Goal: Task Accomplishment & Management: Use online tool/utility

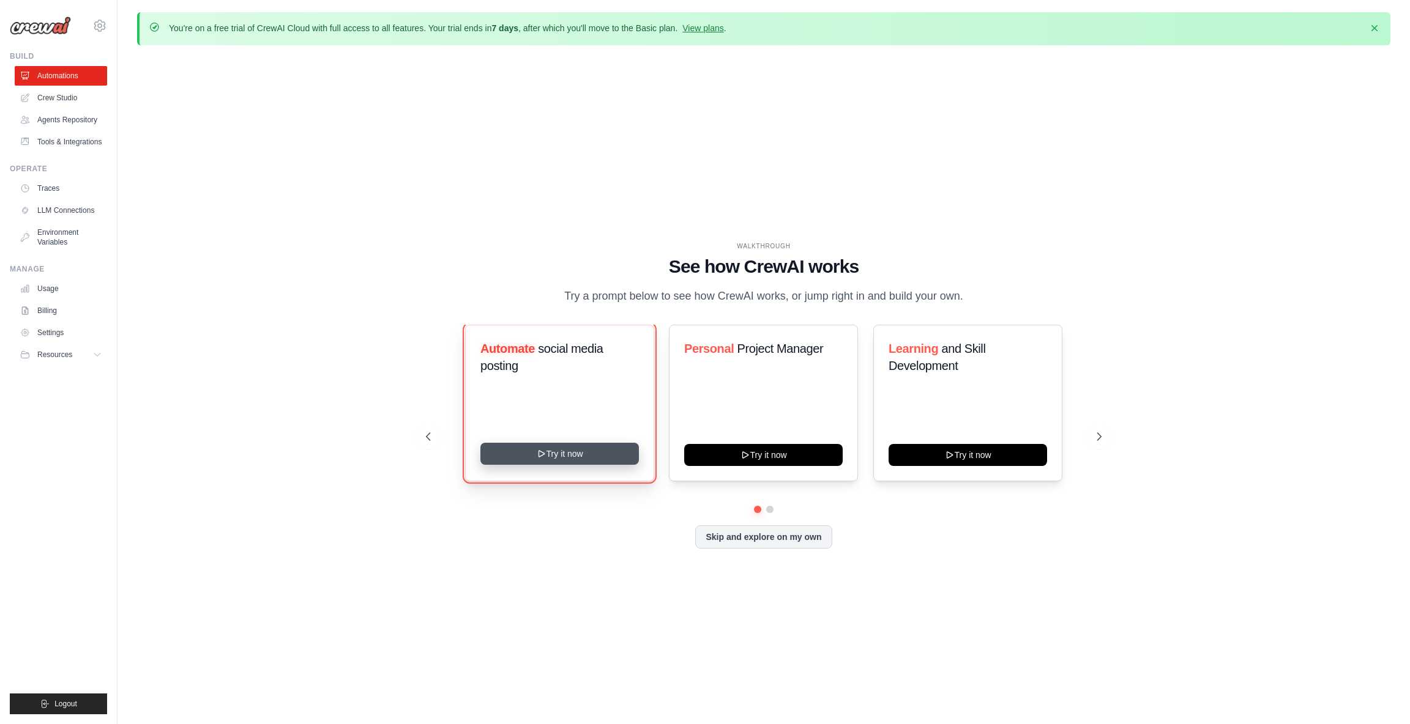
click at [535, 456] on button "Try it now" at bounding box center [559, 454] width 158 height 22
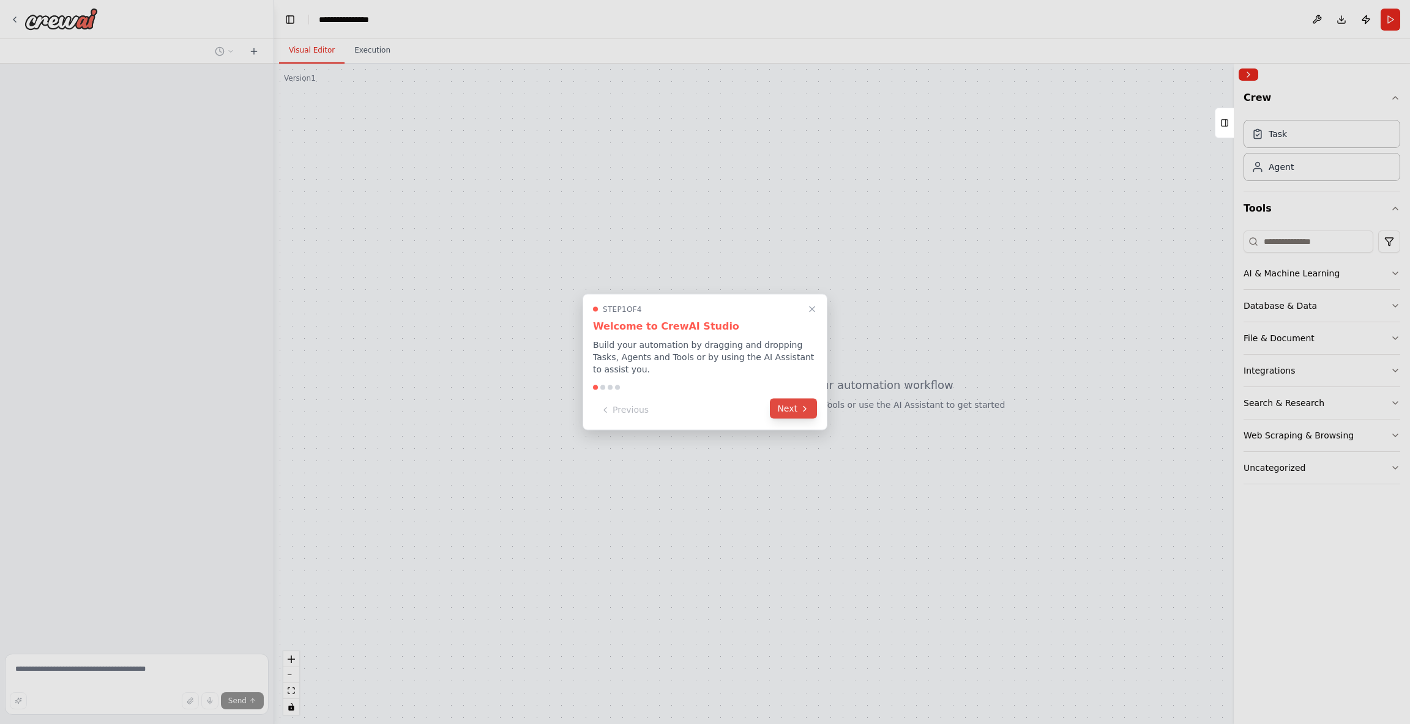
click at [788, 412] on button "Next" at bounding box center [793, 409] width 47 height 20
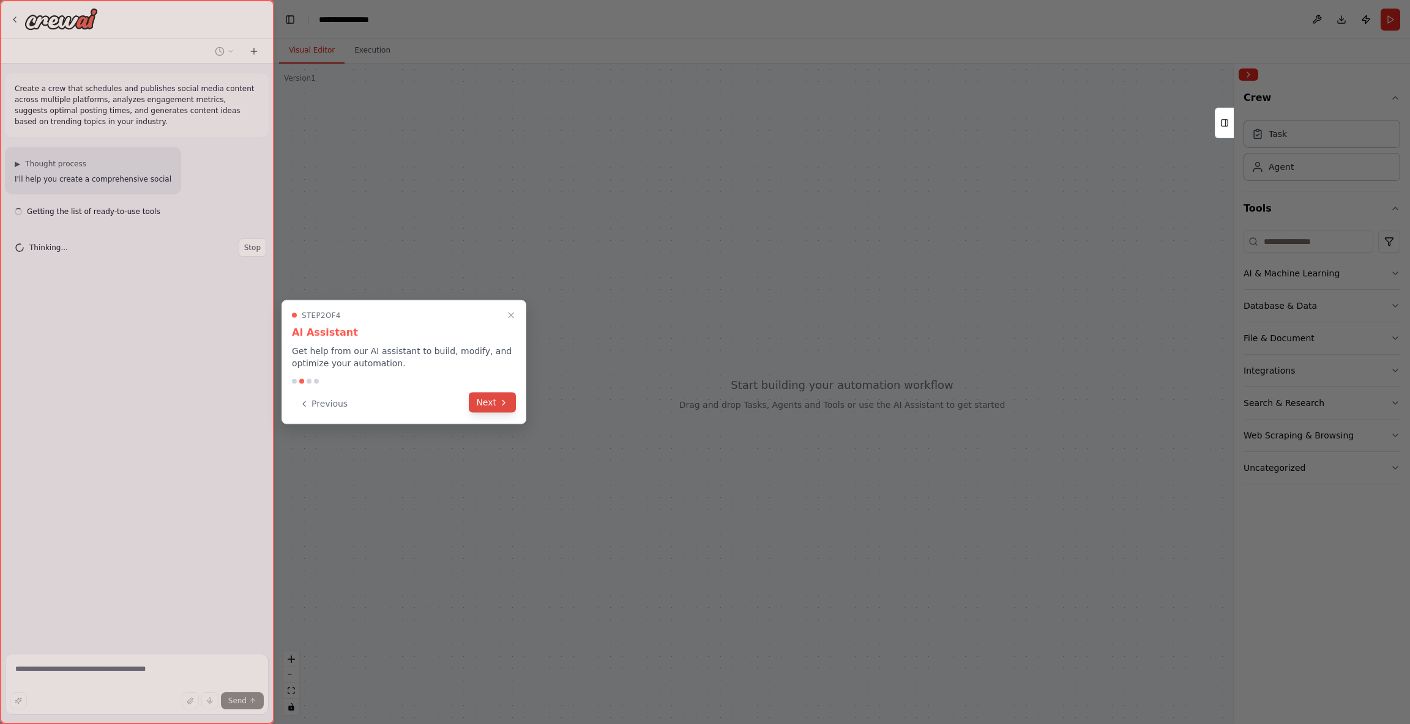
click at [495, 407] on button "Next" at bounding box center [492, 403] width 47 height 20
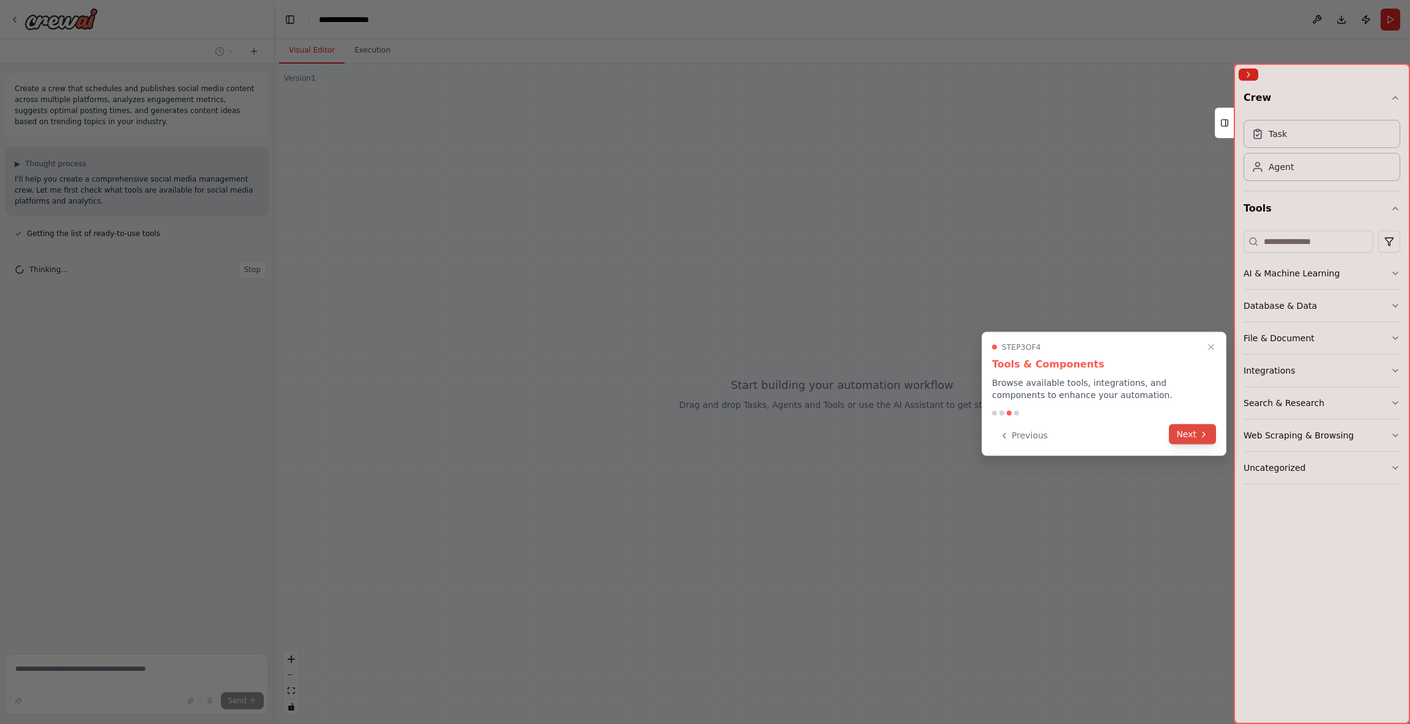
click at [1204, 432] on icon at bounding box center [1204, 435] width 10 height 10
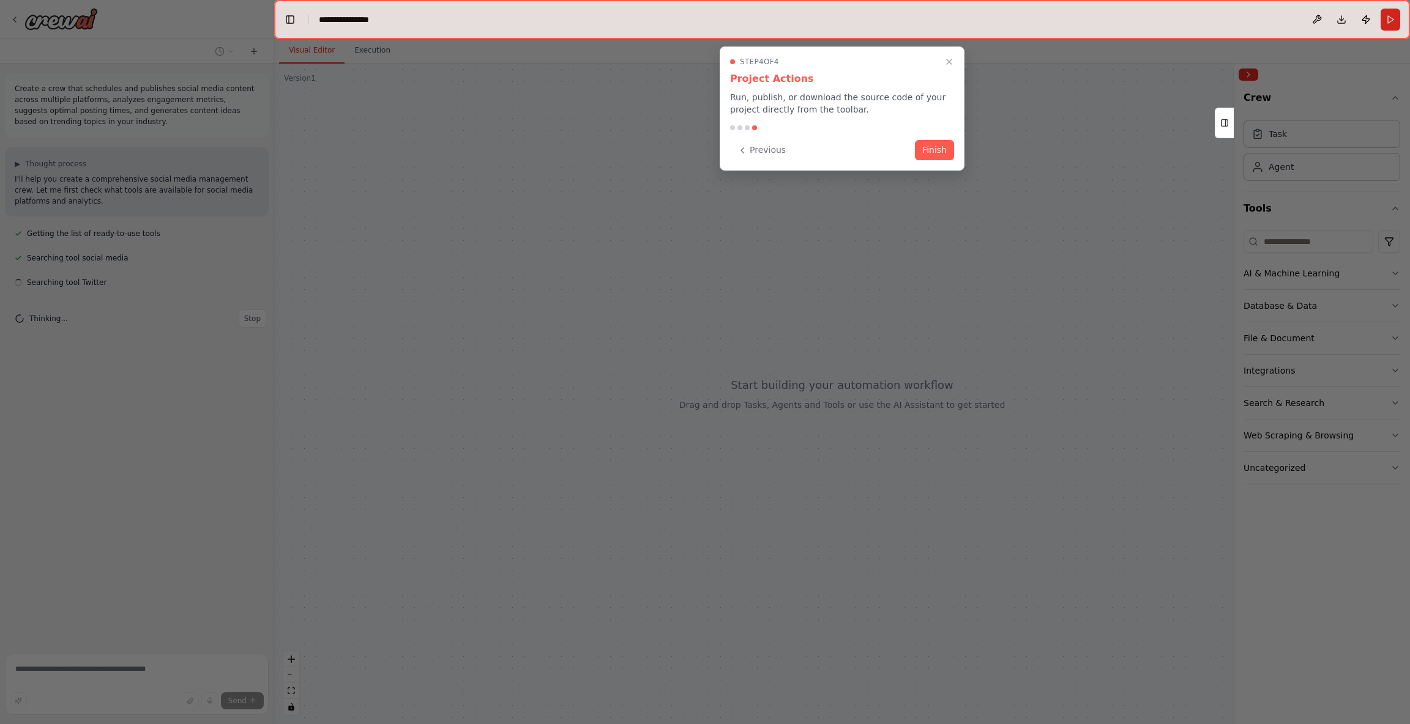
click at [934, 152] on button "Finish" at bounding box center [934, 150] width 39 height 20
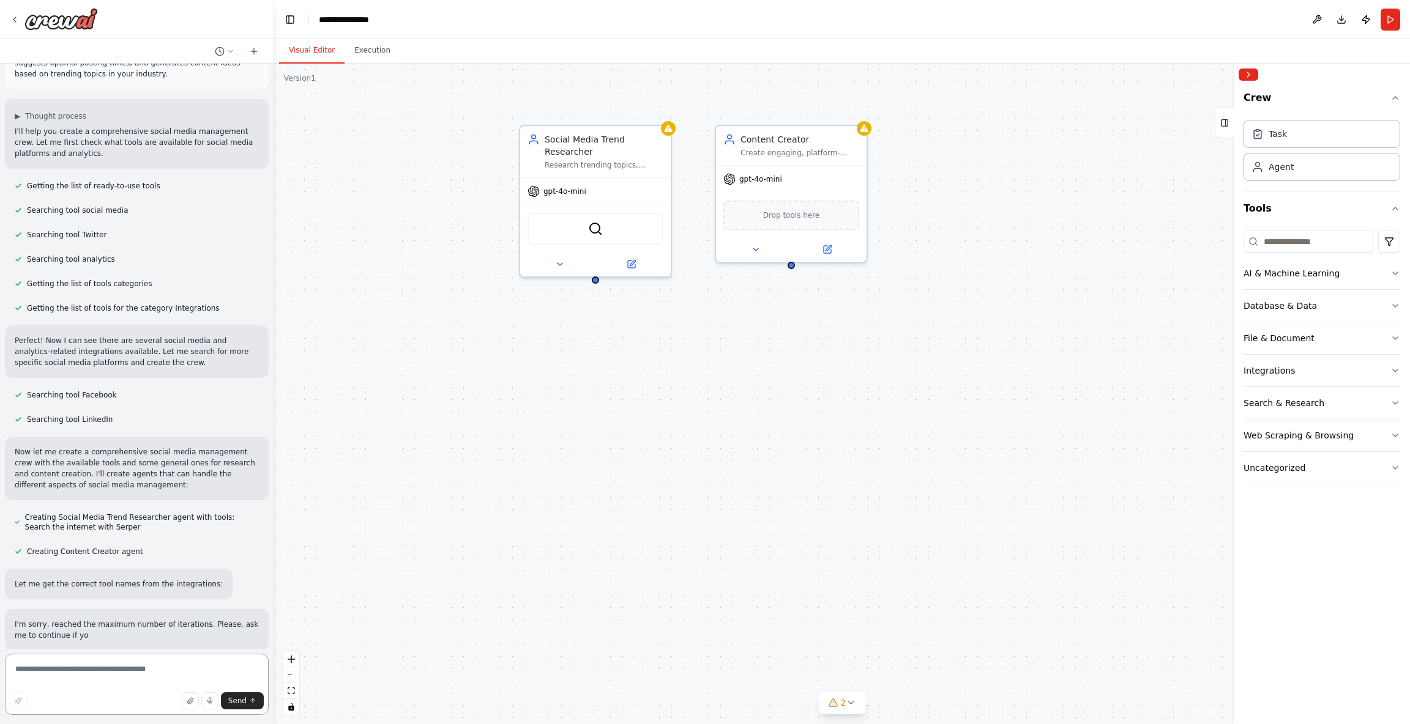
scroll to position [59, 0]
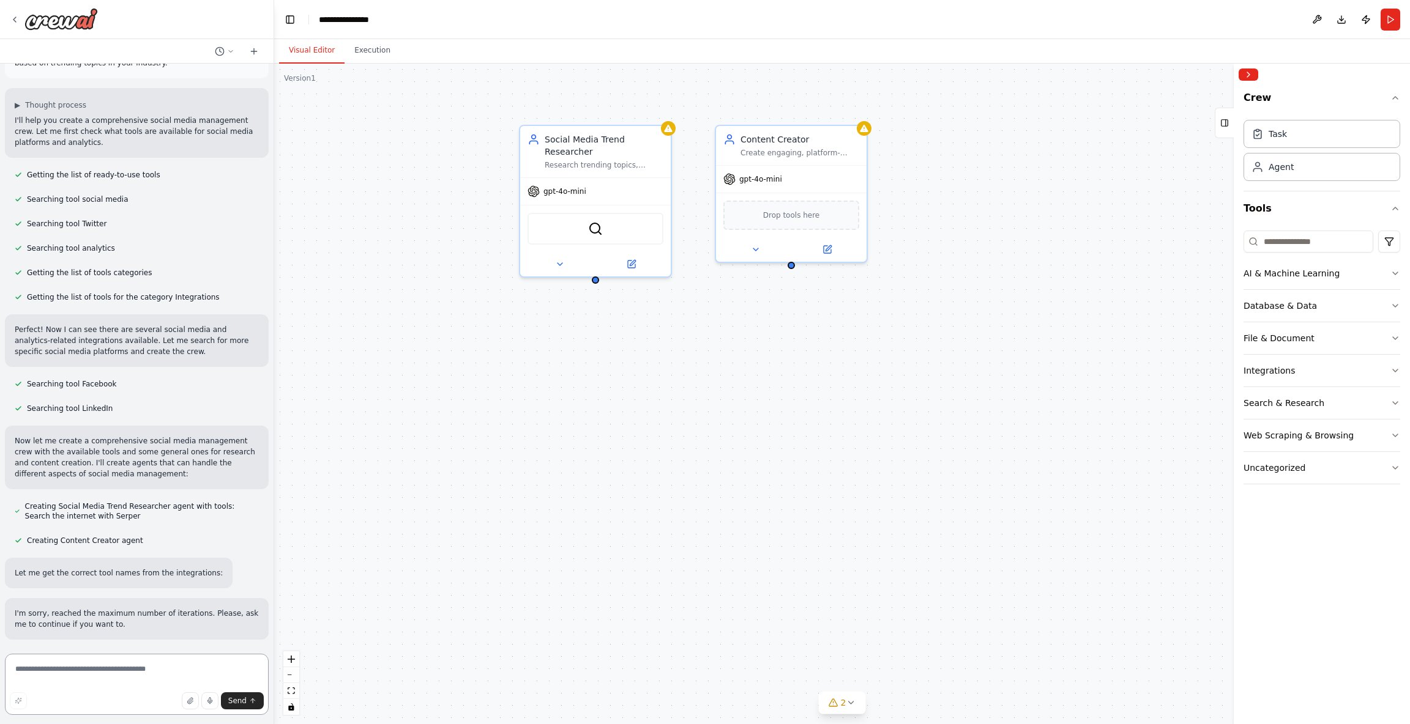
click at [87, 678] on textarea at bounding box center [137, 684] width 264 height 61
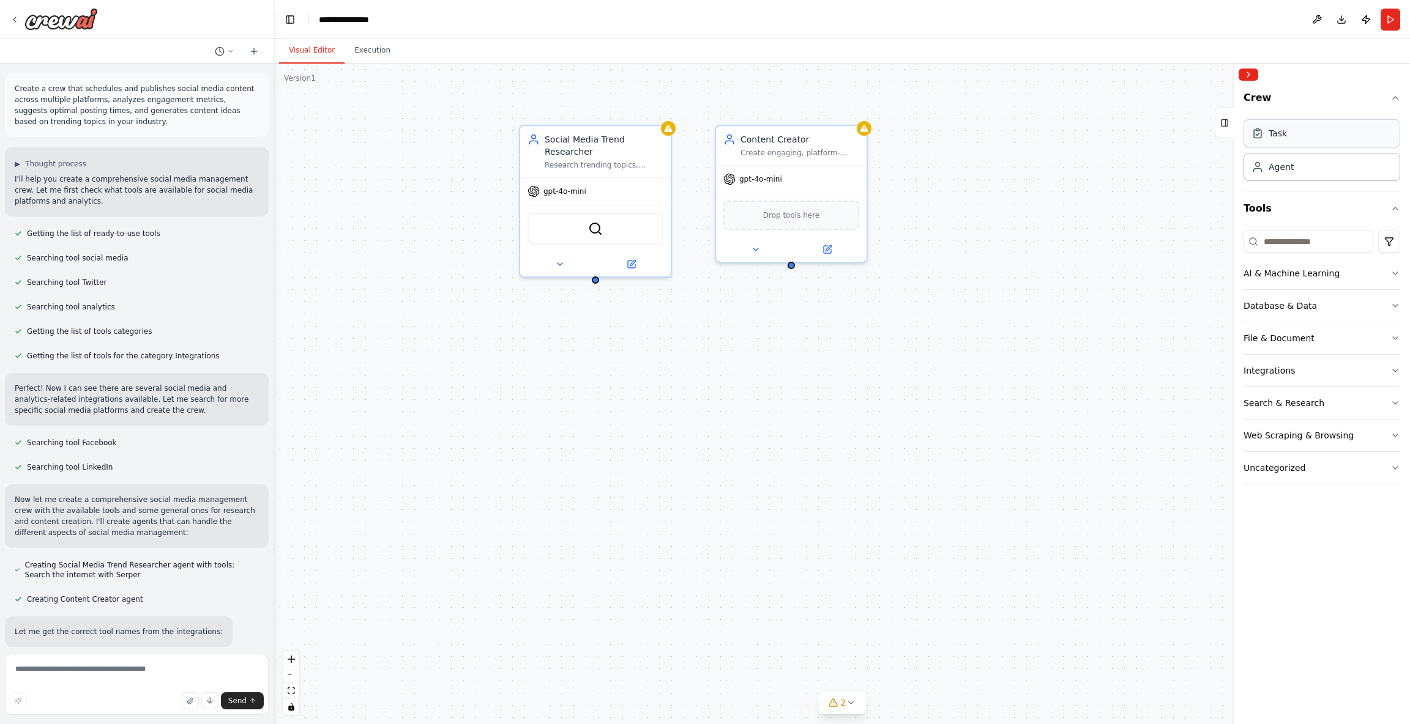
click at [1277, 125] on div "Task" at bounding box center [1321, 133] width 157 height 28
click at [1271, 135] on div "Task" at bounding box center [1277, 133] width 18 height 12
click at [1400, 303] on div "Crew Task Agent Tools AI & Machine Learning Database & Data File & Document Int…" at bounding box center [1322, 405] width 176 height 639
click at [1389, 376] on button "Integrations" at bounding box center [1321, 371] width 157 height 32
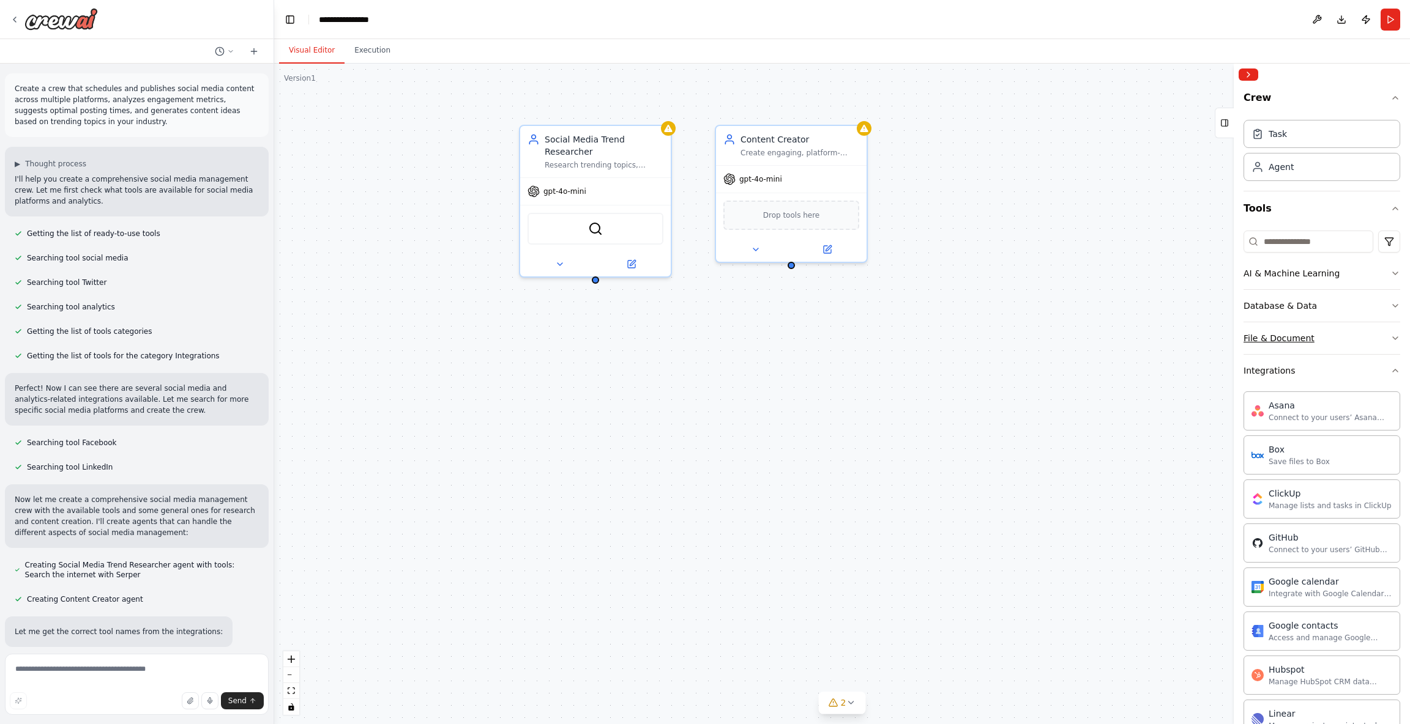
click at [1379, 337] on button "File & Document" at bounding box center [1321, 338] width 157 height 32
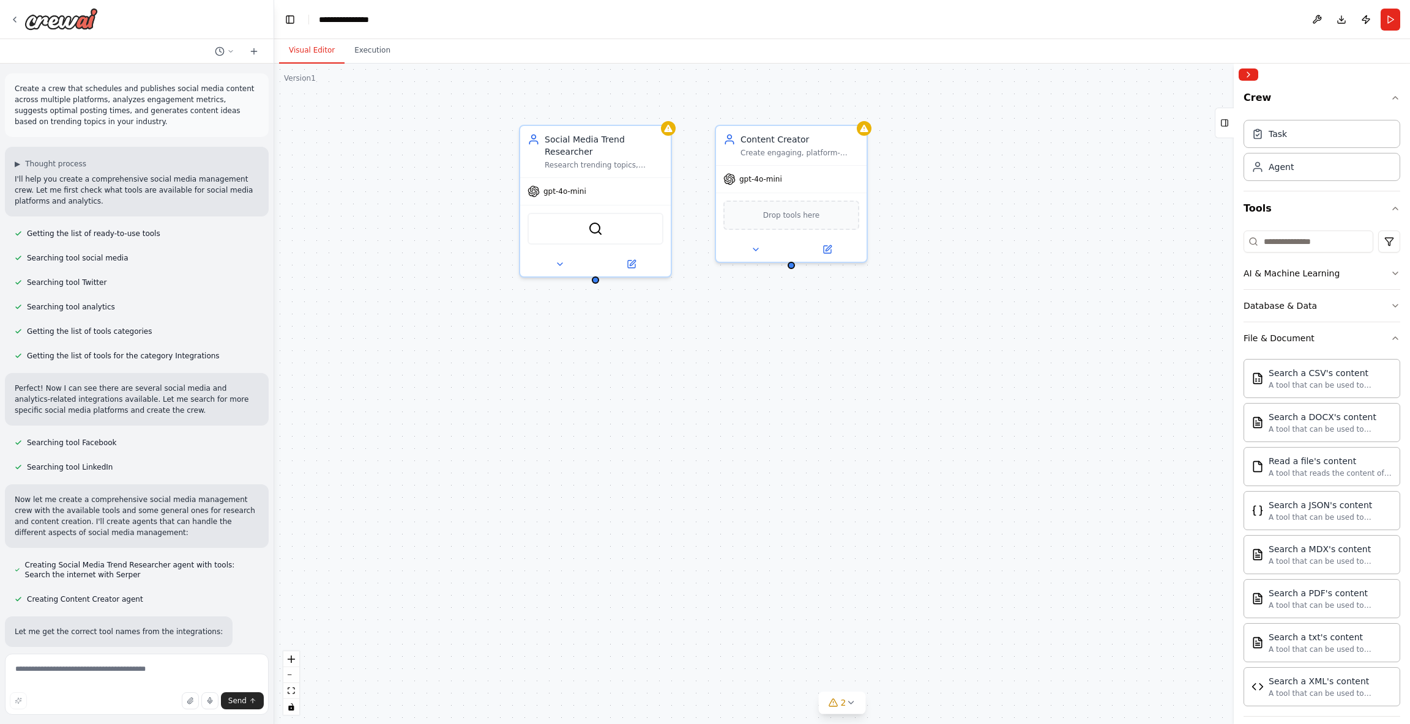
scroll to position [88, 0]
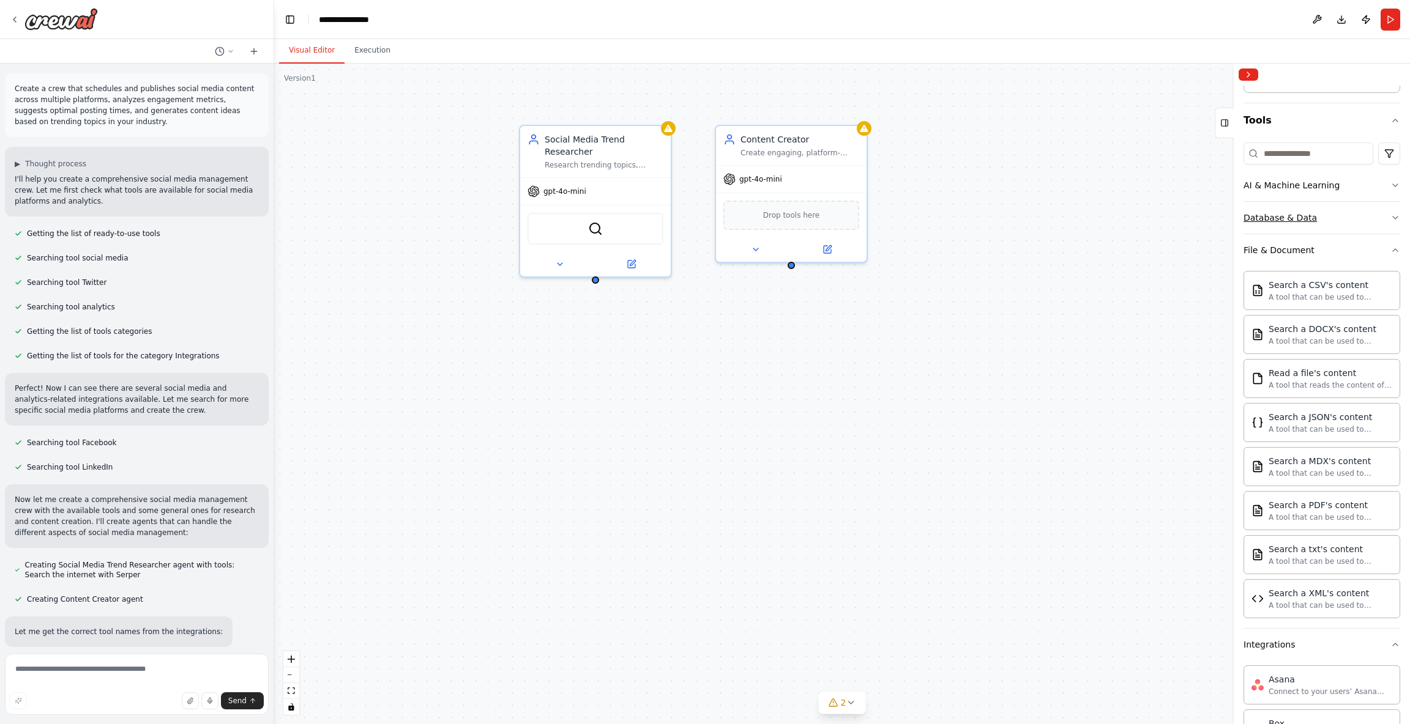
click at [1308, 221] on div "Database & Data" at bounding box center [1279, 218] width 73 height 12
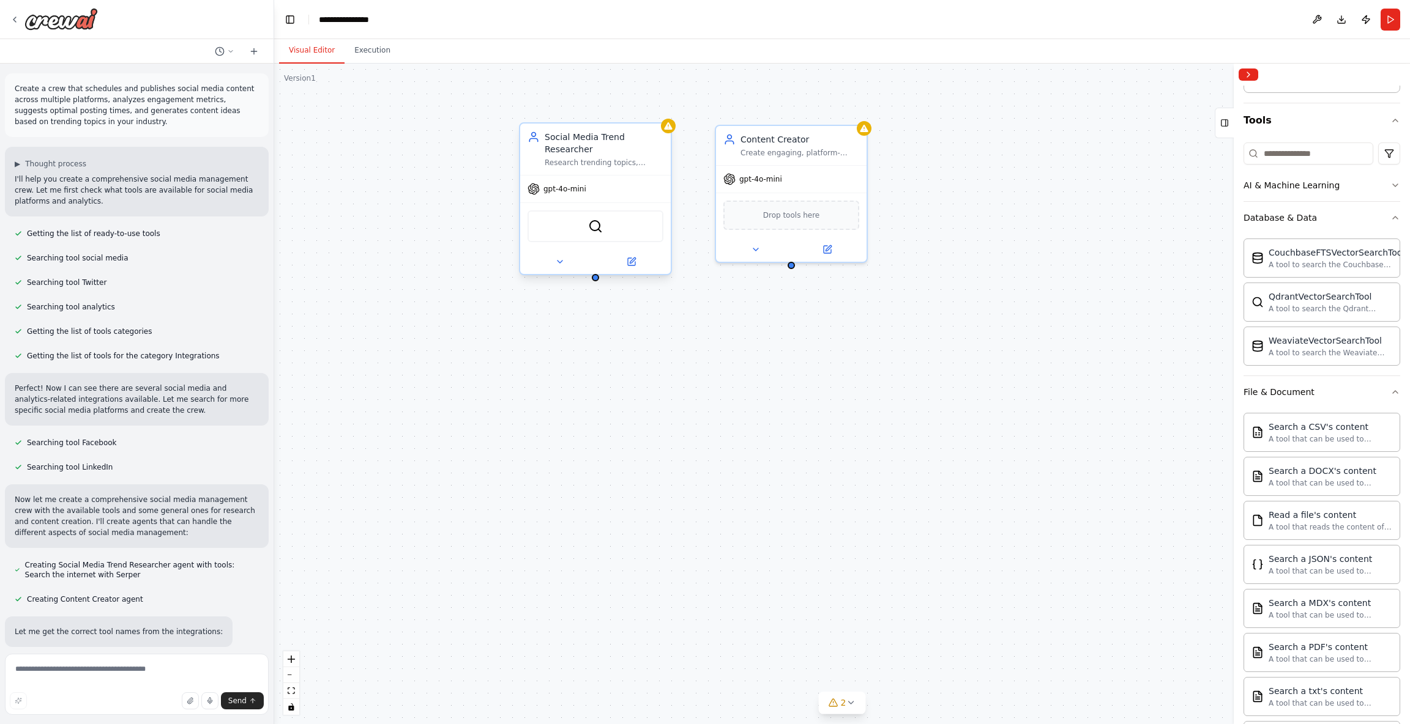
click at [601, 182] on div "gpt-4o-mini" at bounding box center [595, 189] width 151 height 27
click at [664, 112] on icon at bounding box center [661, 111] width 7 height 7
click at [624, 111] on button "Confirm" at bounding box center [626, 111] width 43 height 15
click at [799, 189] on div "gpt-4o-mini" at bounding box center [791, 176] width 151 height 27
click at [861, 113] on button at bounding box center [857, 111] width 16 height 16
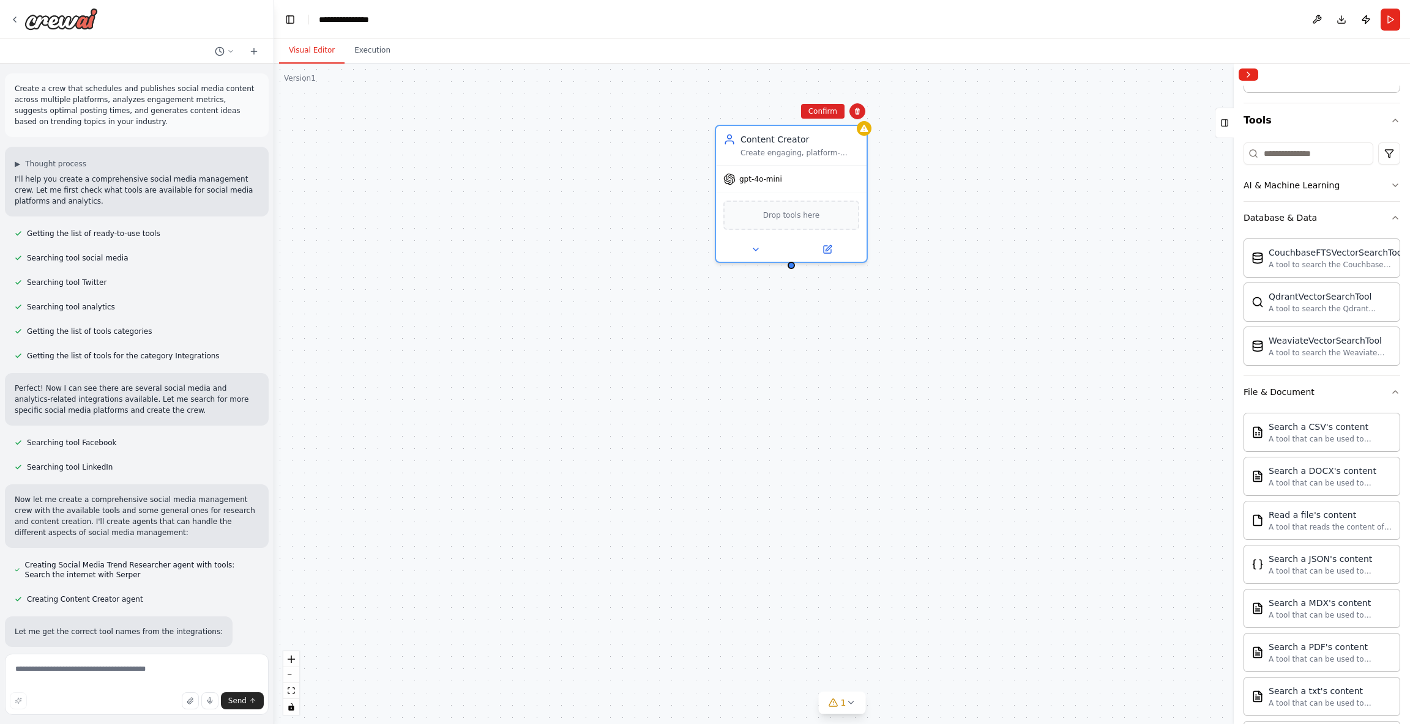
click at [811, 121] on div "Content Creator Create engaging, platform-optimized social media content for {c…" at bounding box center [842, 394] width 1136 height 661
click at [474, 240] on div "Content Creator Create engaging, platform-optimized social media content for {c…" at bounding box center [842, 394] width 1136 height 661
click at [828, 148] on div "Create engaging, platform-optimized social media content for {company_name} in …" at bounding box center [799, 151] width 119 height 10
click at [857, 110] on icon at bounding box center [857, 111] width 5 height 7
click at [821, 112] on button "Confirm" at bounding box center [822, 111] width 43 height 15
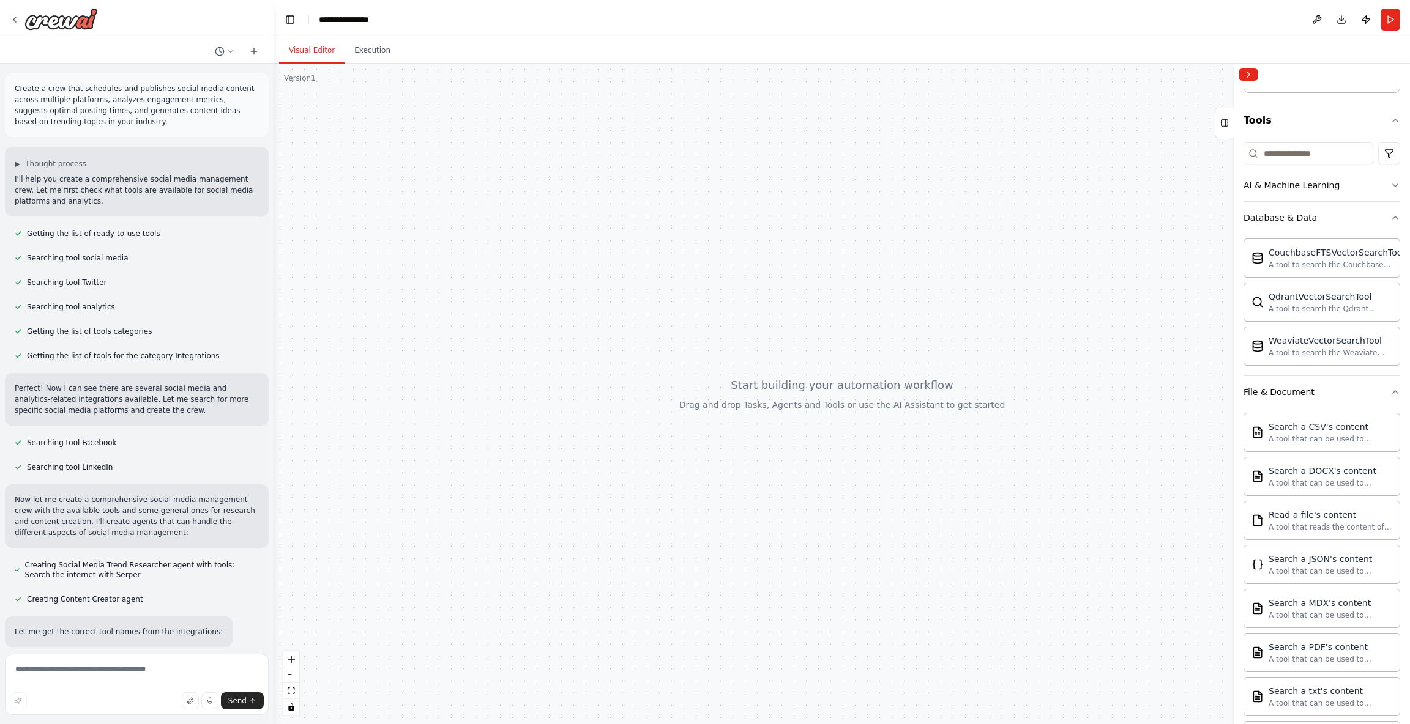
click at [560, 393] on div at bounding box center [842, 394] width 1136 height 661
click at [1329, 434] on div "A tool that can be used to semantic search a query from a CSV's content." at bounding box center [1330, 439] width 124 height 10
click at [1309, 444] on div "Search a CSV's content A tool that can be used to semantic search a query from …" at bounding box center [1321, 431] width 157 height 39
click at [1305, 435] on div "A tool that can be used to semantic search a query from a CSV's content." at bounding box center [1330, 439] width 124 height 10
click at [1364, 185] on button "AI & Machine Learning" at bounding box center [1321, 185] width 157 height 32
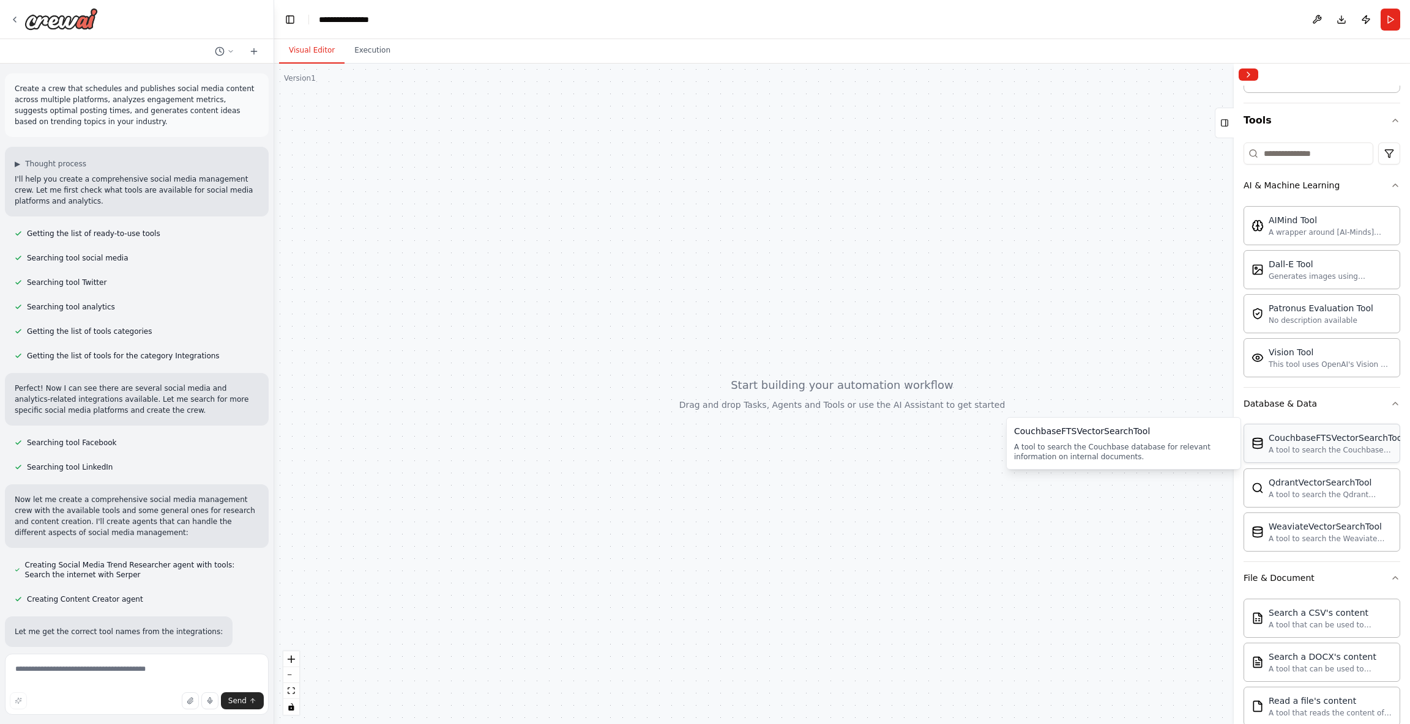
click at [1307, 456] on div "CouchbaseFTSVectorSearchTool A tool to search the Couchbase database for releva…" at bounding box center [1321, 443] width 157 height 39
click at [1310, 448] on div "A tool to search the Couchbase database for relevant information on internal do…" at bounding box center [1336, 450] width 136 height 10
click at [15, 18] on icon at bounding box center [15, 20] width 10 height 10
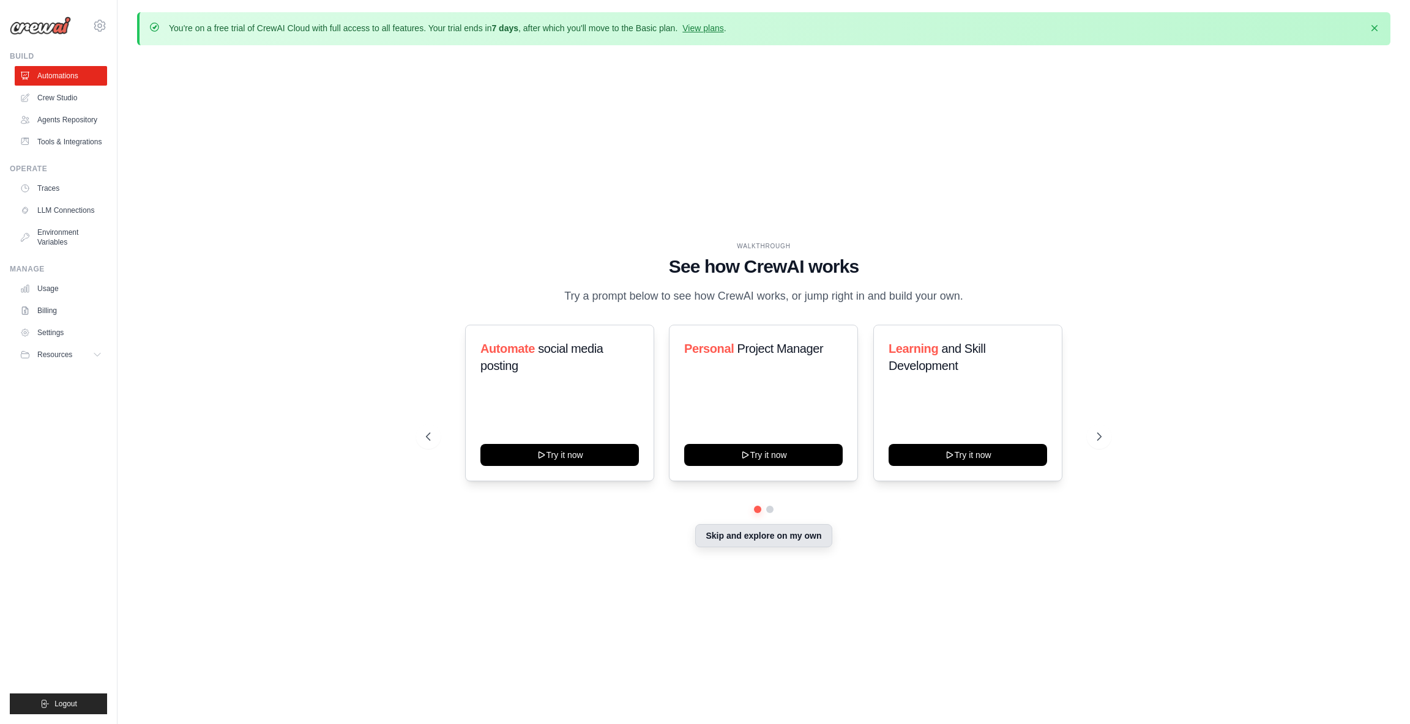
click at [784, 537] on button "Skip and explore on my own" at bounding box center [763, 535] width 136 height 23
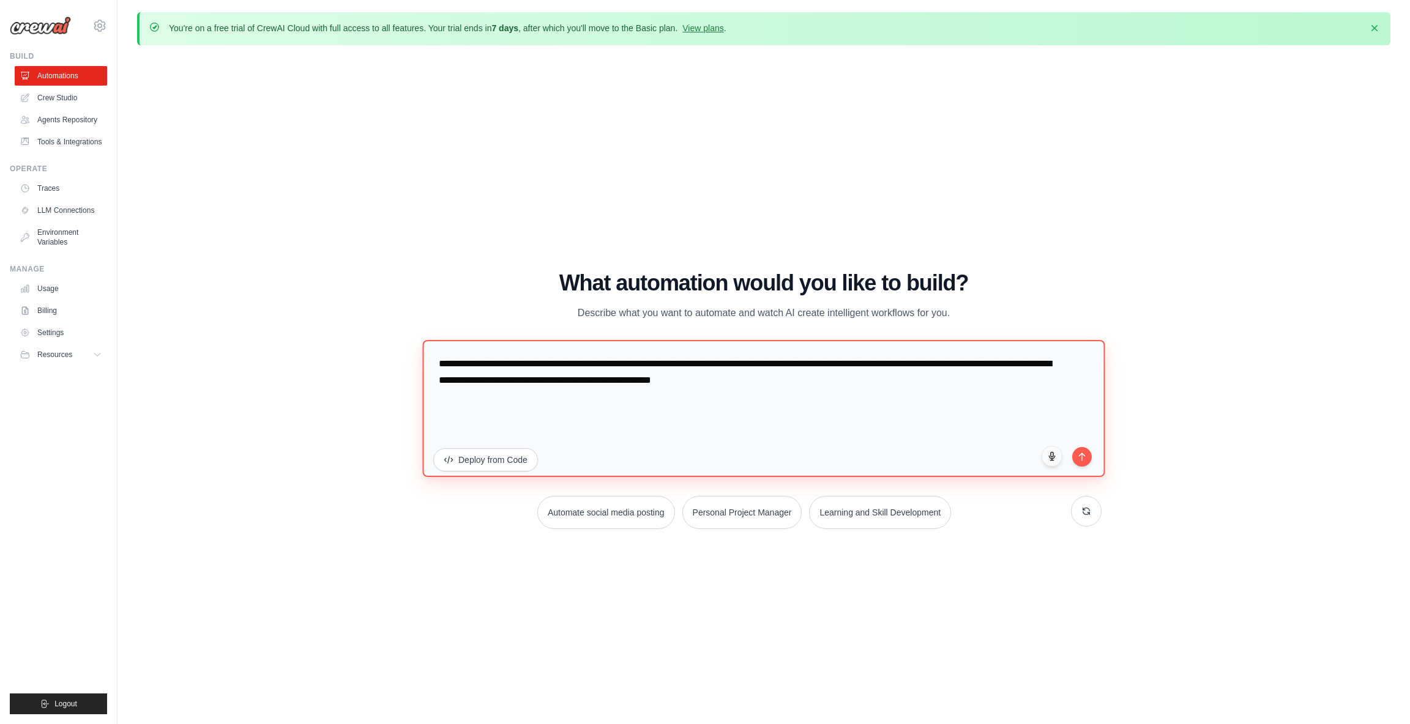
click at [847, 392] on textarea "**********" at bounding box center [763, 408] width 682 height 137
click at [839, 368] on textarea "**********" at bounding box center [763, 408] width 682 height 137
click at [893, 385] on textarea "**********" at bounding box center [763, 408] width 682 height 137
click at [751, 385] on textarea "**********" at bounding box center [763, 408] width 682 height 137
click at [742, 382] on textarea "**********" at bounding box center [763, 408] width 682 height 137
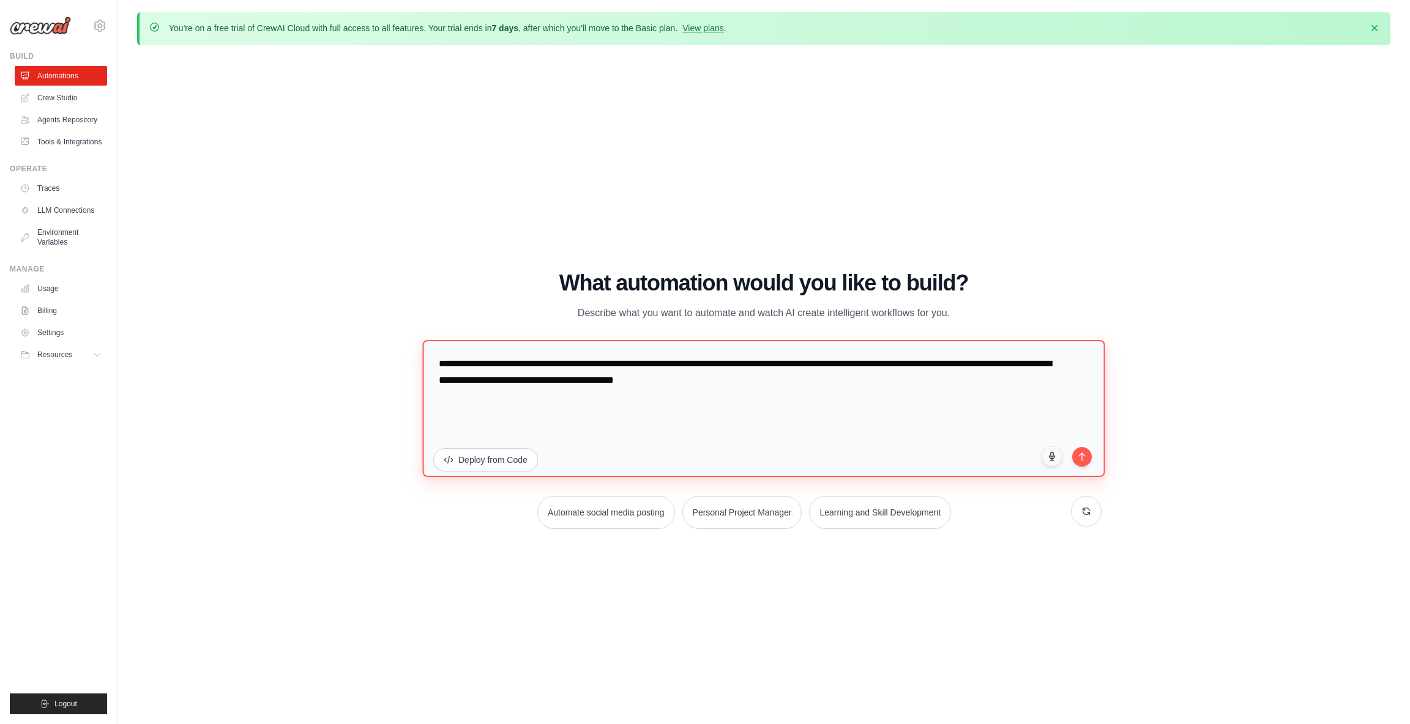
type textarea "**********"
drag, startPoint x: 788, startPoint y: 382, endPoint x: 422, endPoint y: 366, distance: 366.9
click at [422, 366] on div "WALKTHROUGH See how CrewAI works Try a prompt below to see how CrewAI works, or…" at bounding box center [763, 405] width 705 height 268
click at [710, 452] on textarea "**********" at bounding box center [763, 408] width 682 height 137
paste textarea "**********"
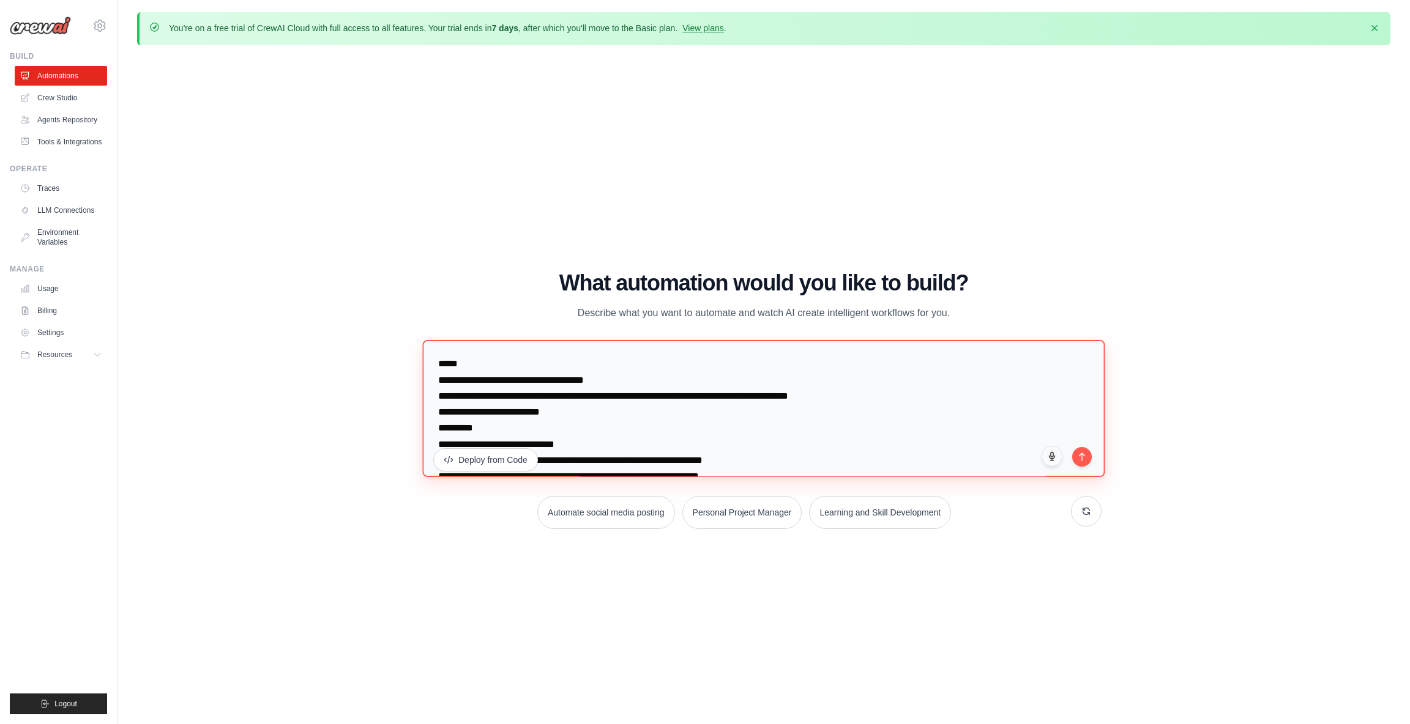
scroll to position [292, 0]
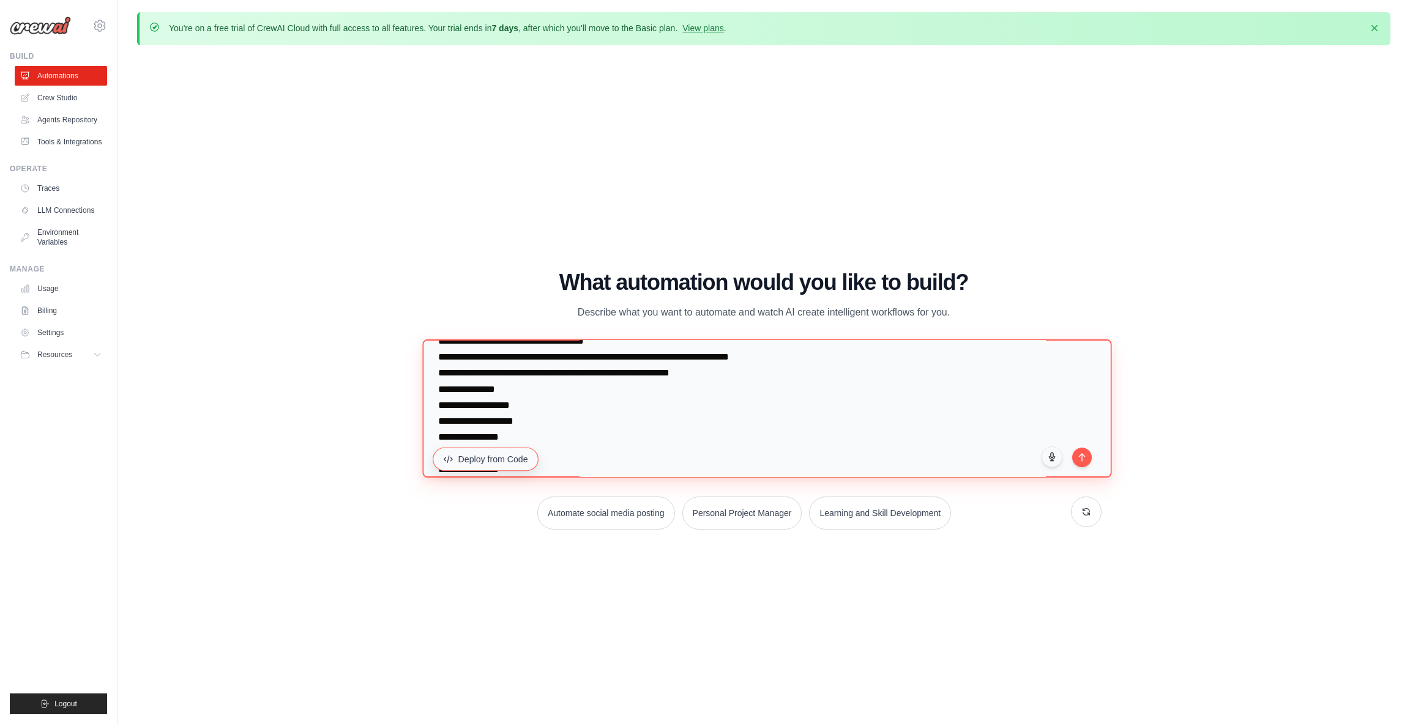
type textarea "**********"
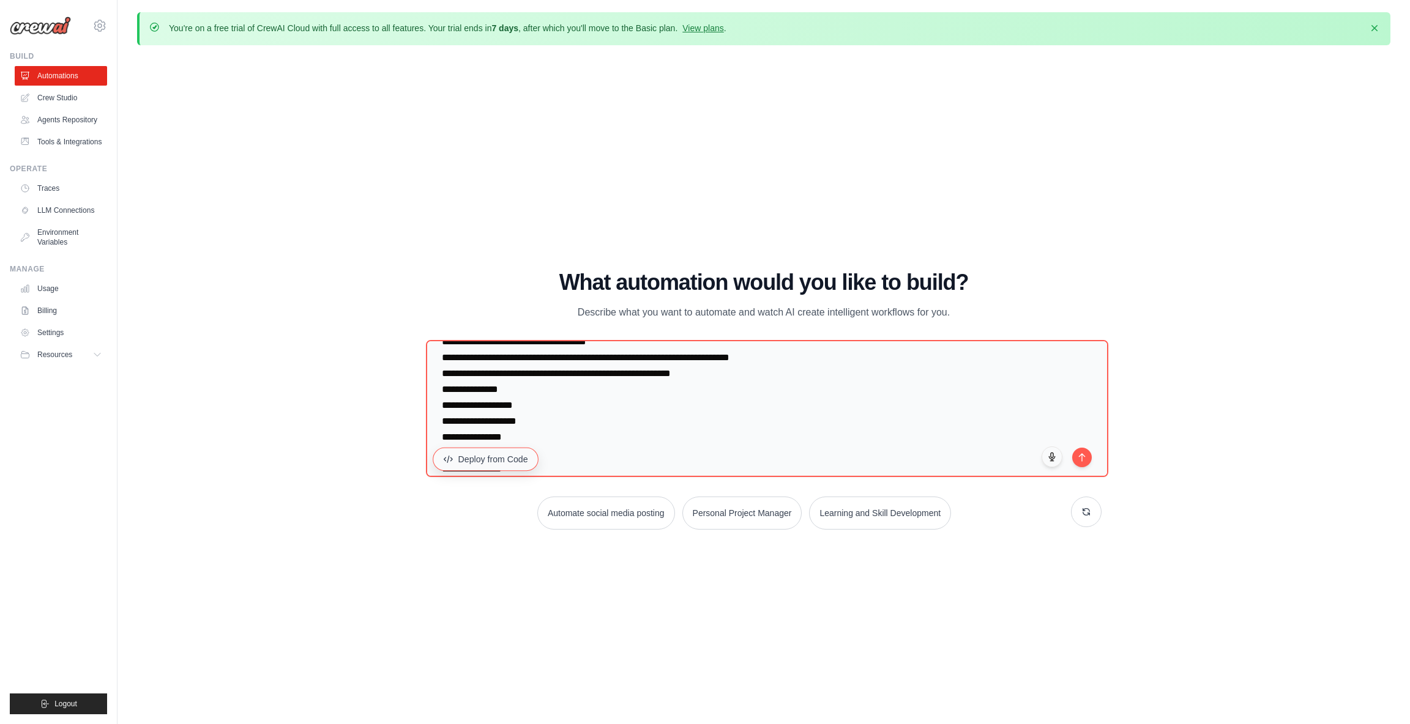
click at [500, 464] on button "Deploy from Code" at bounding box center [486, 459] width 106 height 23
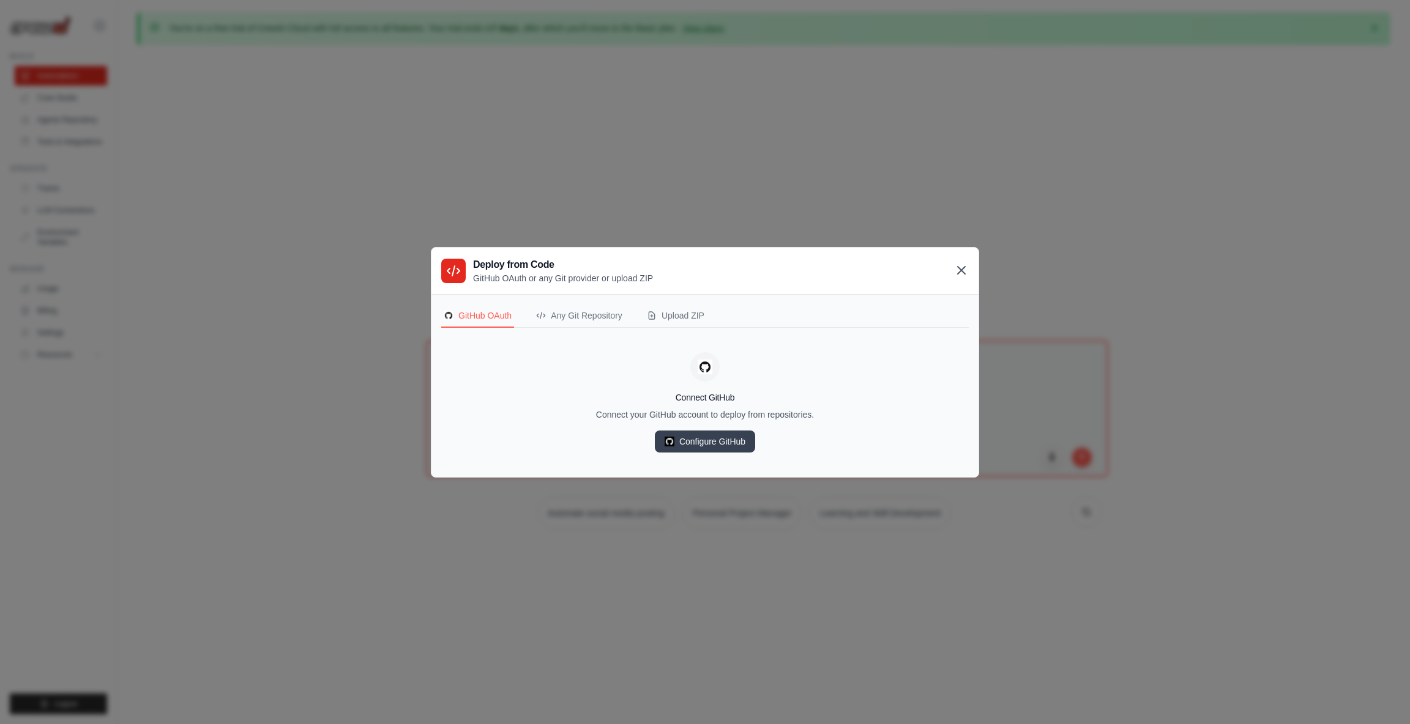
click at [966, 266] on icon at bounding box center [961, 270] width 15 height 15
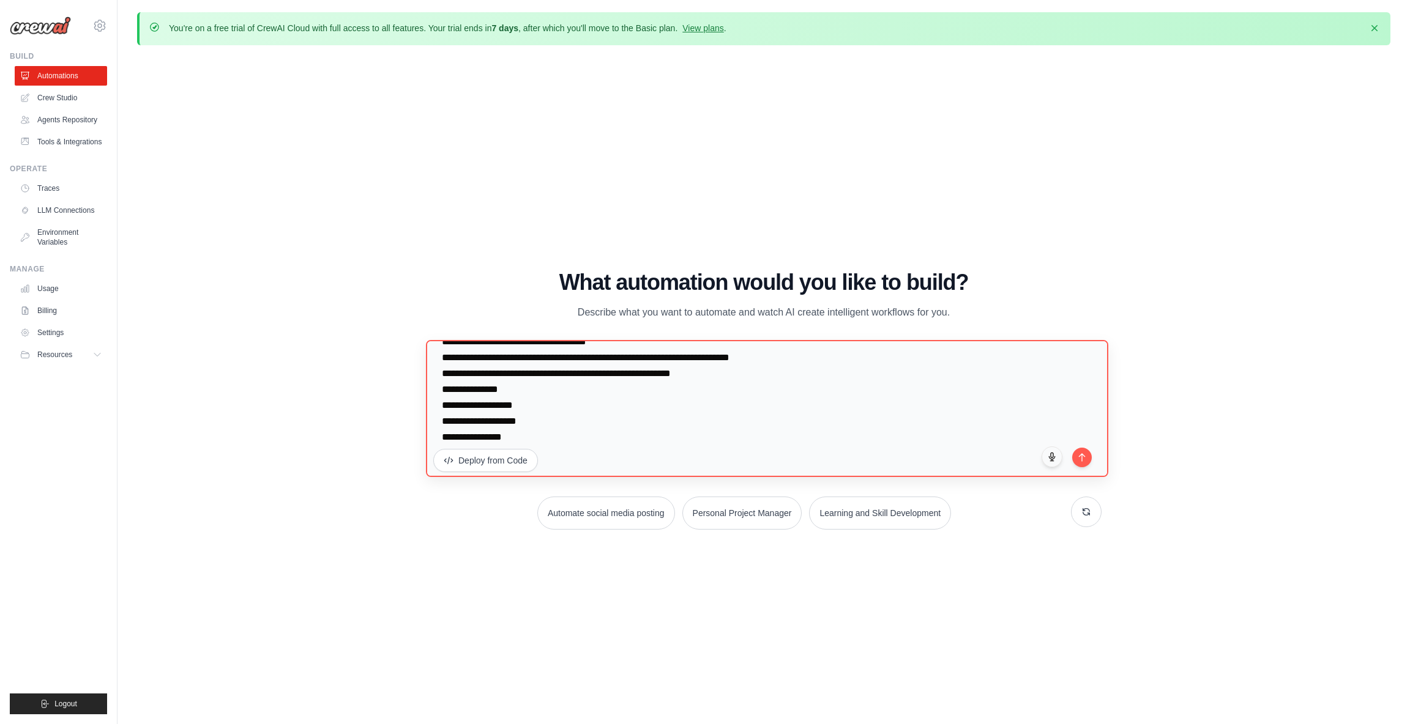
scroll to position [0, 0]
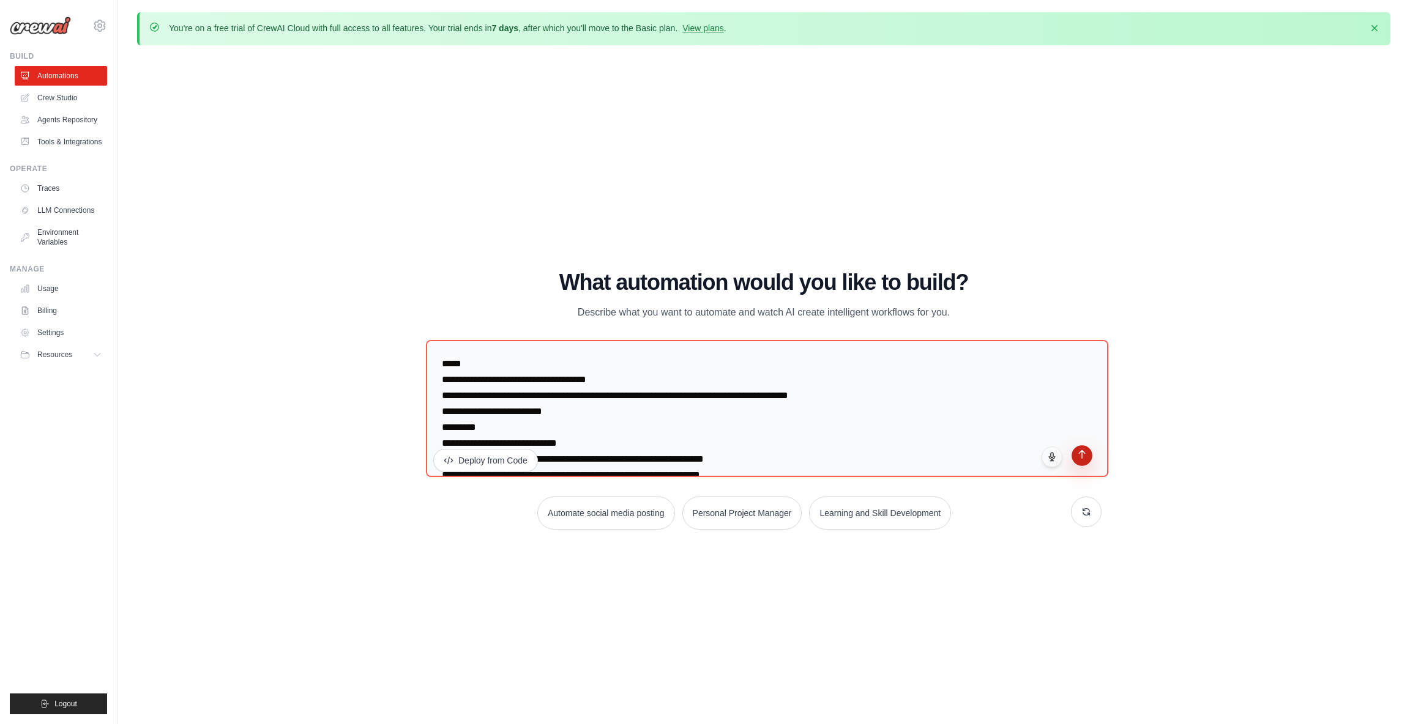
click at [1088, 462] on button "submit" at bounding box center [1081, 455] width 21 height 21
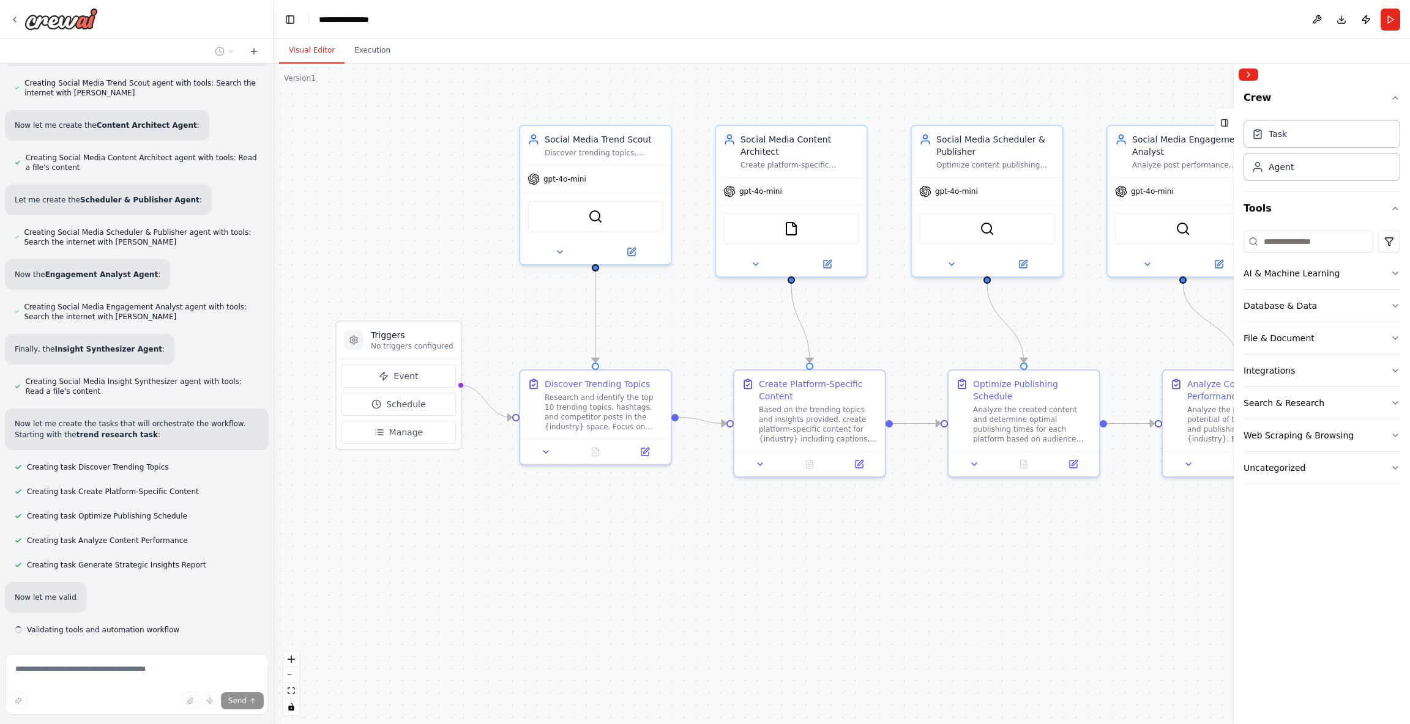
scroll to position [676, 0]
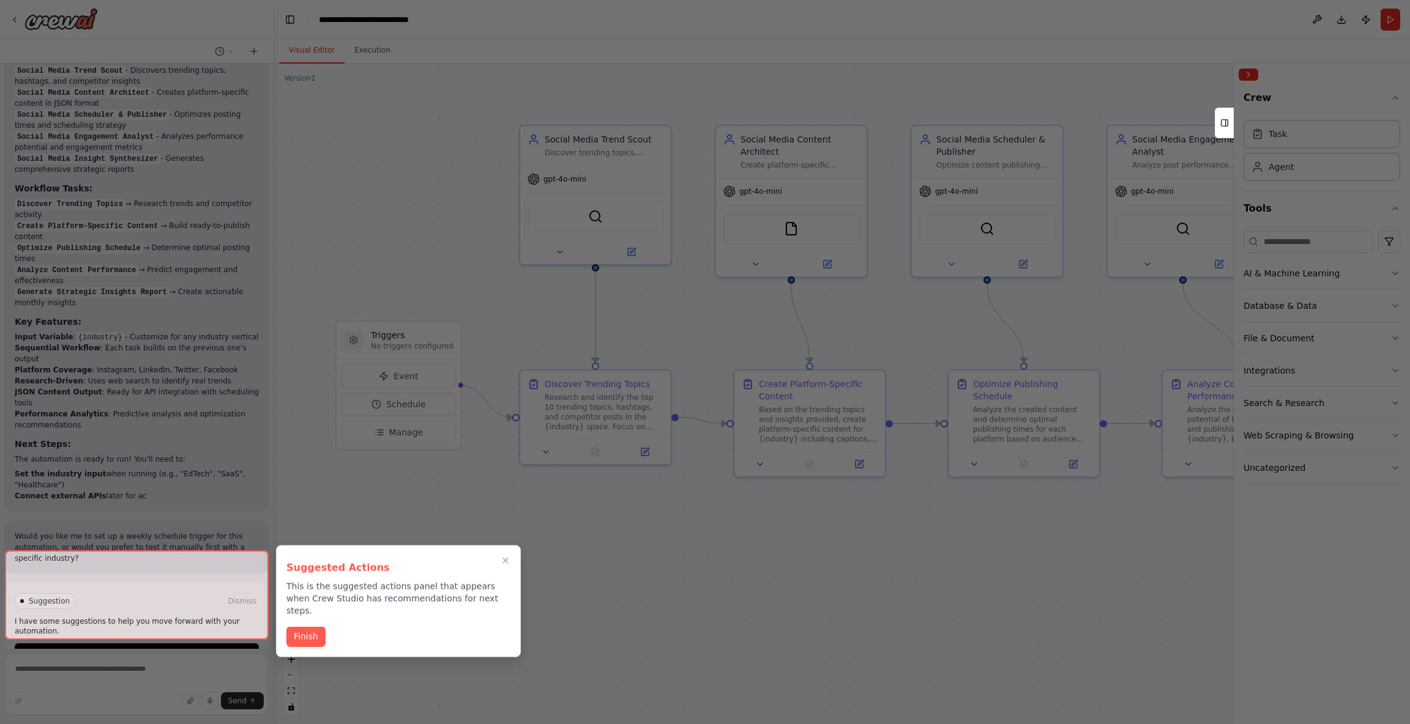
click at [108, 532] on div at bounding box center [705, 362] width 1410 height 724
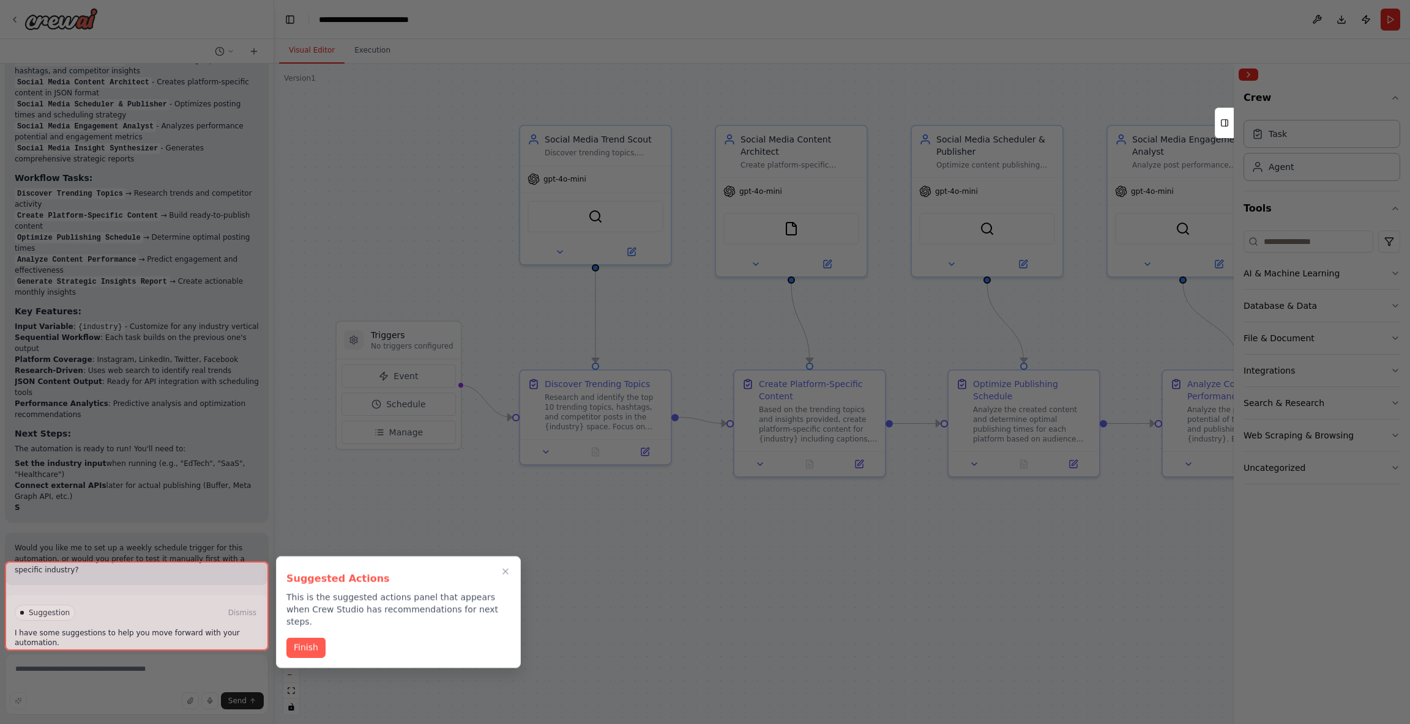
scroll to position [1373, 0]
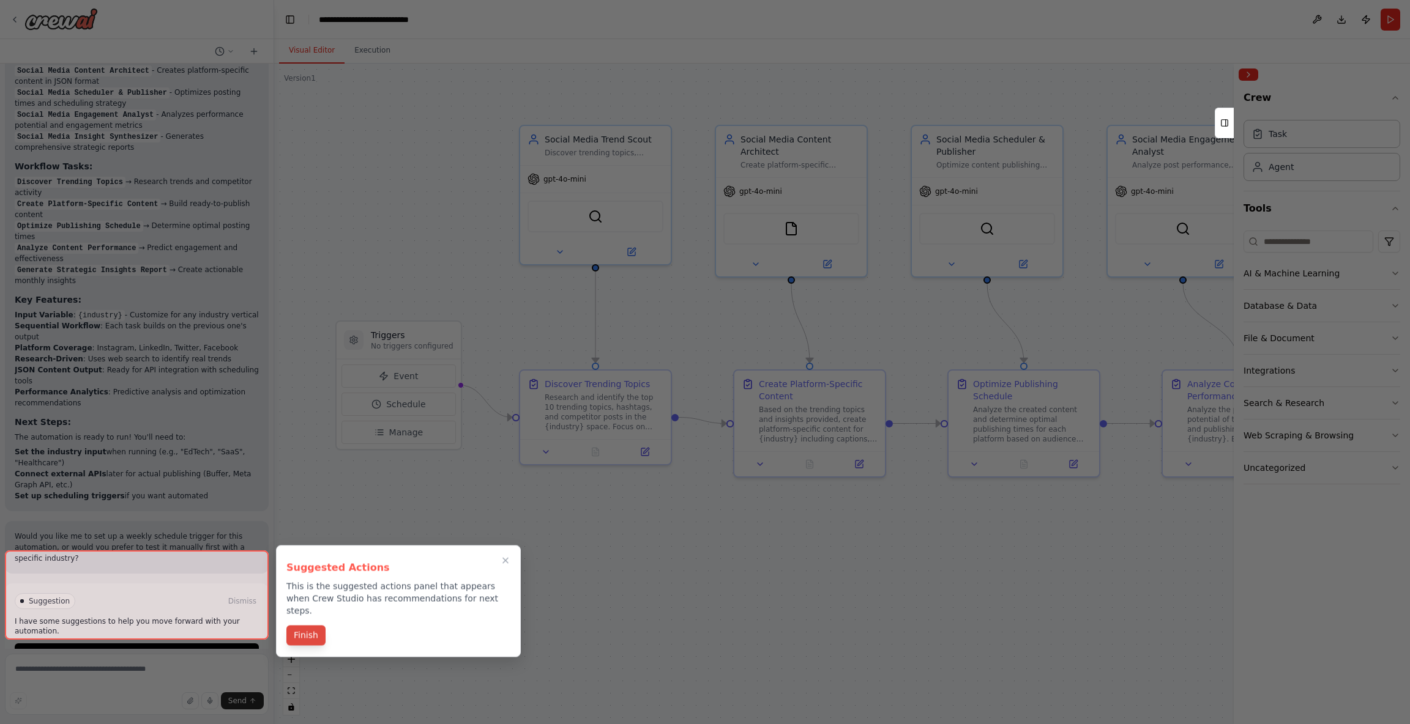
click at [301, 631] on button "Finish" at bounding box center [305, 636] width 39 height 20
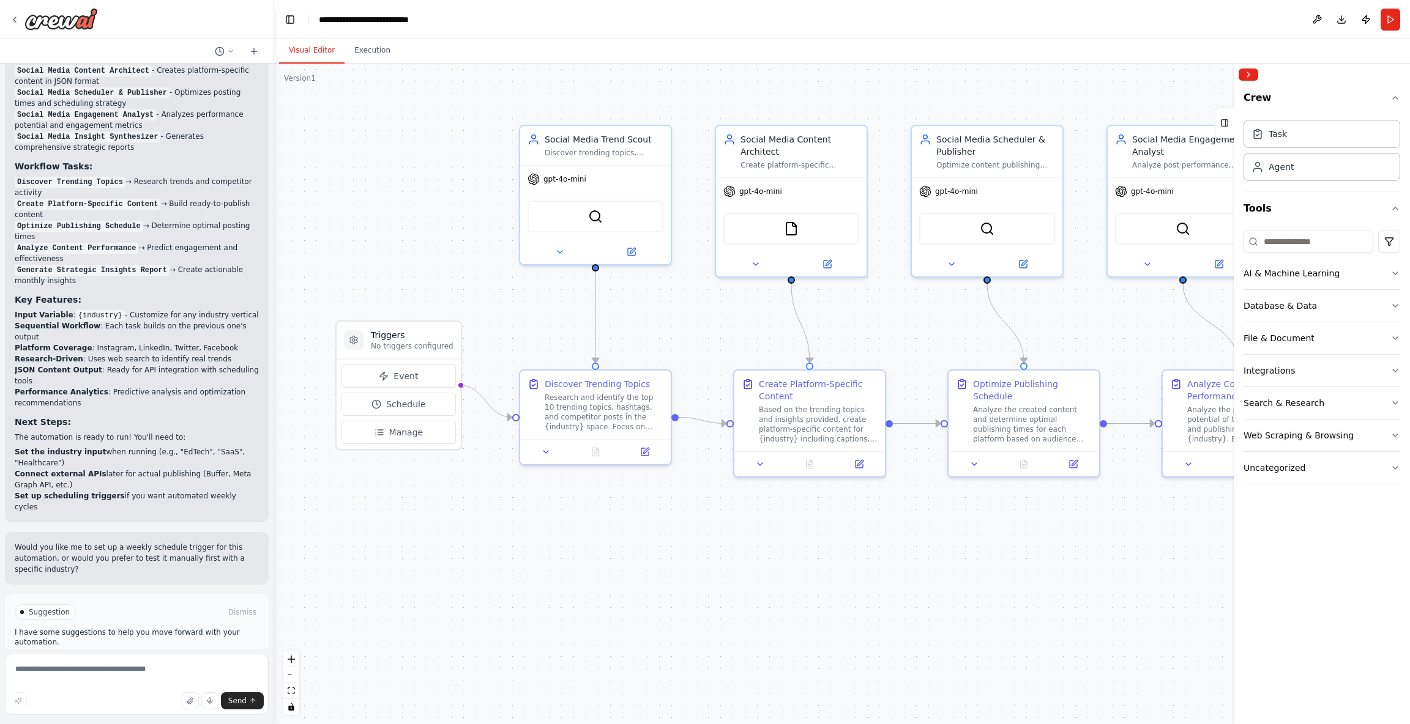
click at [127, 660] on span "Run Automation" at bounding box center [142, 665] width 59 height 10
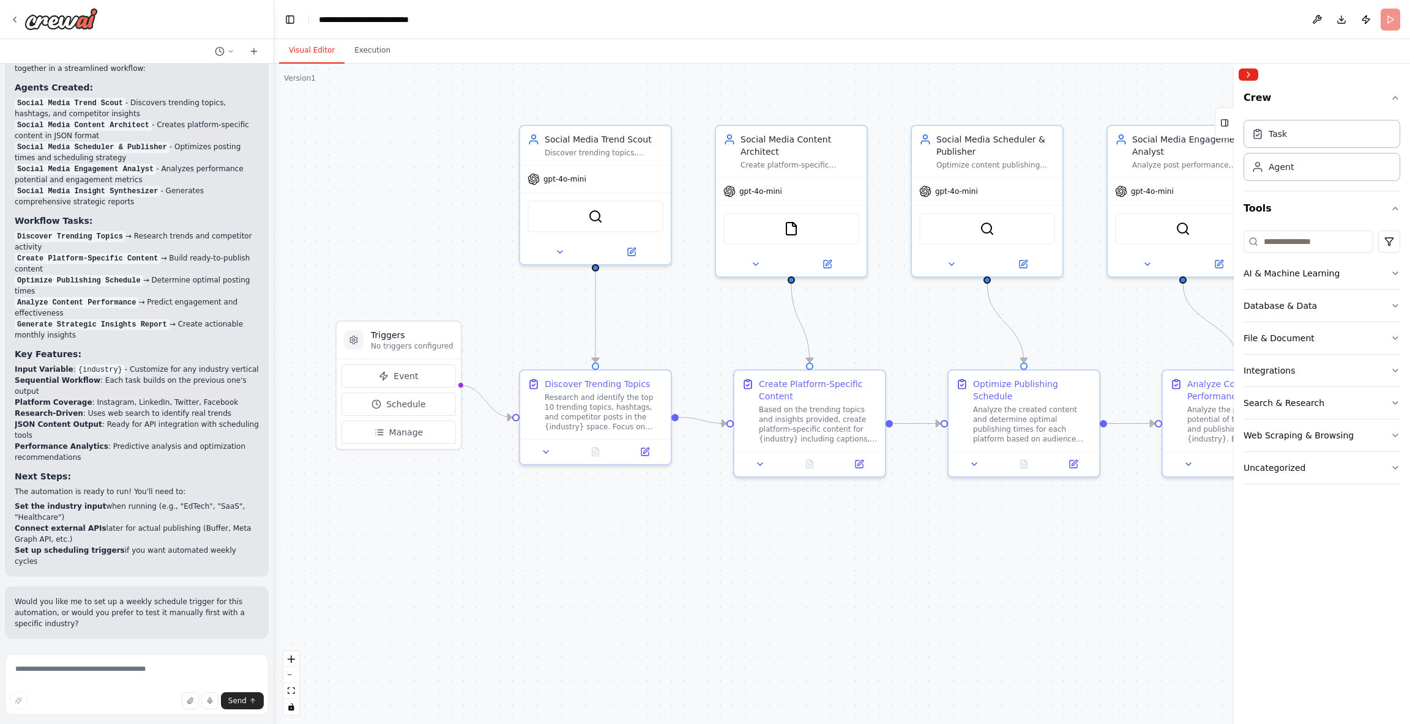
scroll to position [1274, 0]
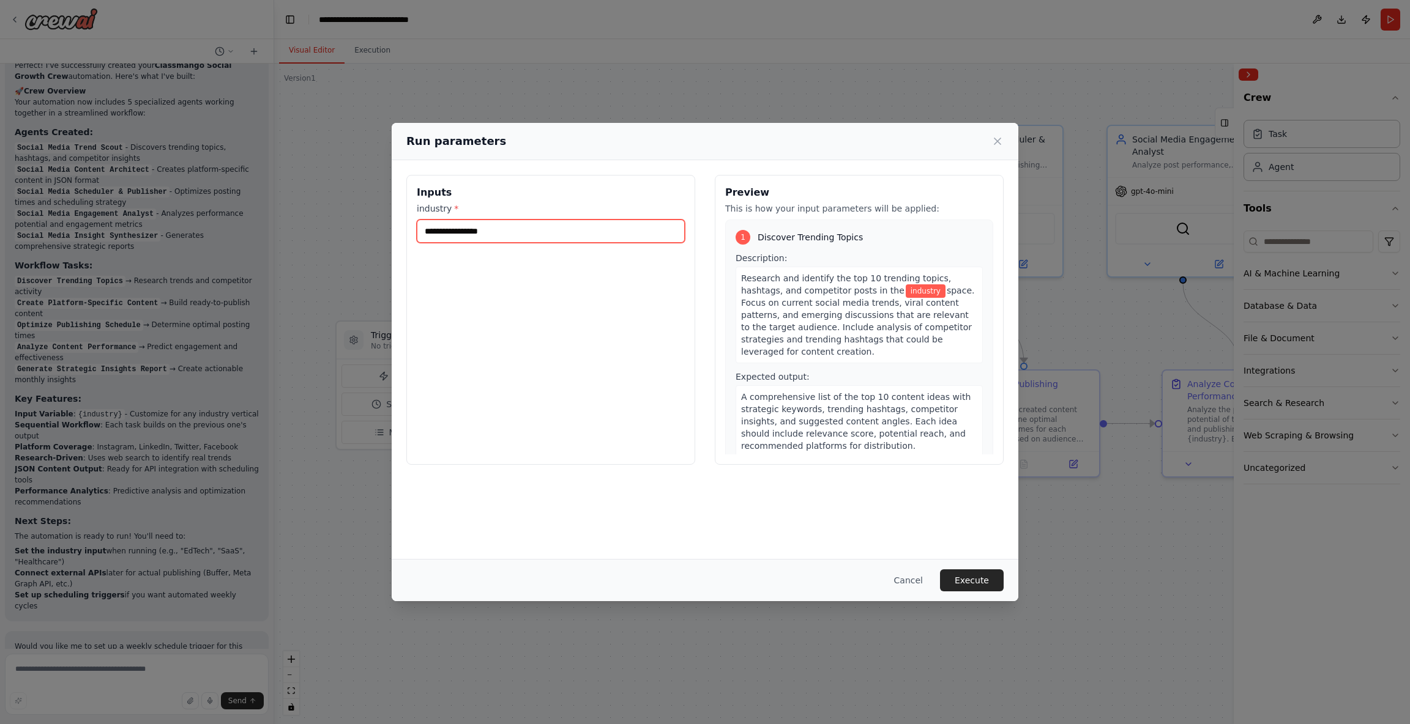
click at [523, 235] on input "industry *" at bounding box center [551, 231] width 268 height 23
type input "********"
click at [519, 231] on input "********" at bounding box center [551, 231] width 268 height 23
paste input "**********"
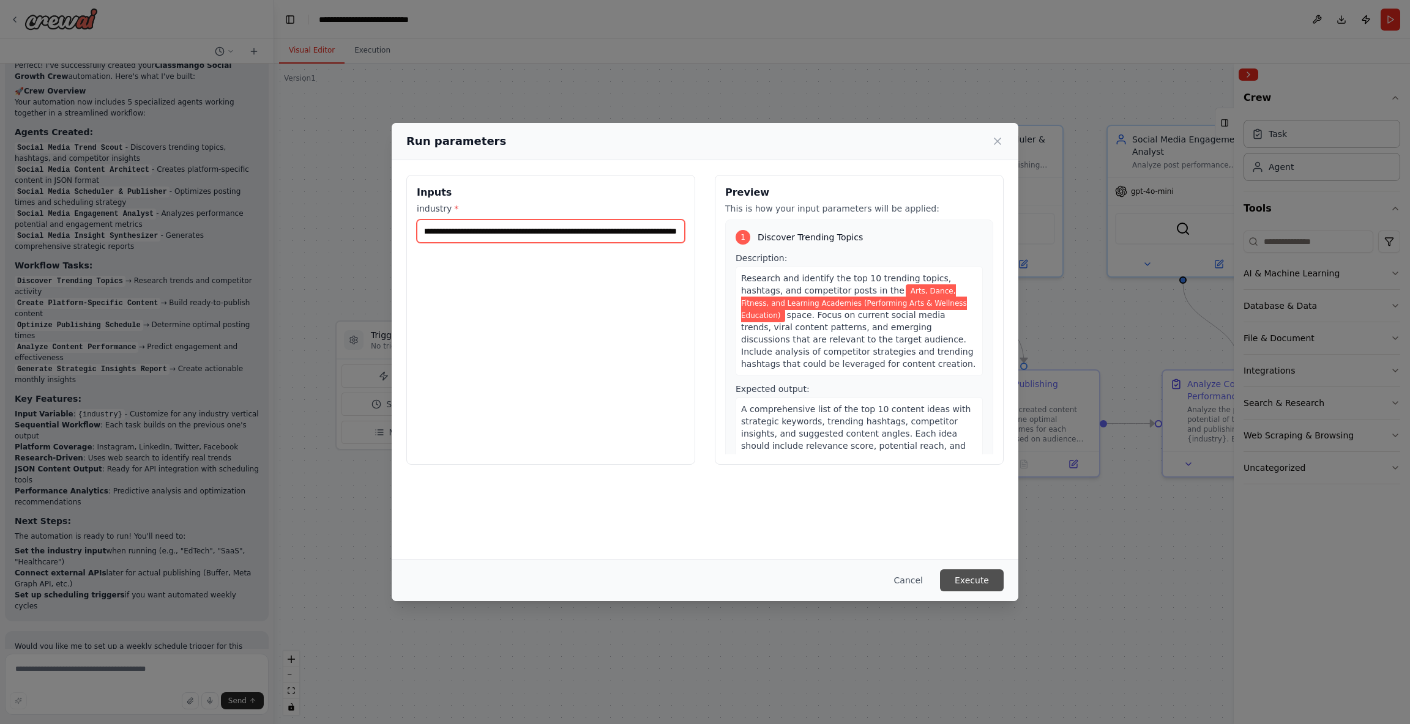
type input "**********"
click at [968, 580] on button "Execute" at bounding box center [972, 581] width 64 height 22
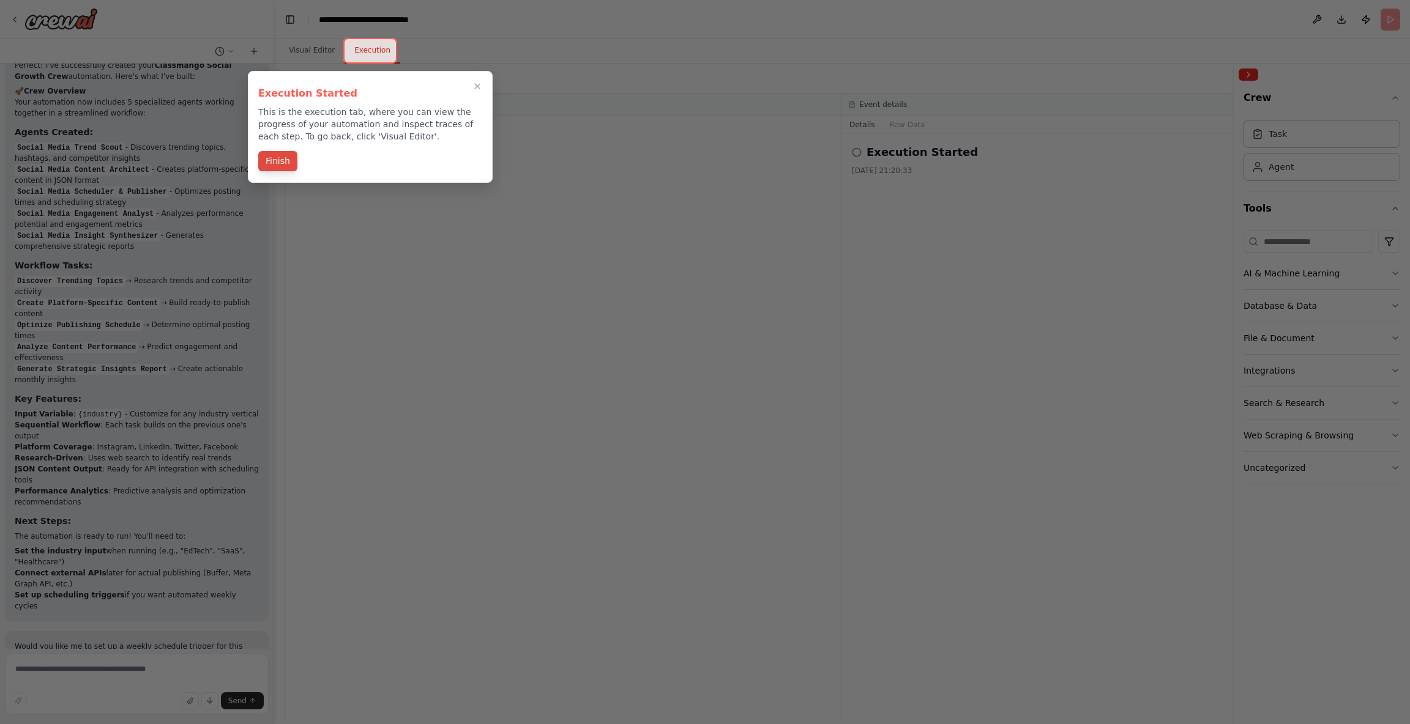
click at [280, 165] on button "Finish" at bounding box center [277, 161] width 39 height 20
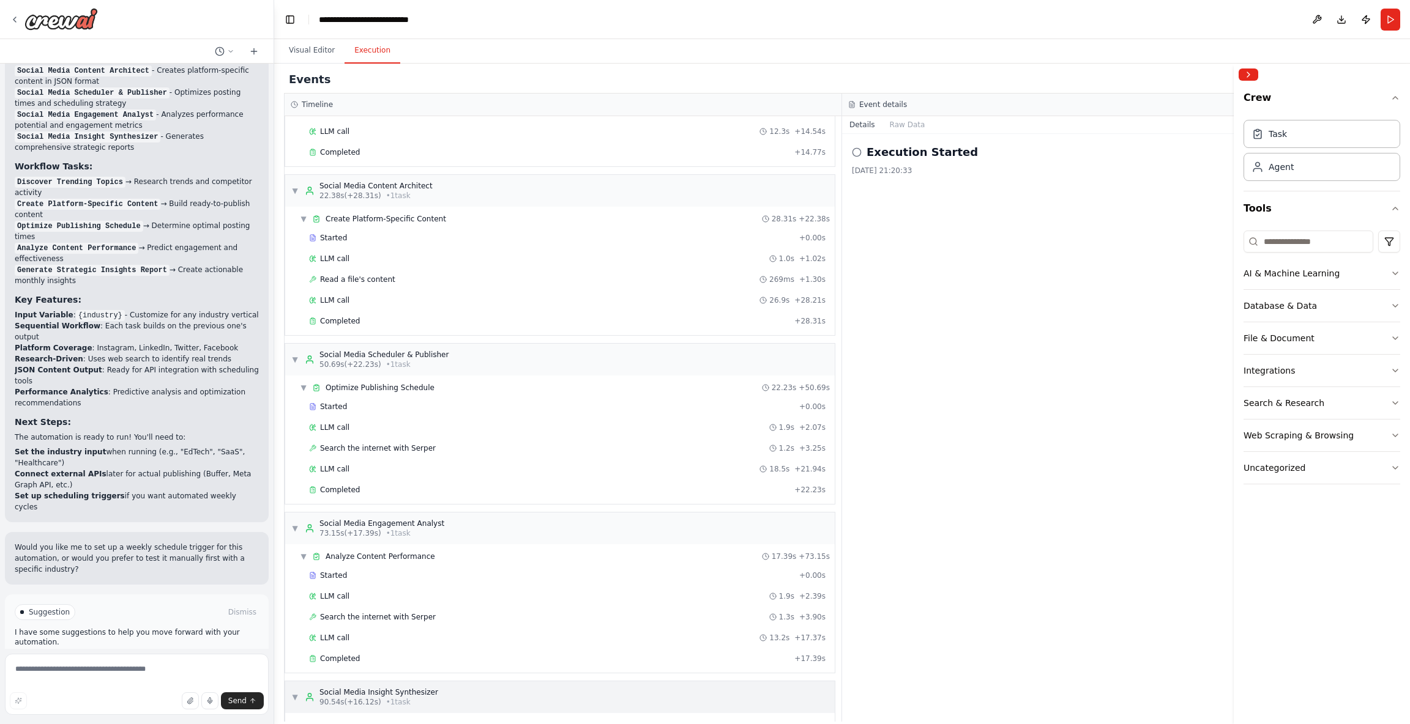
scroll to position [292, 0]
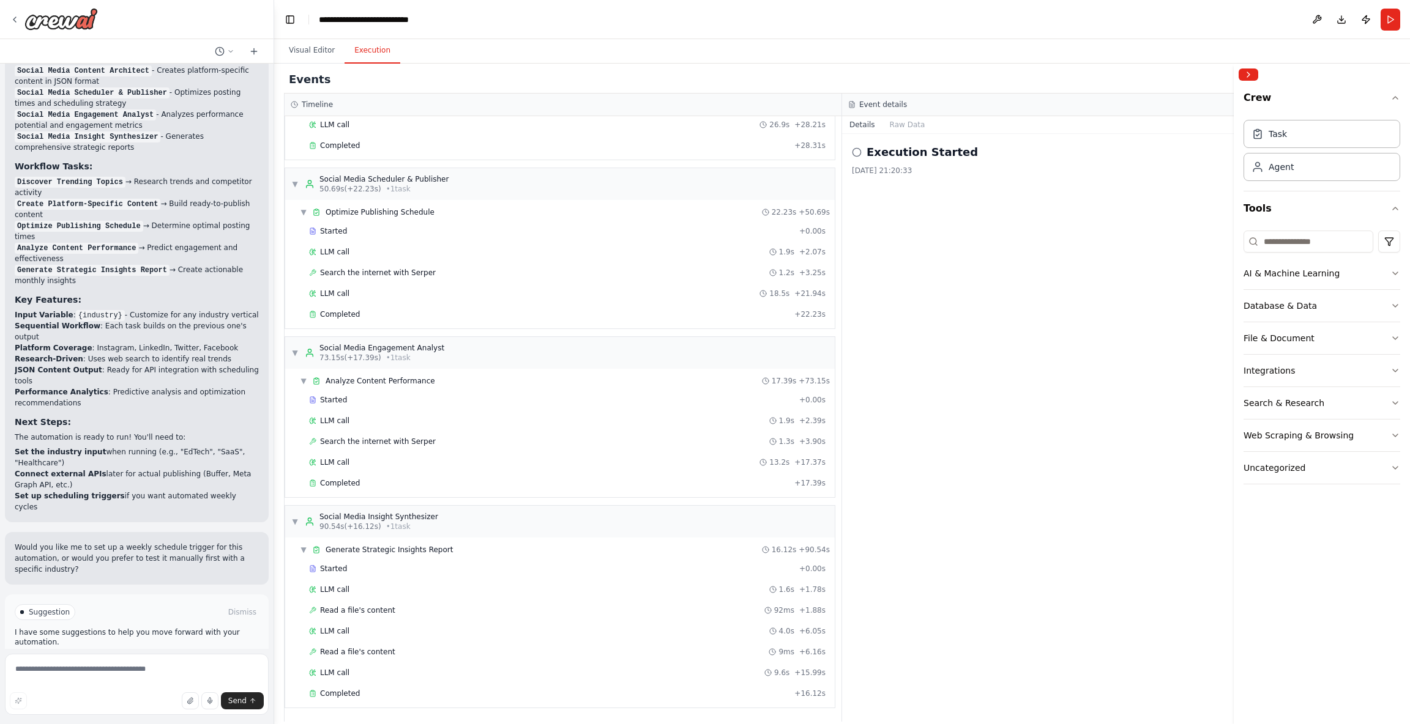
click at [174, 660] on span "Improve automation" at bounding box center [142, 665] width 75 height 10
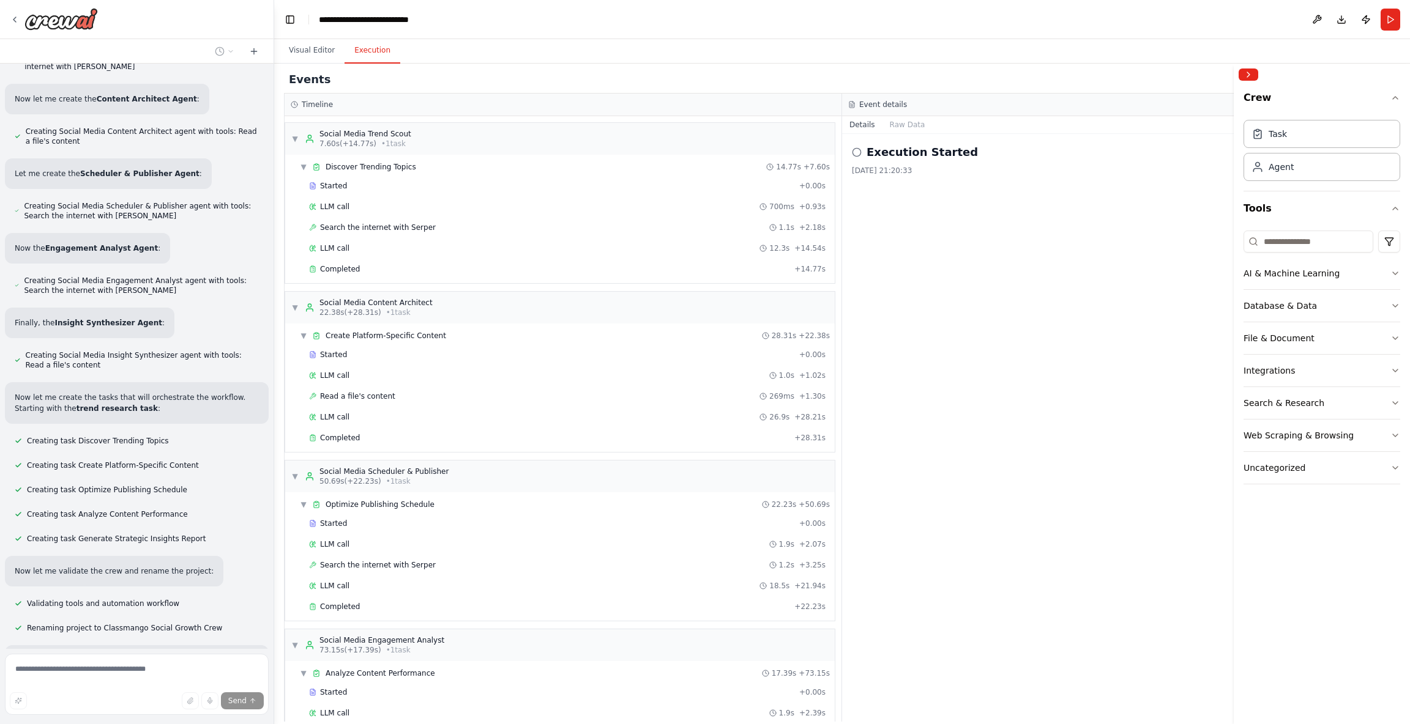
scroll to position [672, 0]
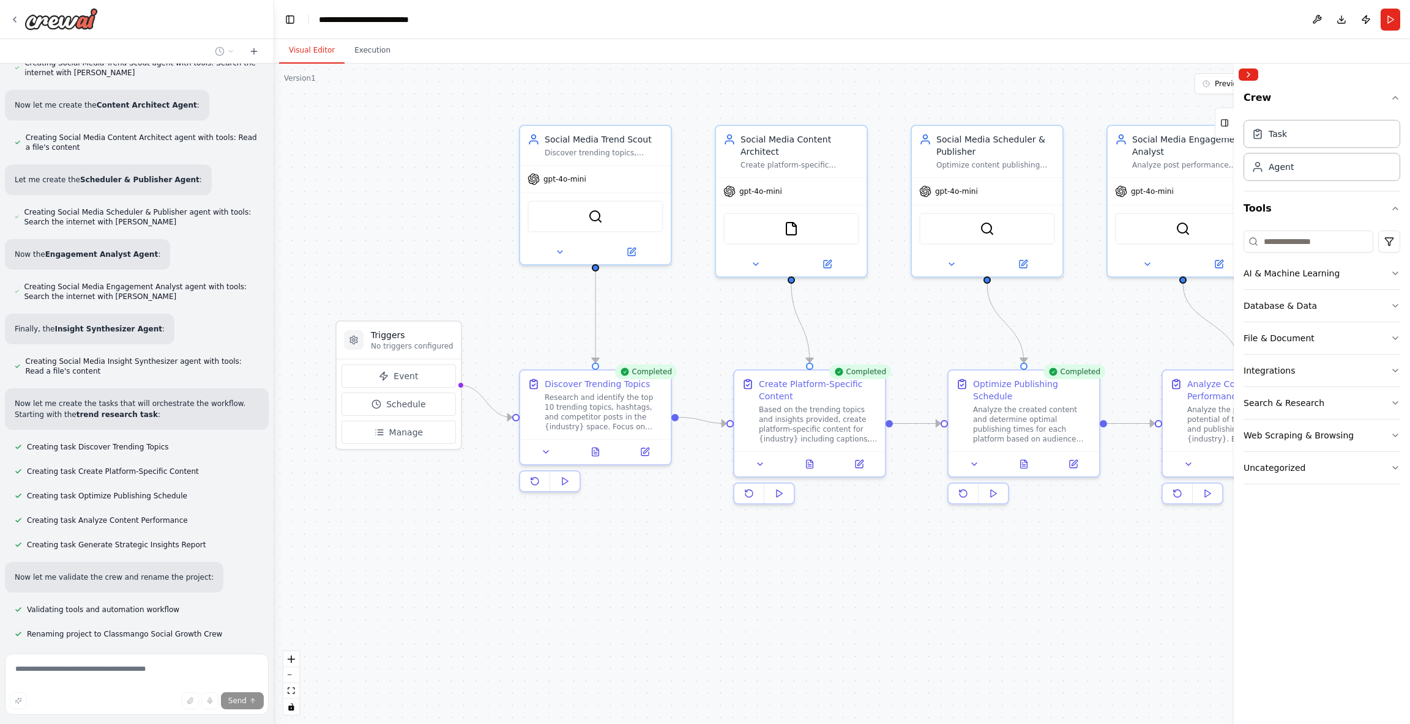
click at [305, 50] on button "Visual Editor" at bounding box center [311, 51] width 65 height 26
click at [542, 450] on icon at bounding box center [546, 450] width 10 height 10
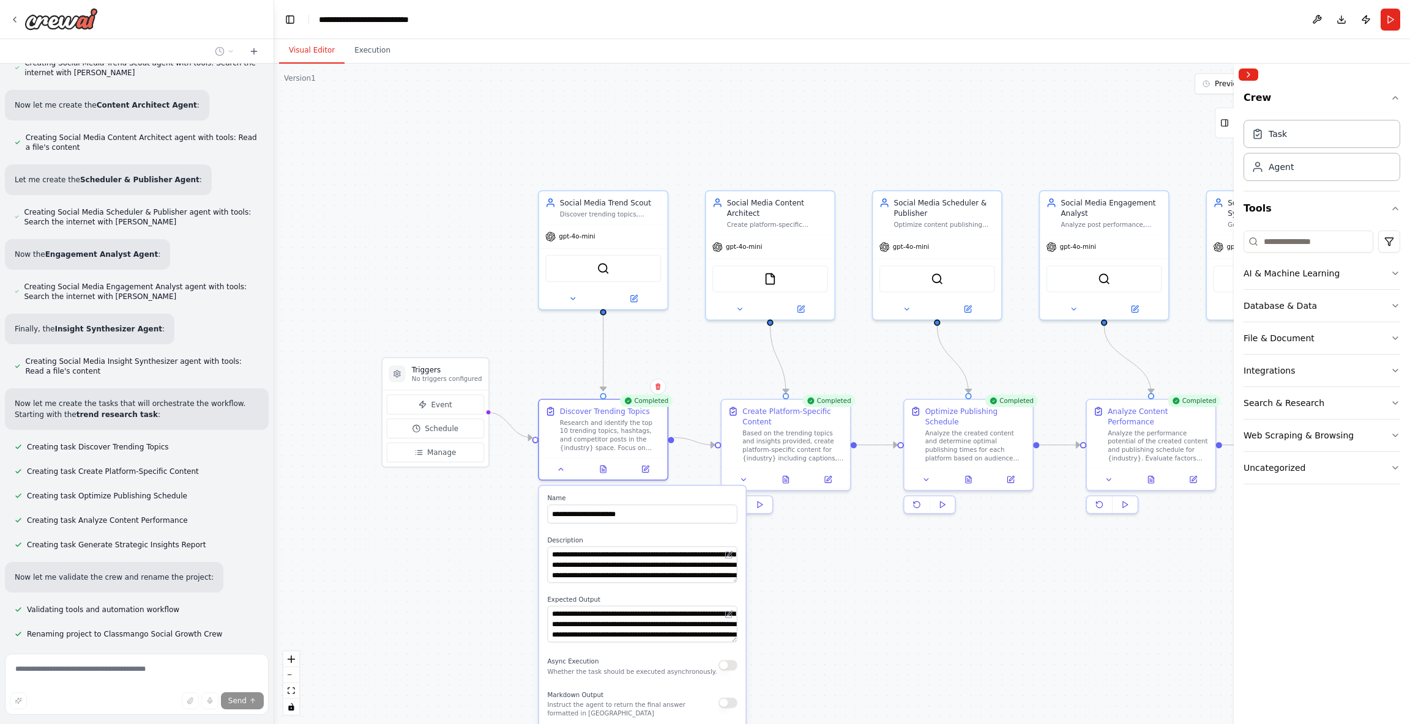
click at [730, 702] on button "button" at bounding box center [727, 703] width 19 height 10
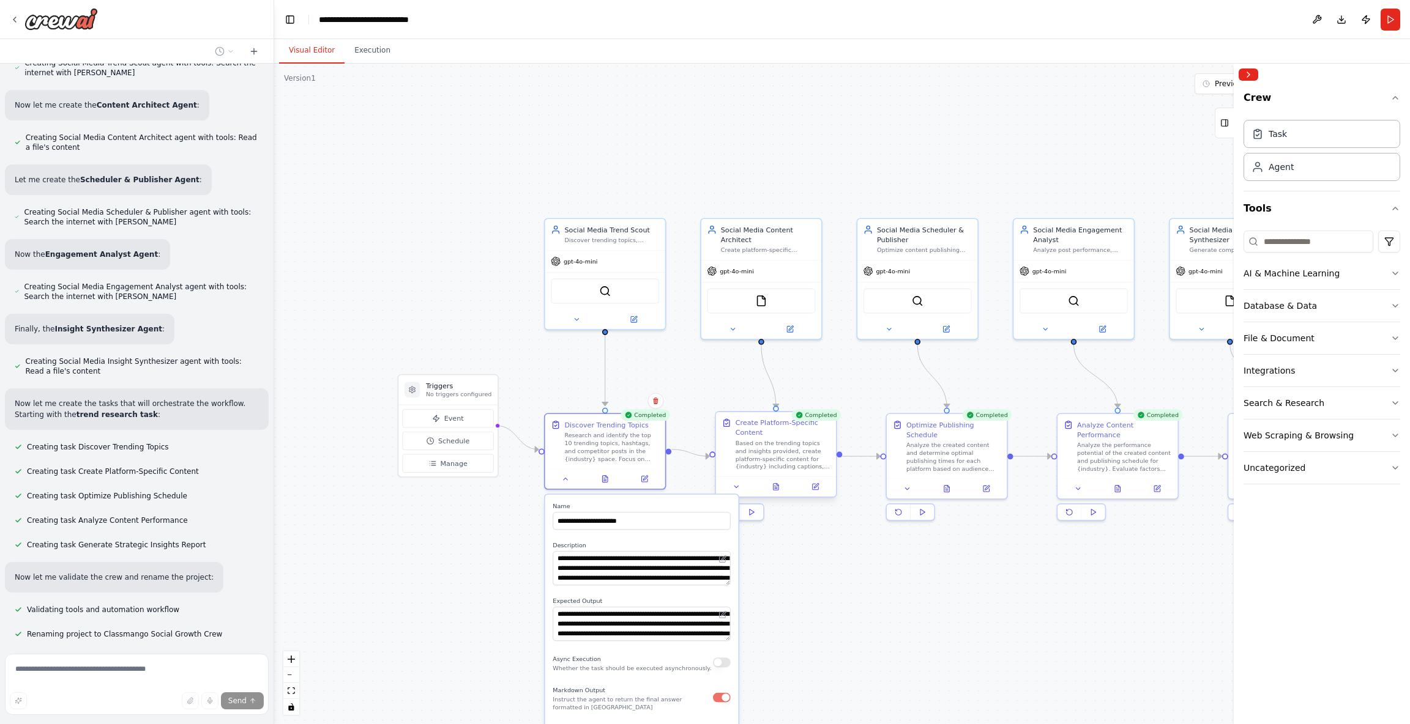
click at [780, 460] on div "Based on the trending topics and insights provided, create platform-specific co…" at bounding box center [782, 455] width 95 height 31
click at [741, 493] on div at bounding box center [776, 487] width 120 height 20
click at [740, 490] on icon at bounding box center [741, 487] width 8 height 8
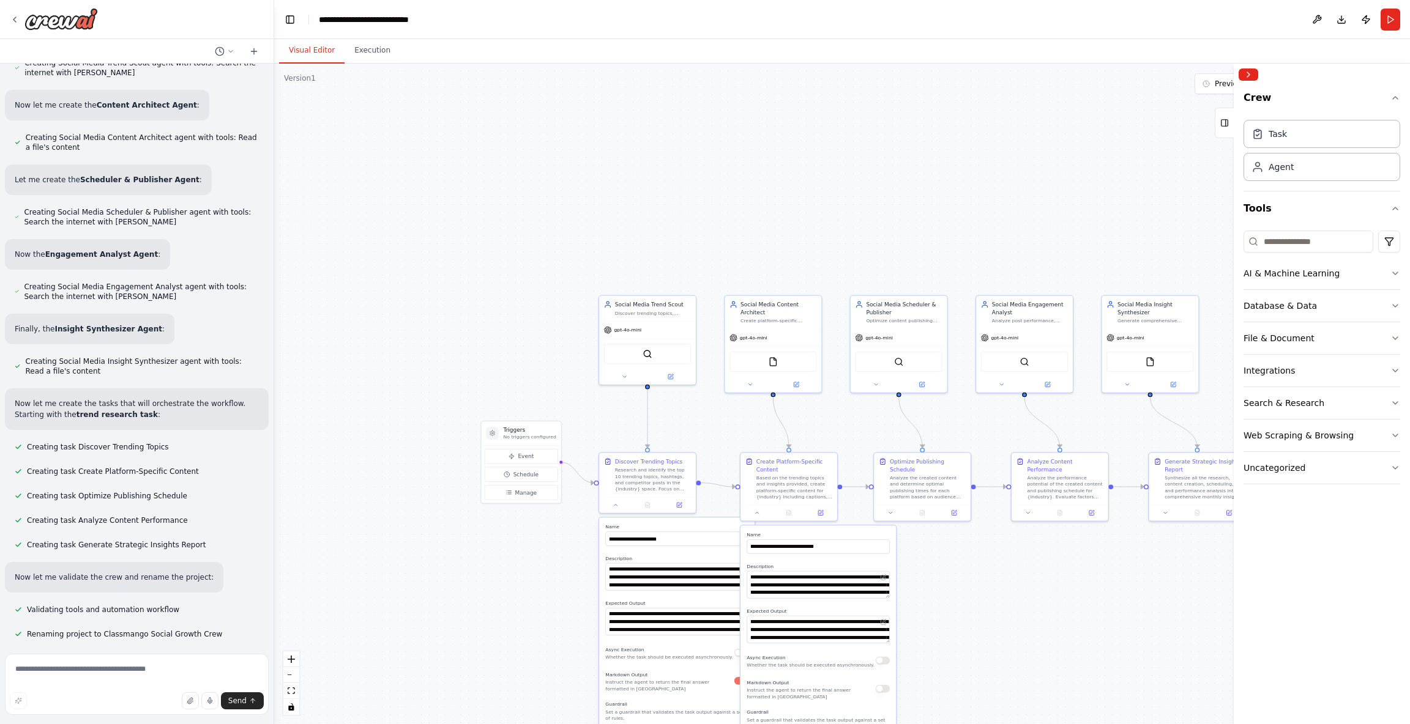
click at [884, 693] on div "Markdown Output Instruct the agent to return the final answer formatted in Mark…" at bounding box center [817, 689] width 143 height 22
click at [885, 687] on button "button" at bounding box center [883, 689] width 14 height 8
click at [1041, 616] on div ".deletable-edge-delete-btn { width: 20px; height: 20px; border: 0px solid #ffff…" at bounding box center [842, 394] width 1136 height 661
click at [1000, 612] on div ".deletable-edge-delete-btn { width: 20px; height: 20px; border: 0px solid #ffff…" at bounding box center [842, 394] width 1136 height 661
click at [1045, 598] on div ".deletable-edge-delete-btn { width: 20px; height: 20px; border: 0px solid #ffff…" at bounding box center [842, 394] width 1136 height 661
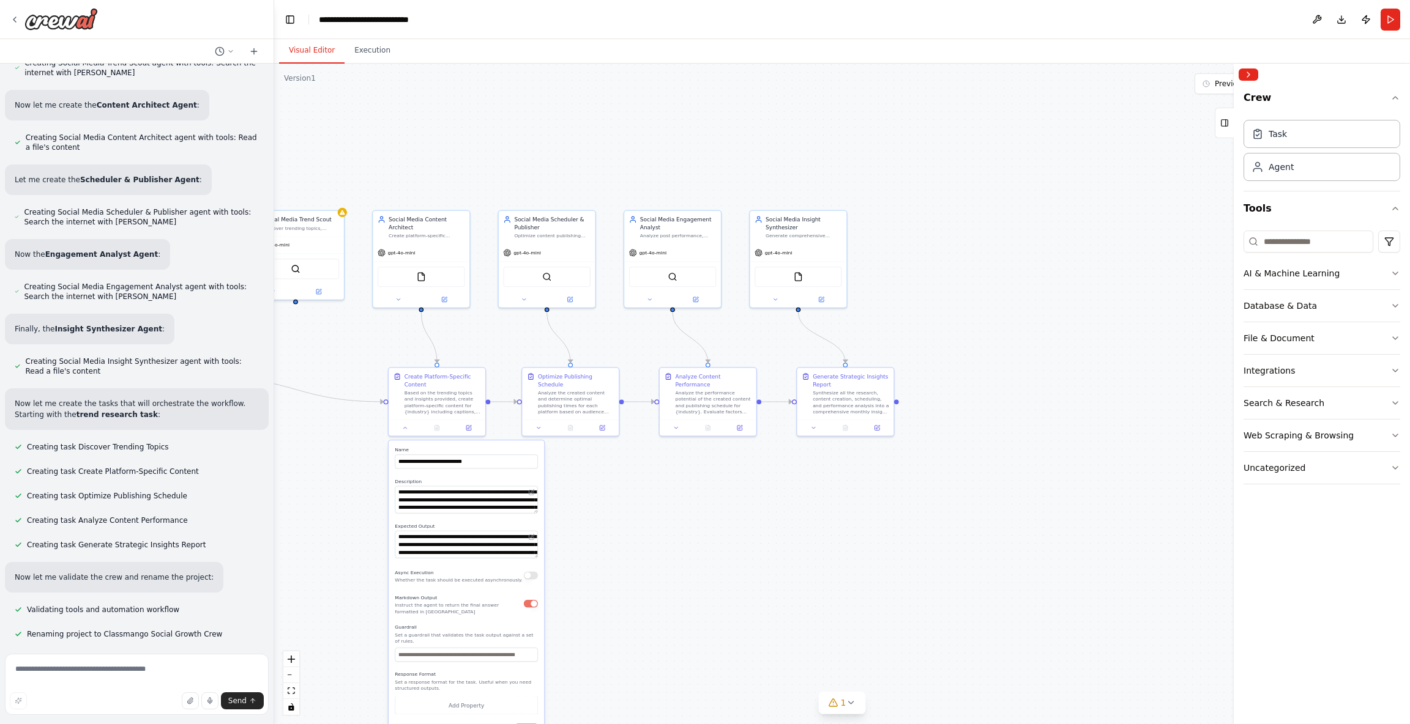
drag, startPoint x: 1104, startPoint y: 635, endPoint x: 762, endPoint y: 549, distance: 352.6
click at [762, 549] on div ".deletable-edge-delete-btn { width: 20px; height: 20px; border: 0px solid #ffff…" at bounding box center [842, 394] width 1136 height 661
click at [682, 425] on button at bounding box center [685, 425] width 27 height 9
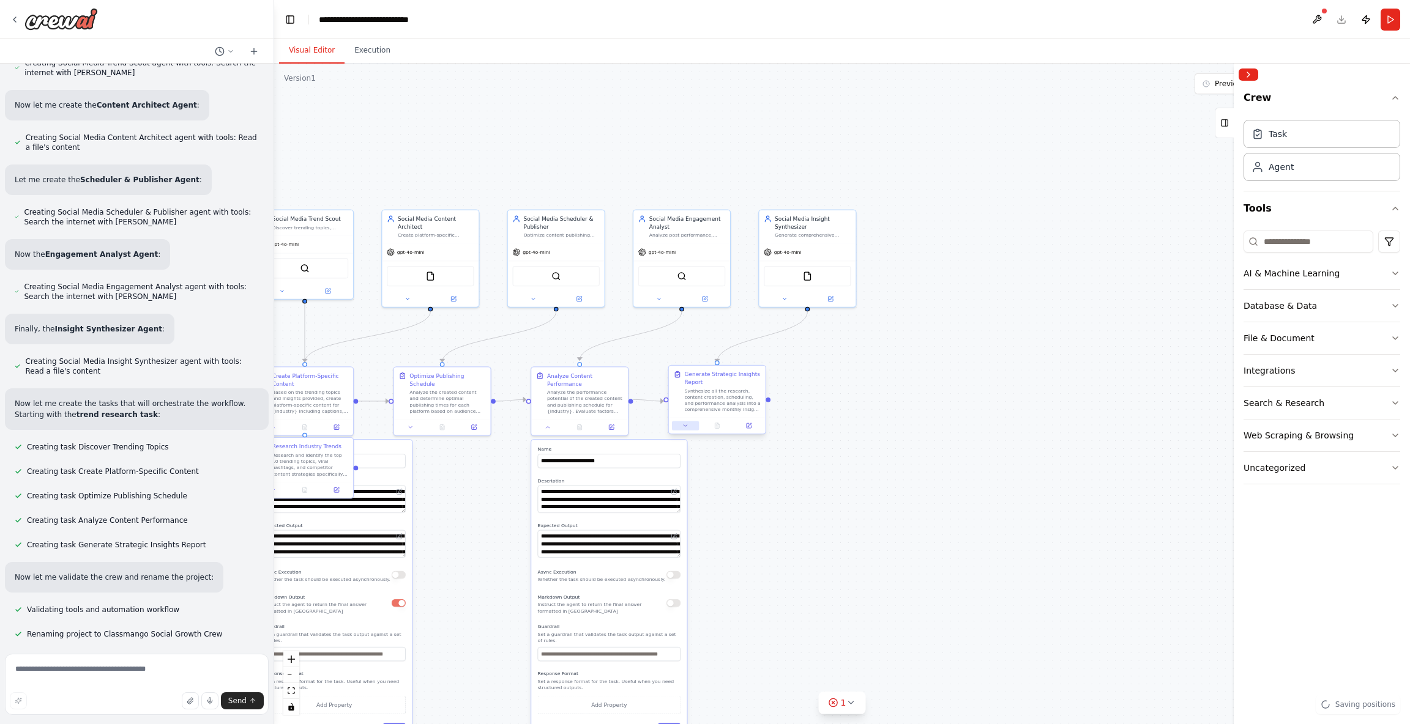
click at [689, 431] on div at bounding box center [717, 426] width 97 height 16
click at [544, 428] on button at bounding box center [547, 425] width 27 height 9
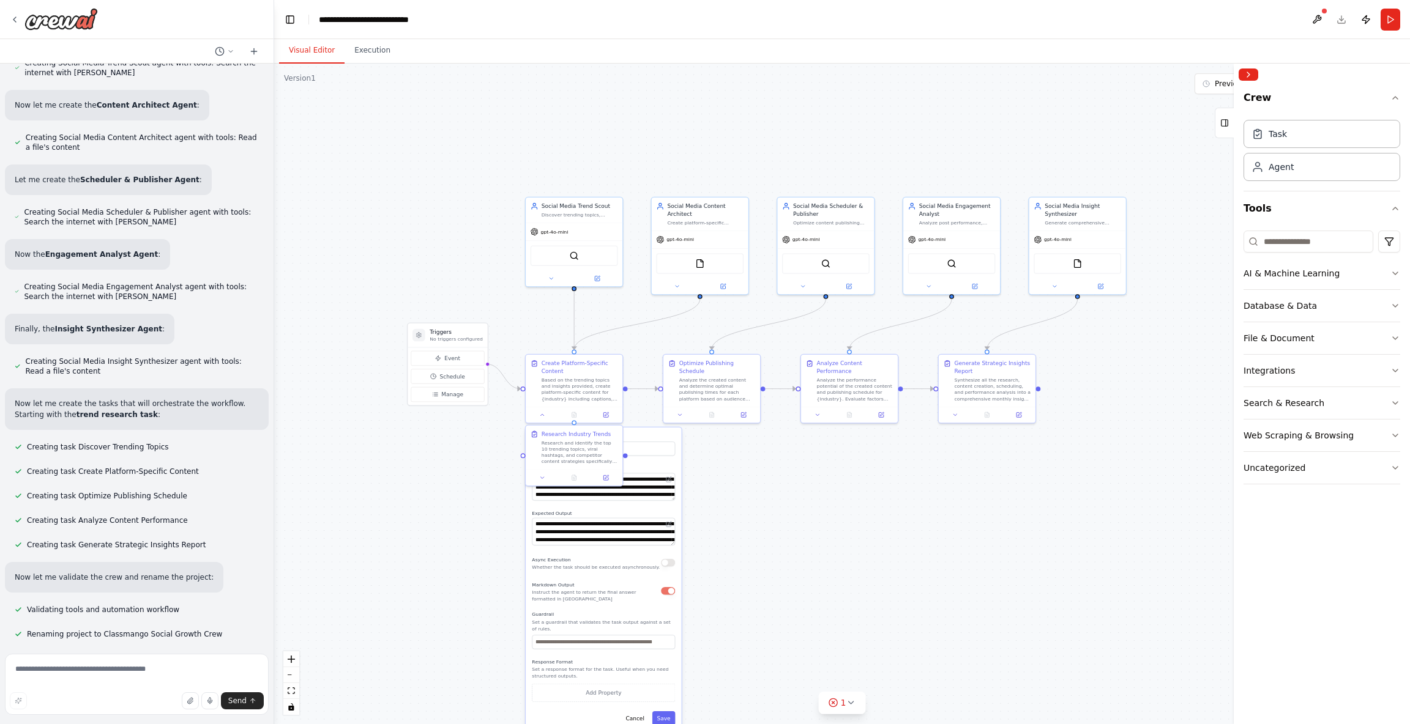
drag, startPoint x: 776, startPoint y: 546, endPoint x: 944, endPoint y: 540, distance: 167.8
click at [945, 540] on div ".deletable-edge-delete-btn { width: 20px; height: 20px; border: 0px solid #ffff…" at bounding box center [842, 394] width 1136 height 661
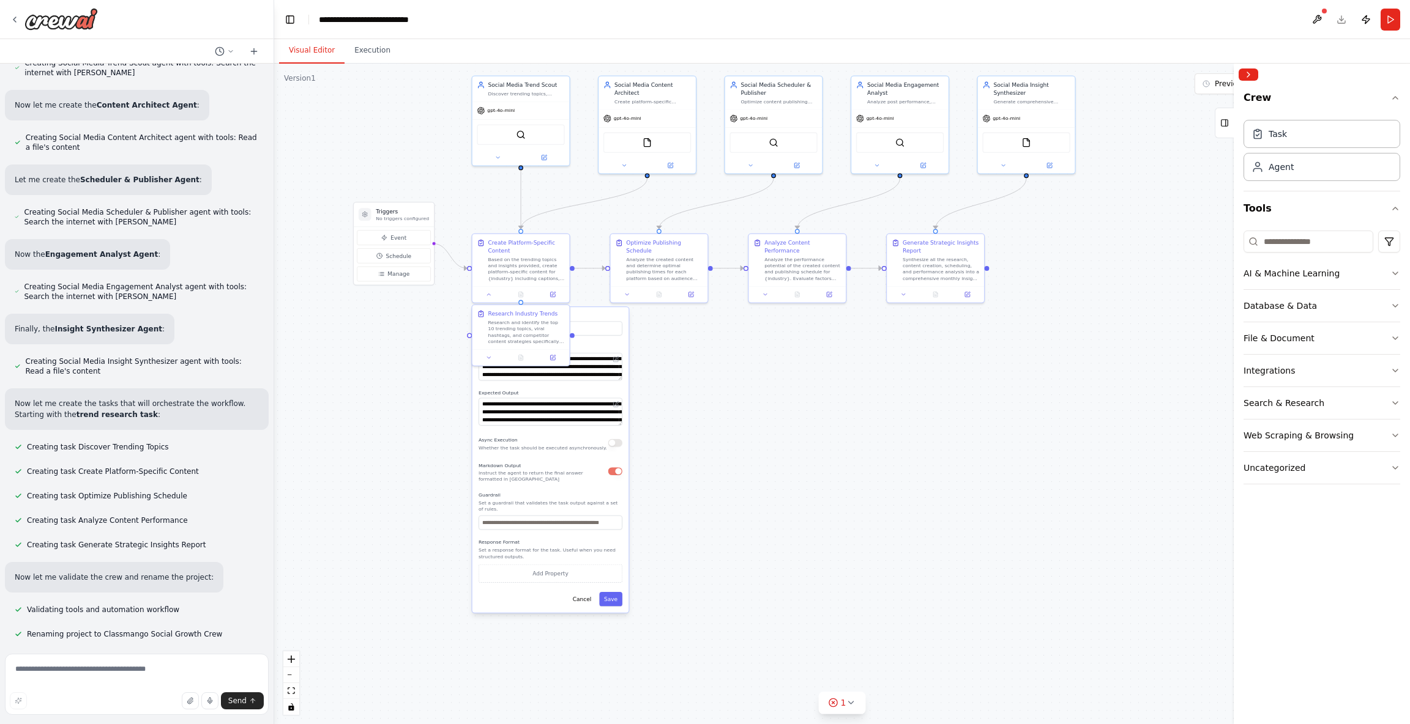
drag, startPoint x: 876, startPoint y: 542, endPoint x: 824, endPoint y: 421, distance: 131.0
click at [824, 421] on div ".deletable-edge-delete-btn { width: 20px; height: 20px; border: 0px solid #ffff…" at bounding box center [842, 394] width 1136 height 661
click at [839, 705] on div "1" at bounding box center [837, 703] width 18 height 12
click at [888, 669] on button at bounding box center [890, 671] width 21 height 15
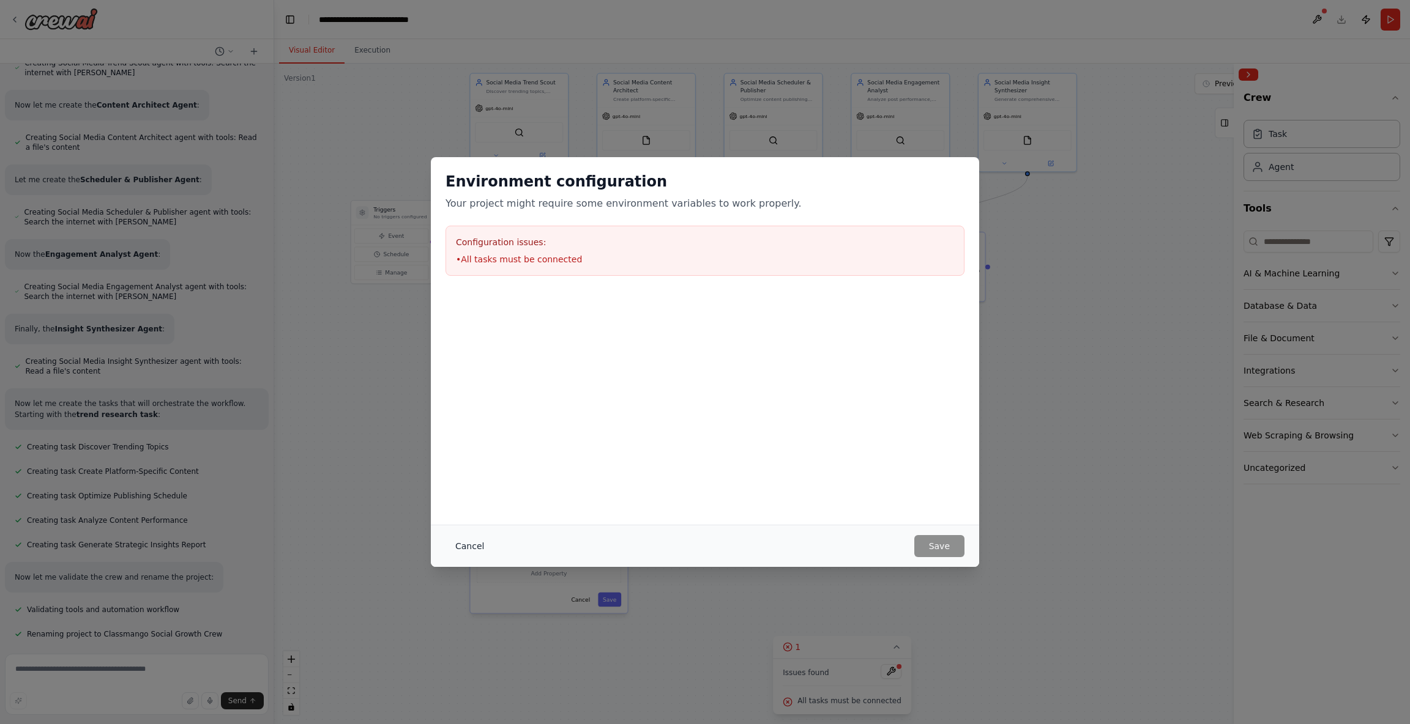
click at [455, 544] on button "Cancel" at bounding box center [469, 546] width 48 height 22
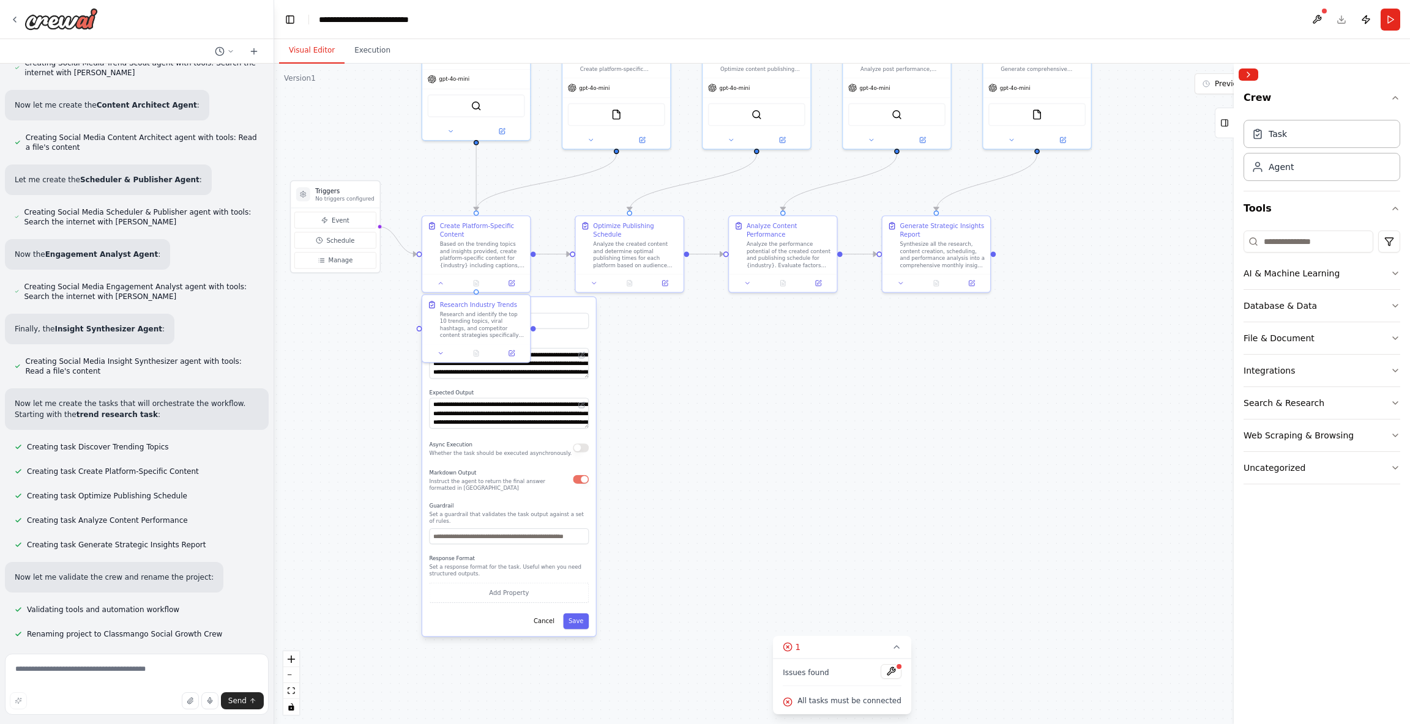
click at [850, 378] on div ".deletable-edge-delete-btn { width: 20px; height: 20px; border: 0px solid #ffff…" at bounding box center [842, 394] width 1136 height 661
click at [889, 671] on button at bounding box center [890, 671] width 21 height 15
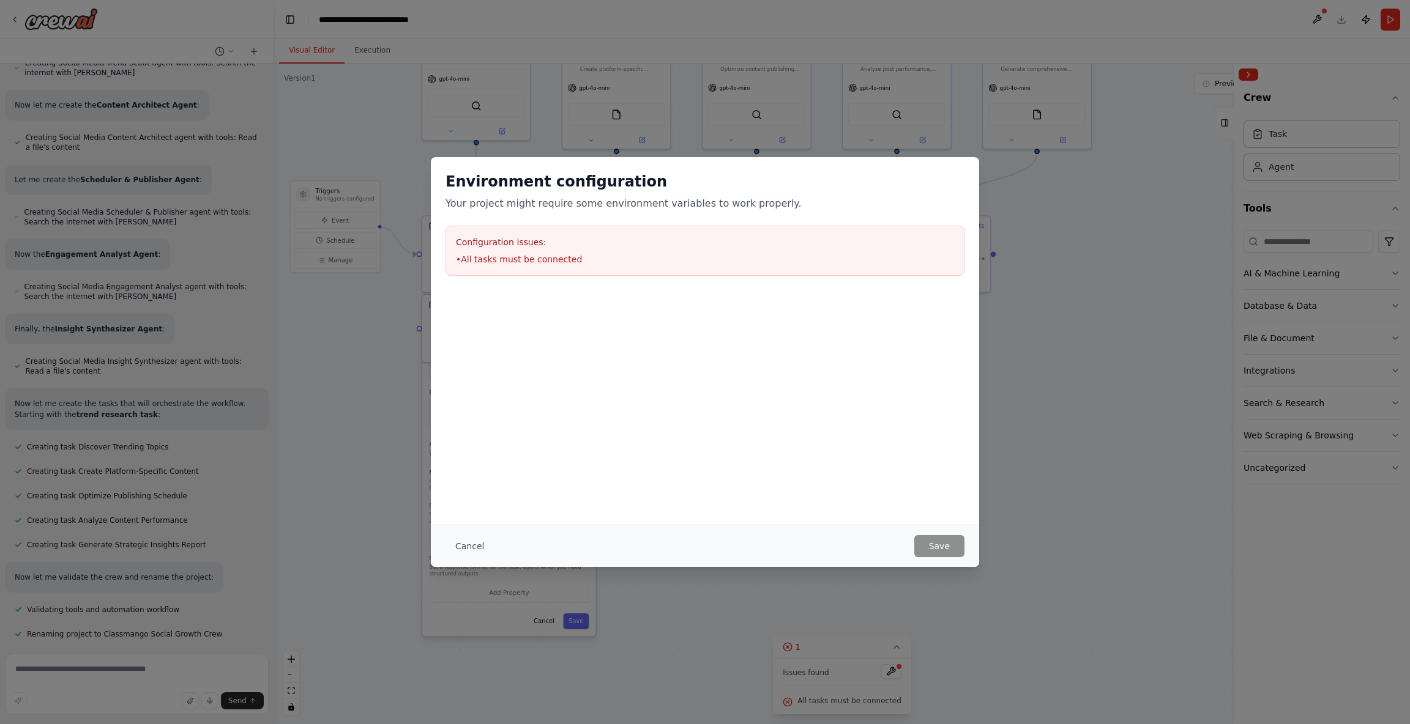
click at [540, 266] on div "Configuration issues: • All tasks must be connected" at bounding box center [704, 251] width 519 height 50
click at [442, 546] on div "Cancel Save" at bounding box center [705, 546] width 548 height 42
click at [458, 545] on button "Cancel" at bounding box center [469, 546] width 48 height 22
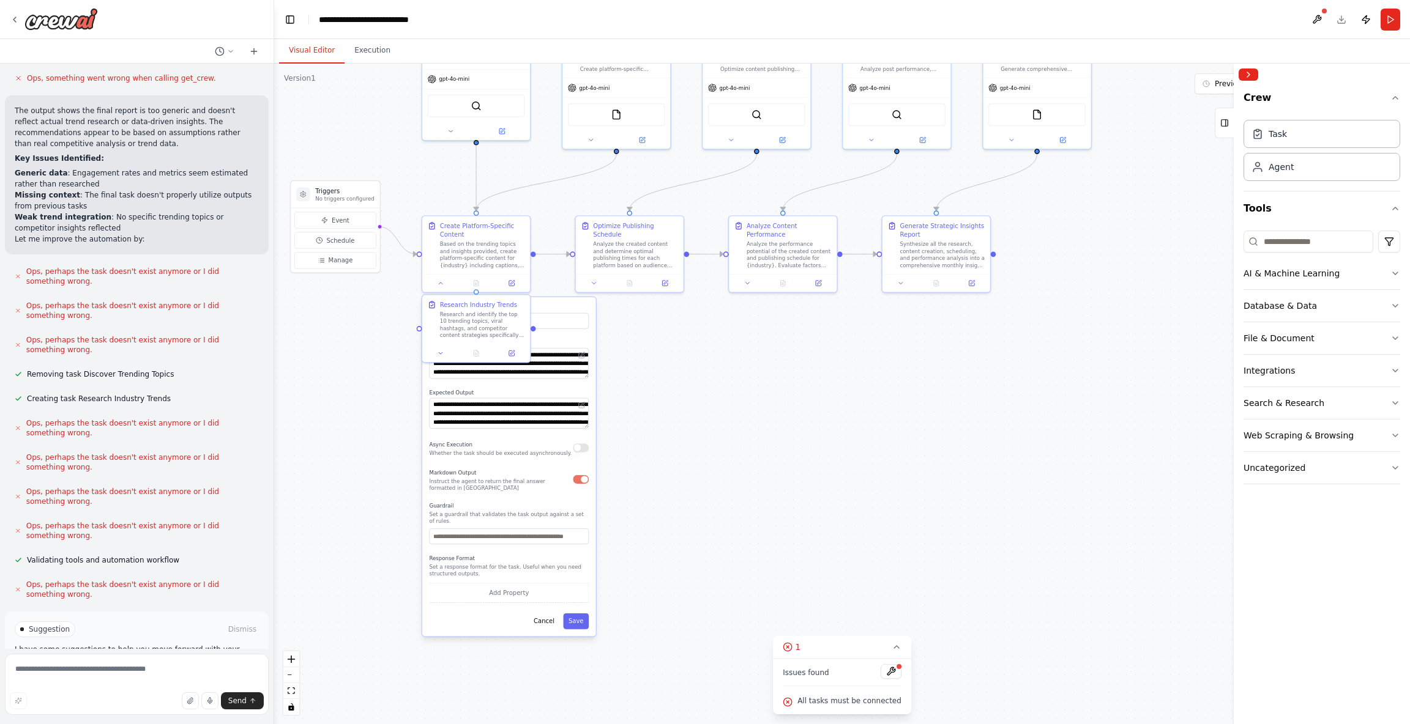
scroll to position [1982, 0]
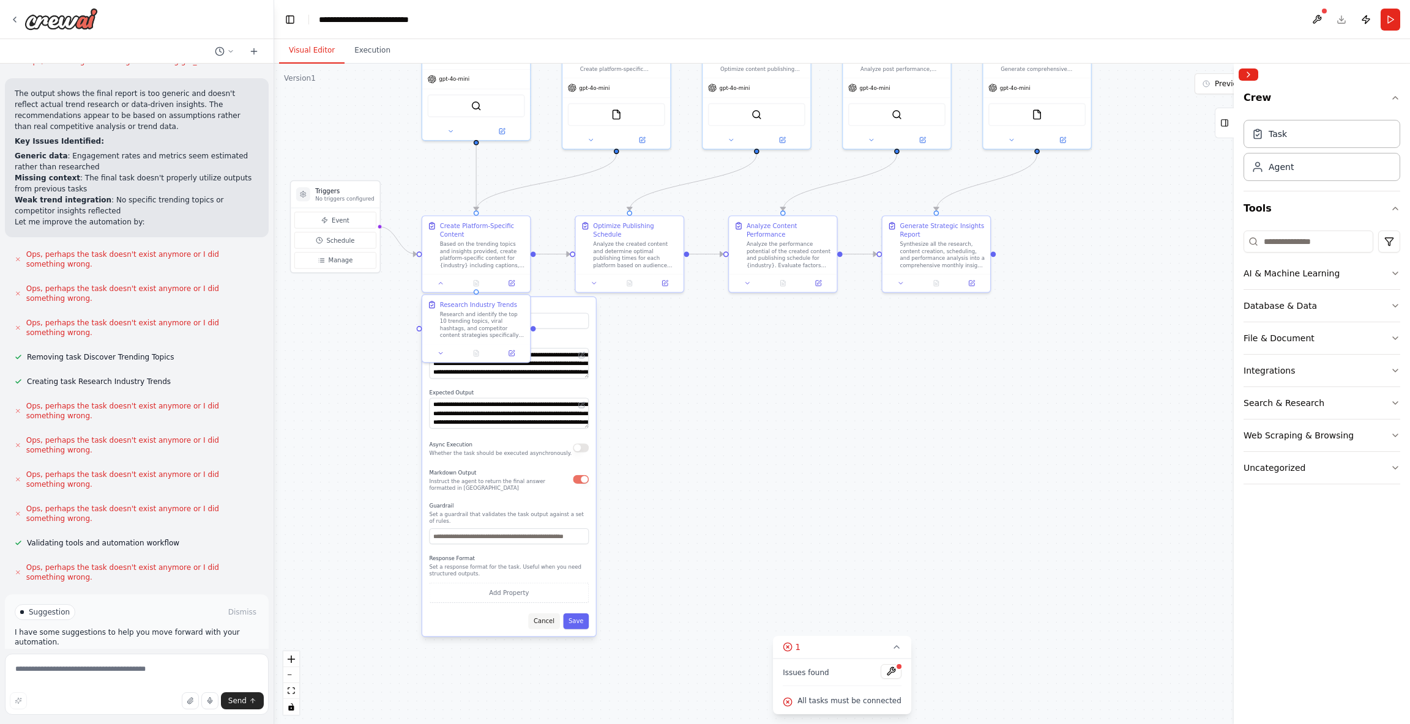
click at [536, 623] on button "Cancel" at bounding box center [543, 622] width 31 height 16
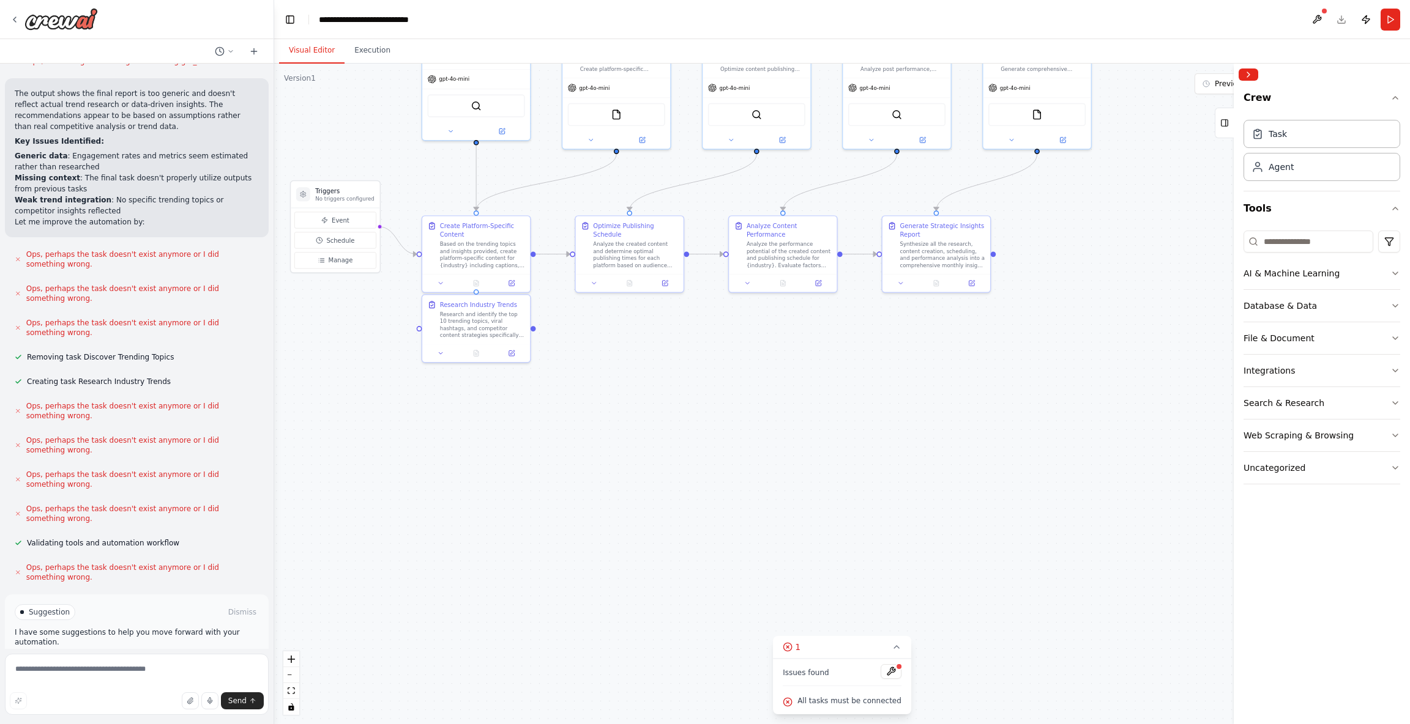
click at [757, 455] on div ".deletable-edge-delete-btn { width: 20px; height: 20px; border: 0px solid #ffff…" at bounding box center [842, 394] width 1136 height 661
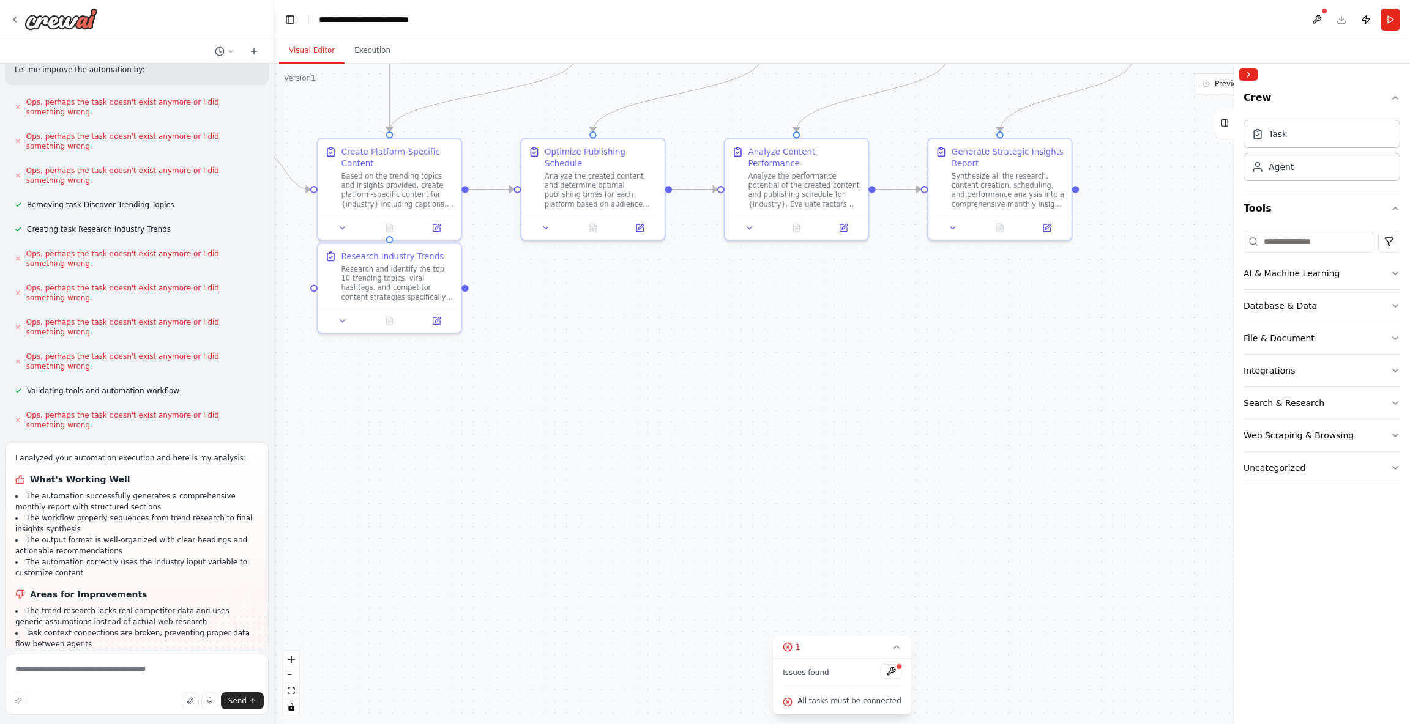
scroll to position [1998, 0]
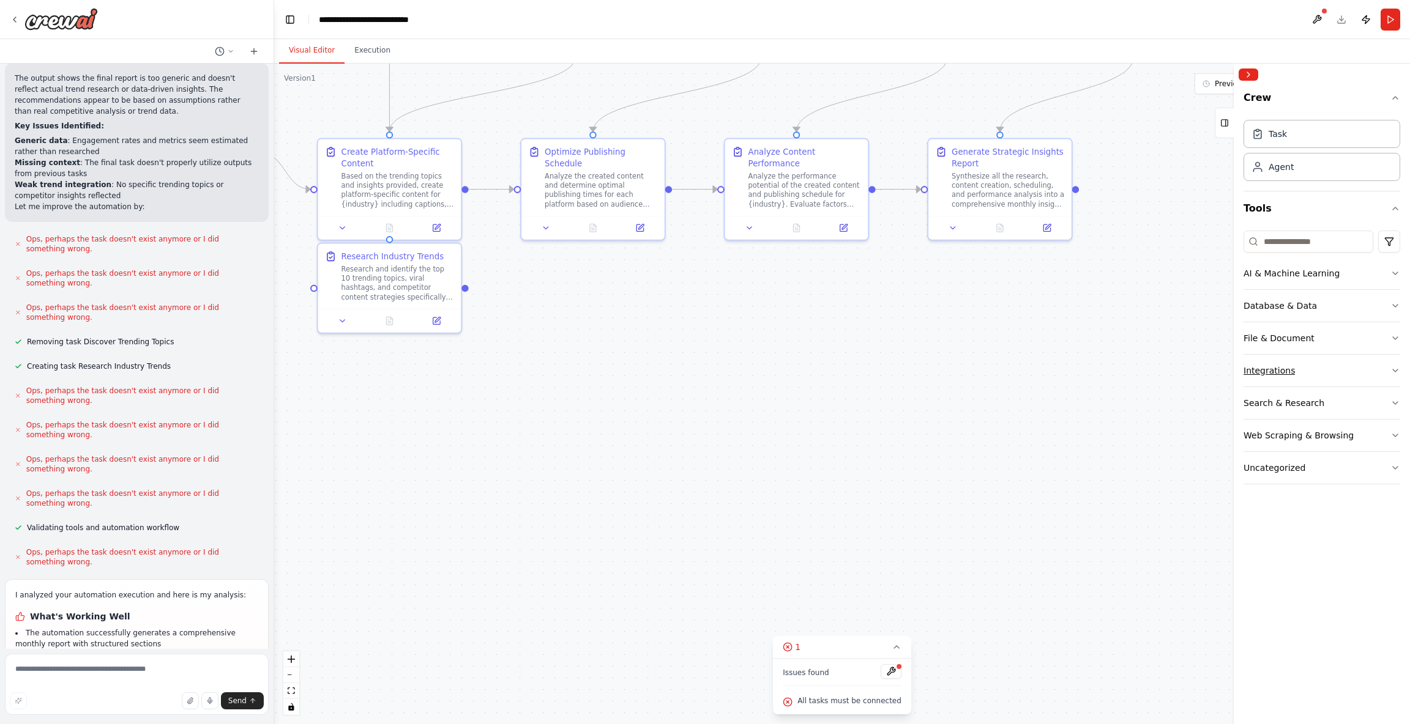
click at [1347, 382] on button "Integrations" at bounding box center [1321, 371] width 157 height 32
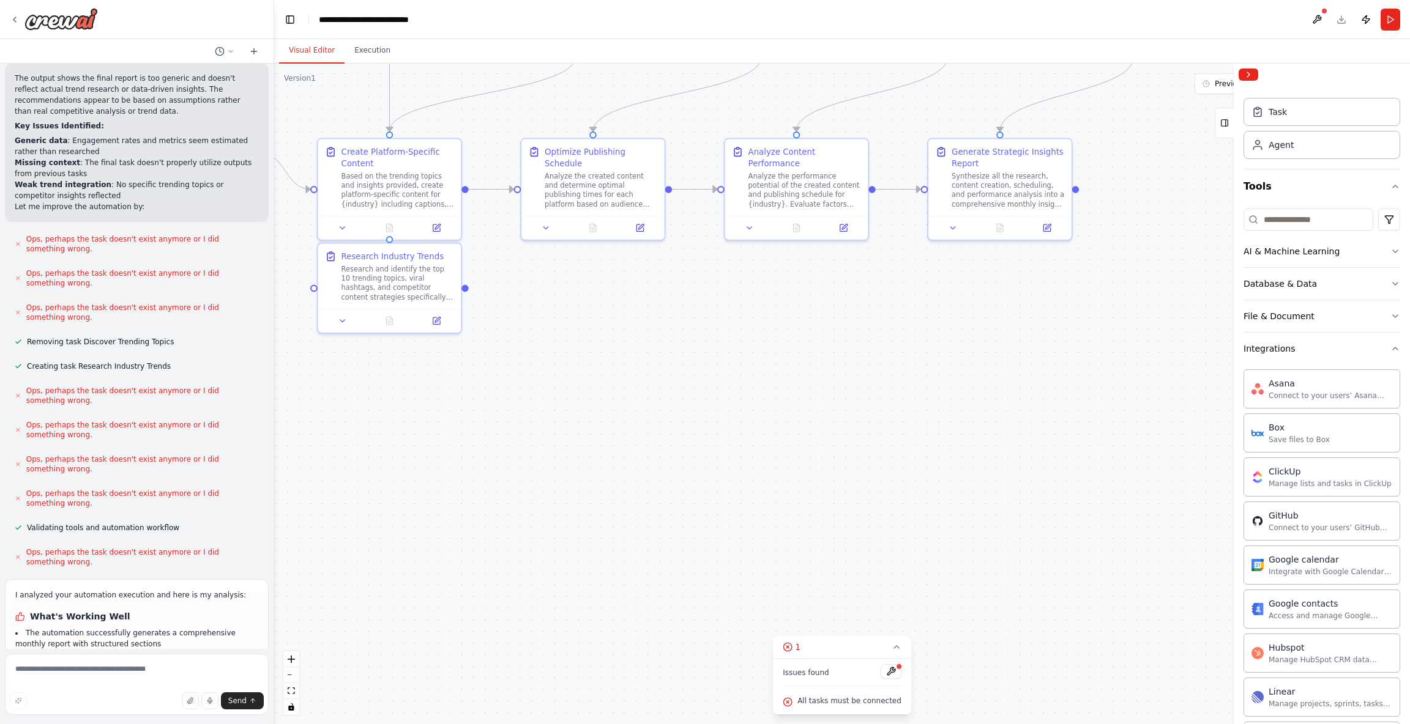
scroll to position [0, 0]
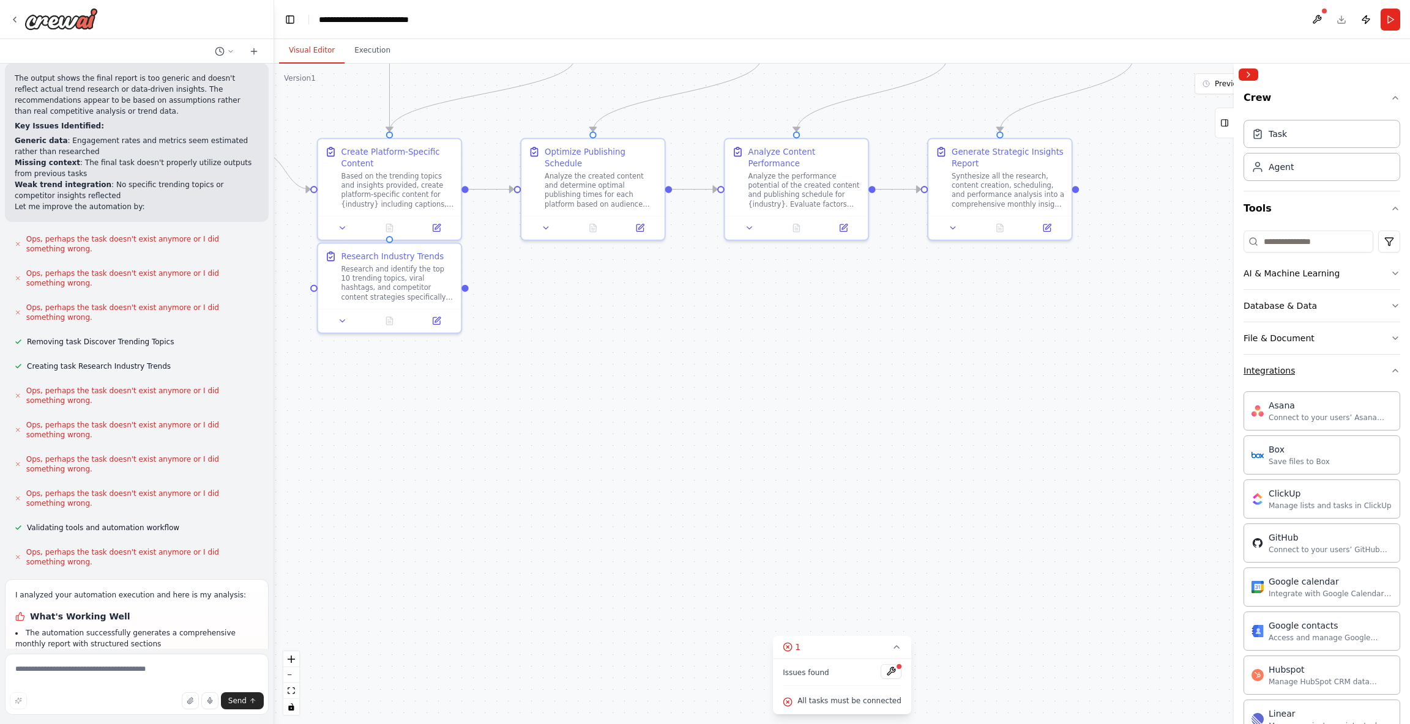
click at [1316, 379] on button "Integrations" at bounding box center [1321, 371] width 157 height 32
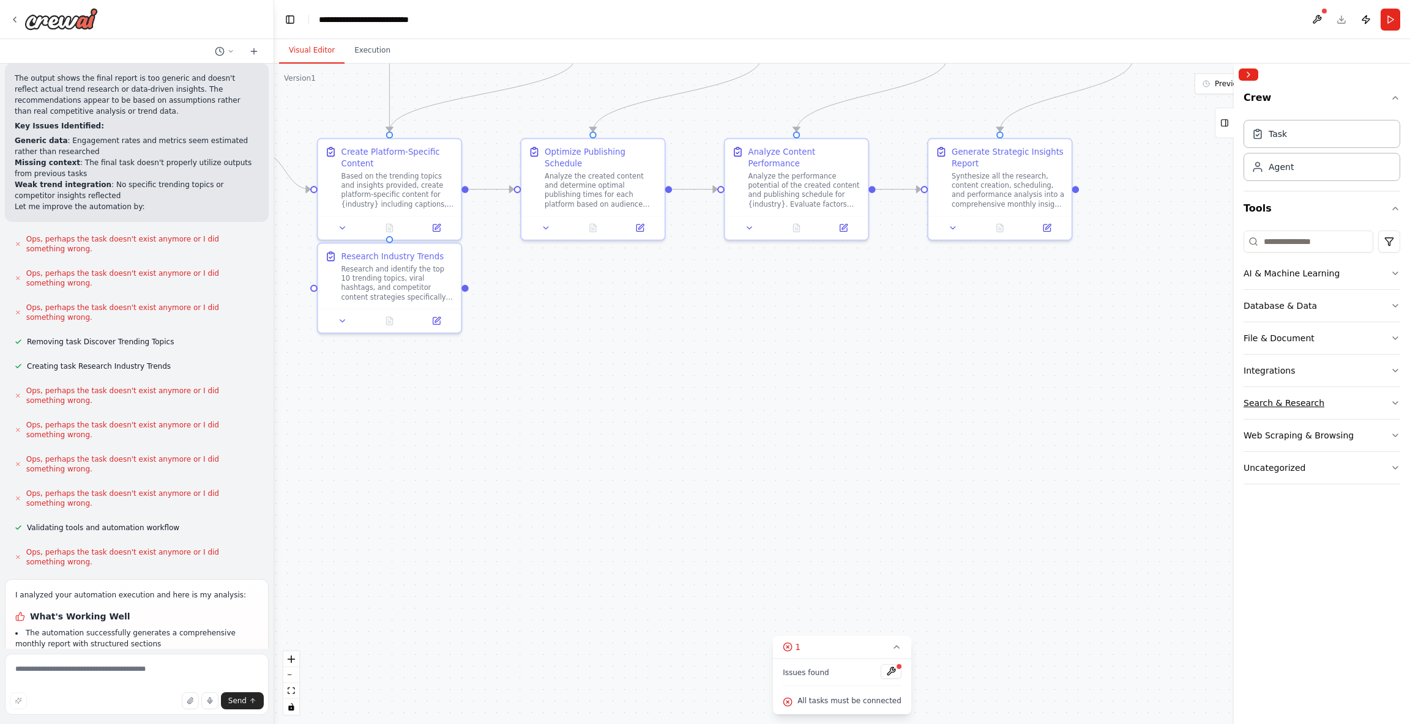
click at [1360, 411] on button "Search & Research" at bounding box center [1321, 403] width 157 height 32
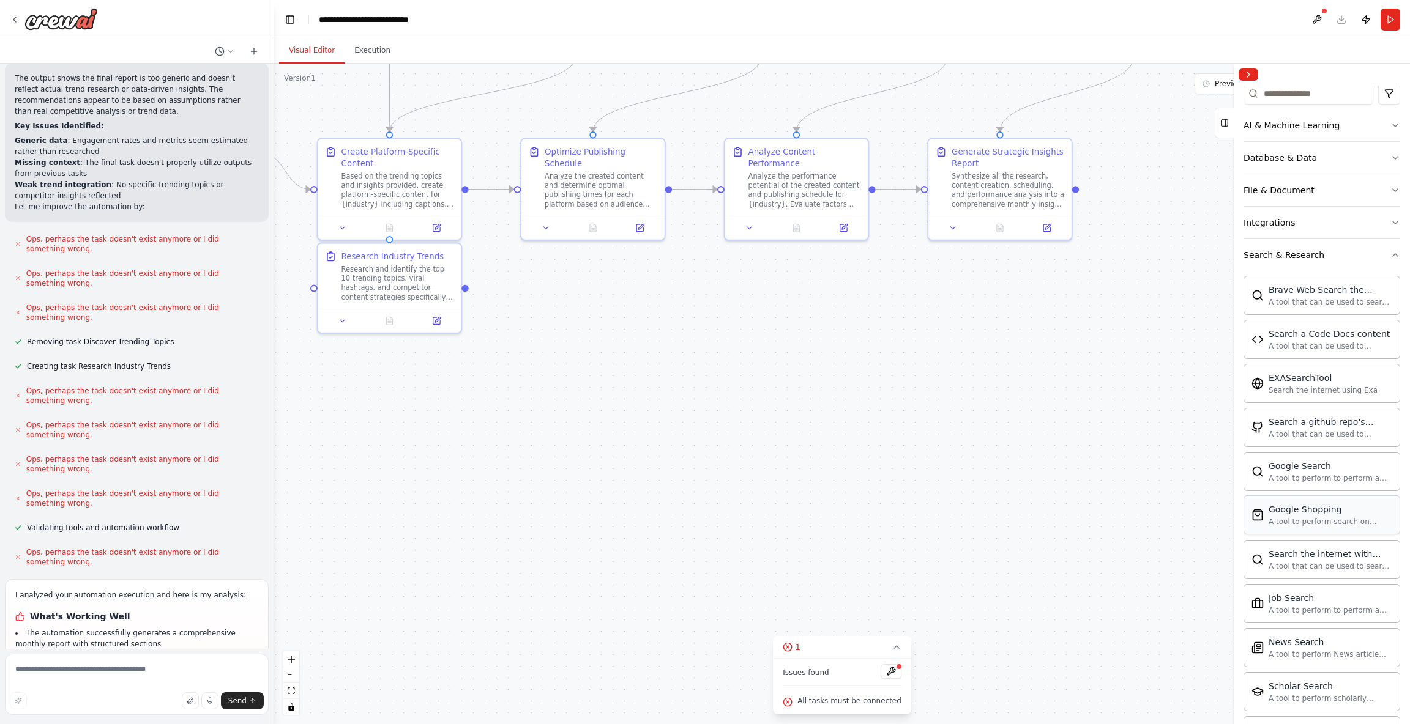
scroll to position [206, 0]
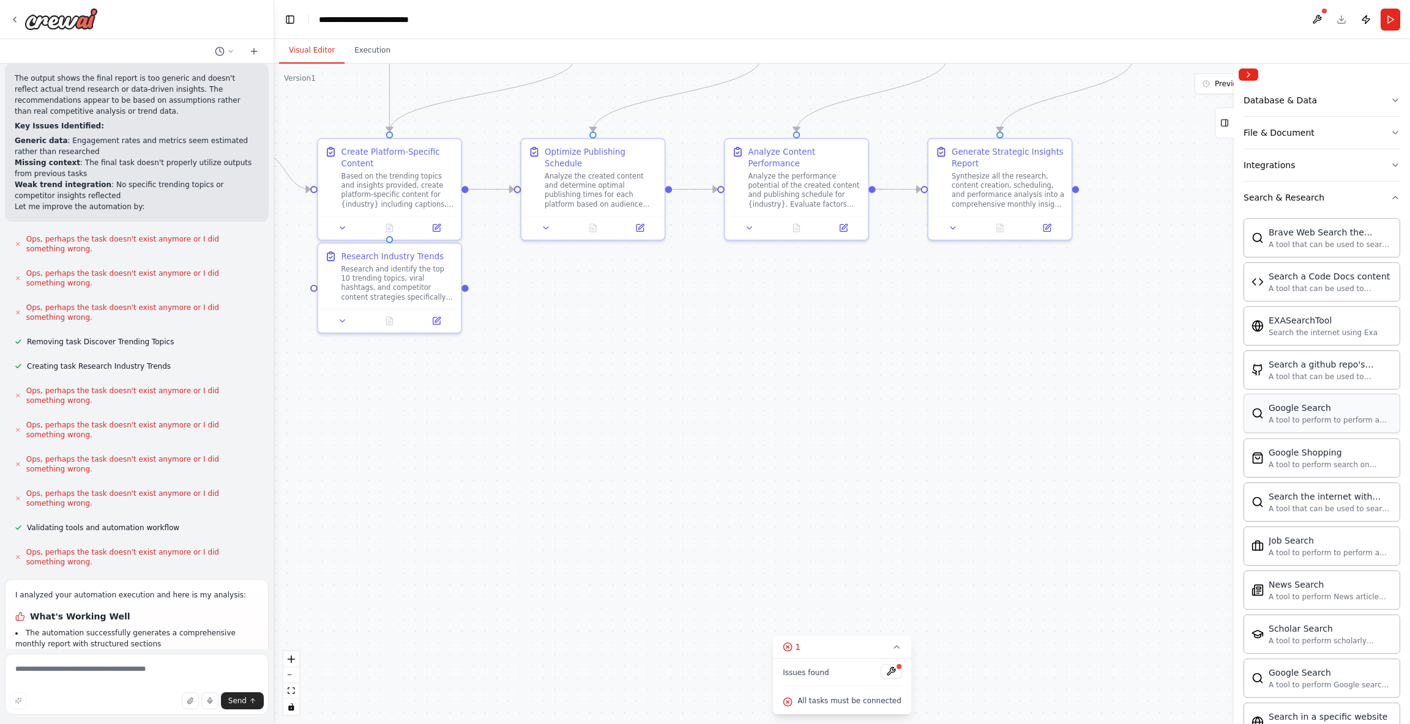
click at [1315, 426] on div "Google Search A tool to perform to perform a Google search with a search_query." at bounding box center [1321, 413] width 157 height 39
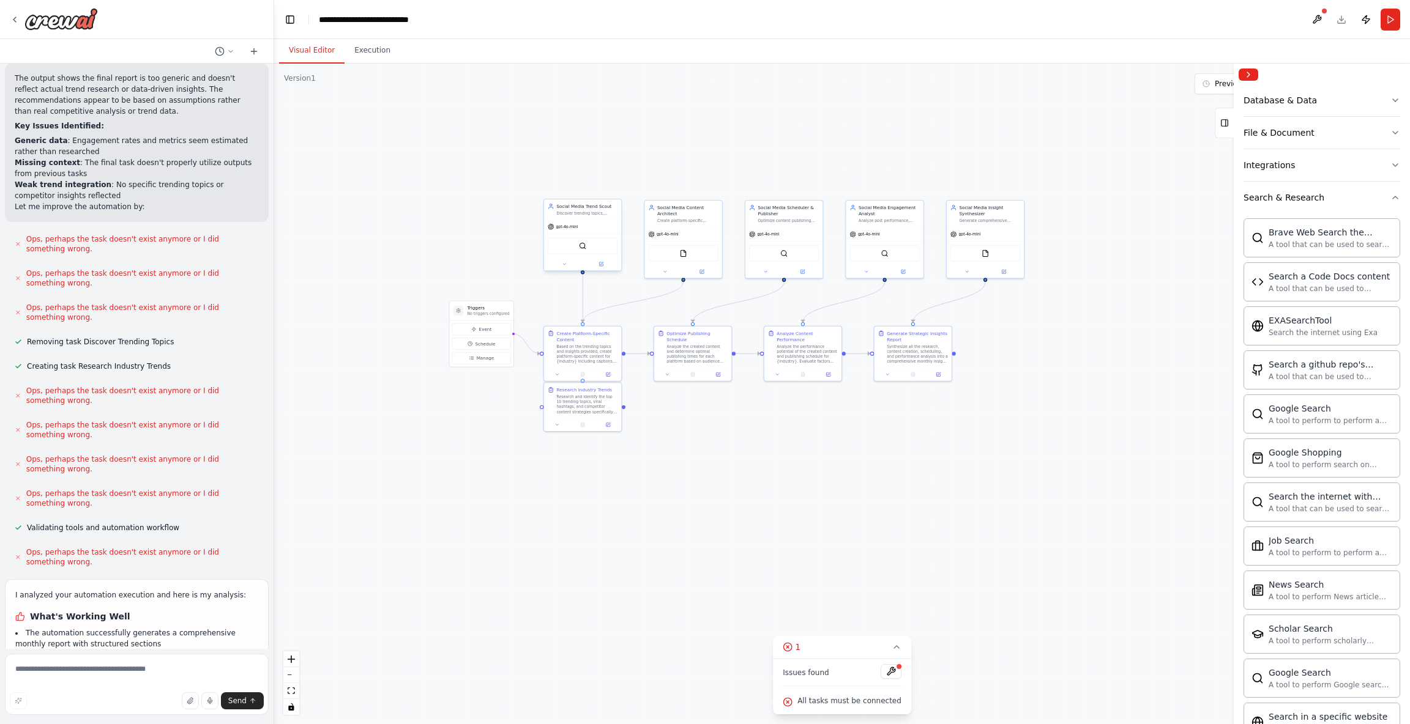
click at [612, 234] on div "SerperDevTool" at bounding box center [582, 246] width 77 height 24
drag, startPoint x: 591, startPoint y: 409, endPoint x: 592, endPoint y: 453, distance: 43.4
click at [592, 453] on div "Research and identify the top 10 trending topics, viral hashtags, and competito…" at bounding box center [586, 447] width 61 height 20
click at [805, 479] on div ".deletable-edge-delete-btn { width: 20px; height: 20px; border: 0px solid #ffff…" at bounding box center [842, 394] width 1136 height 661
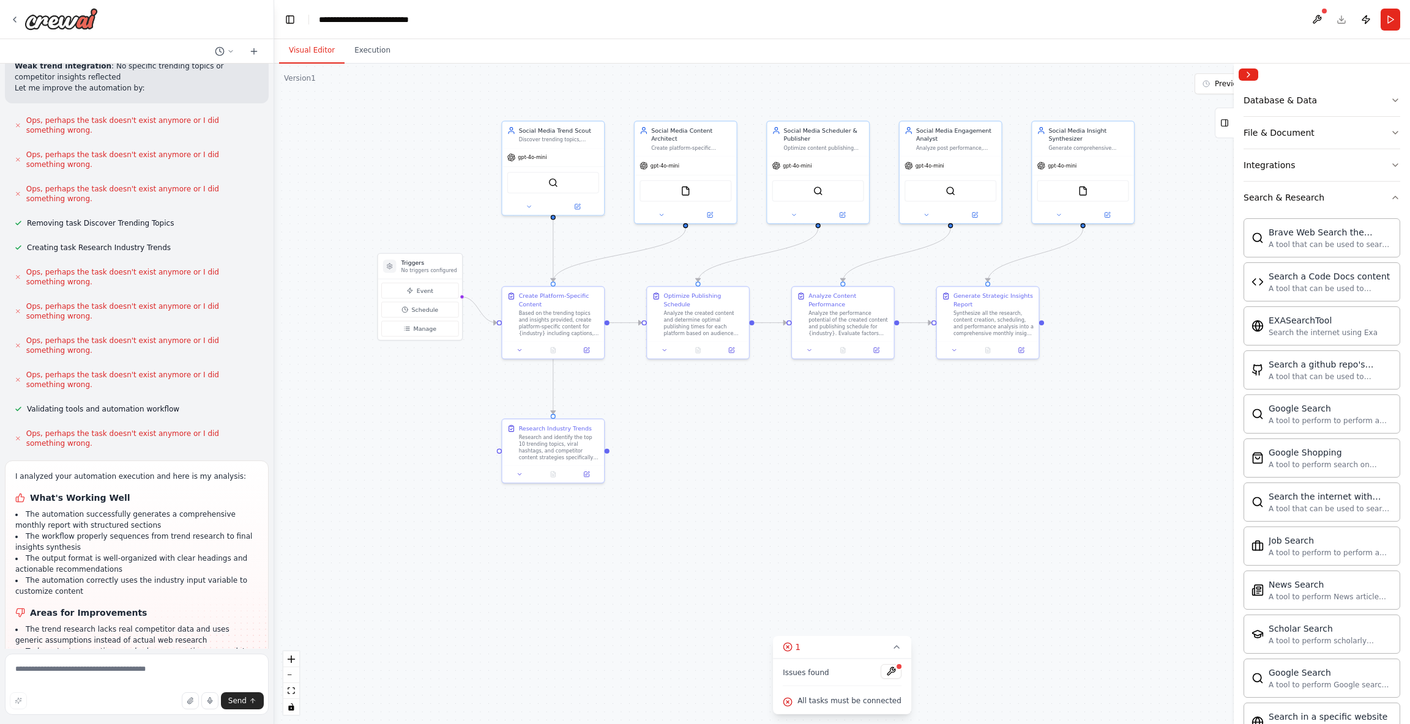
scroll to position [2284, 0]
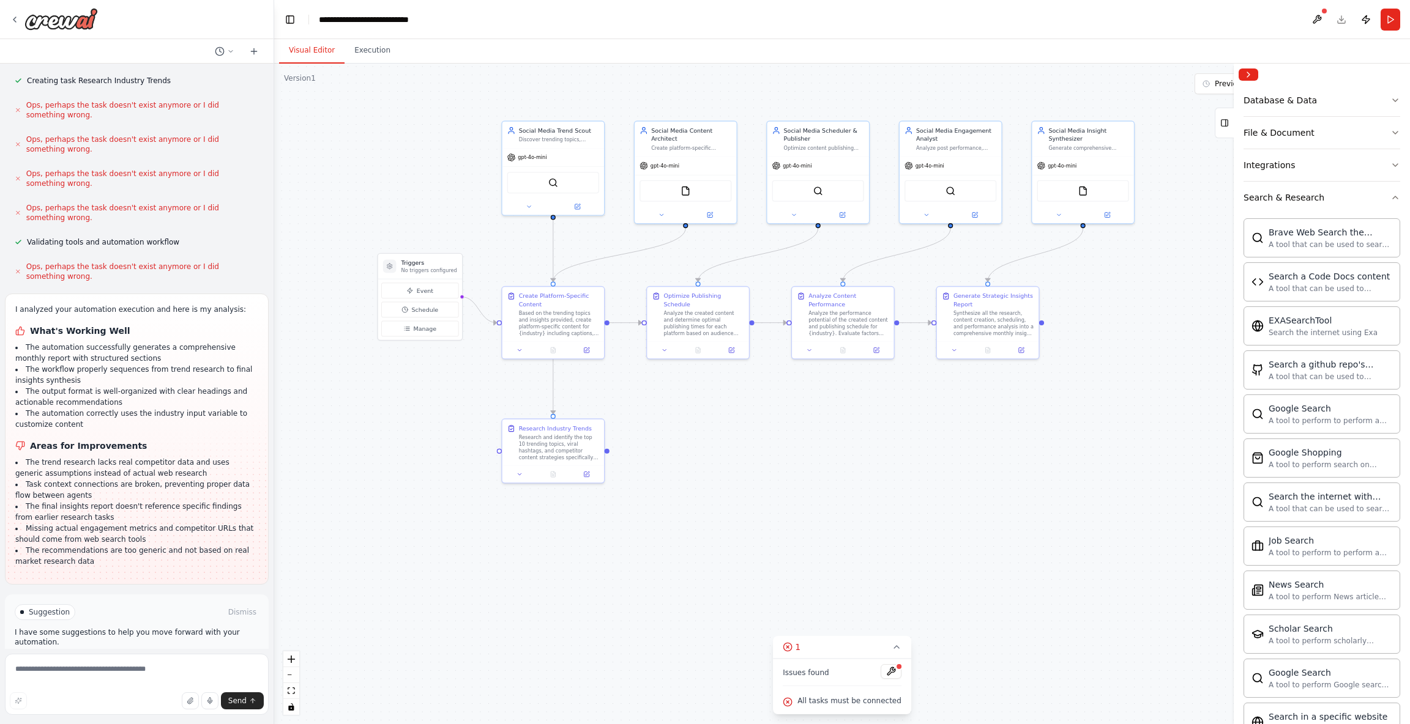
click at [114, 660] on span "Run Automation" at bounding box center [142, 665] width 59 height 10
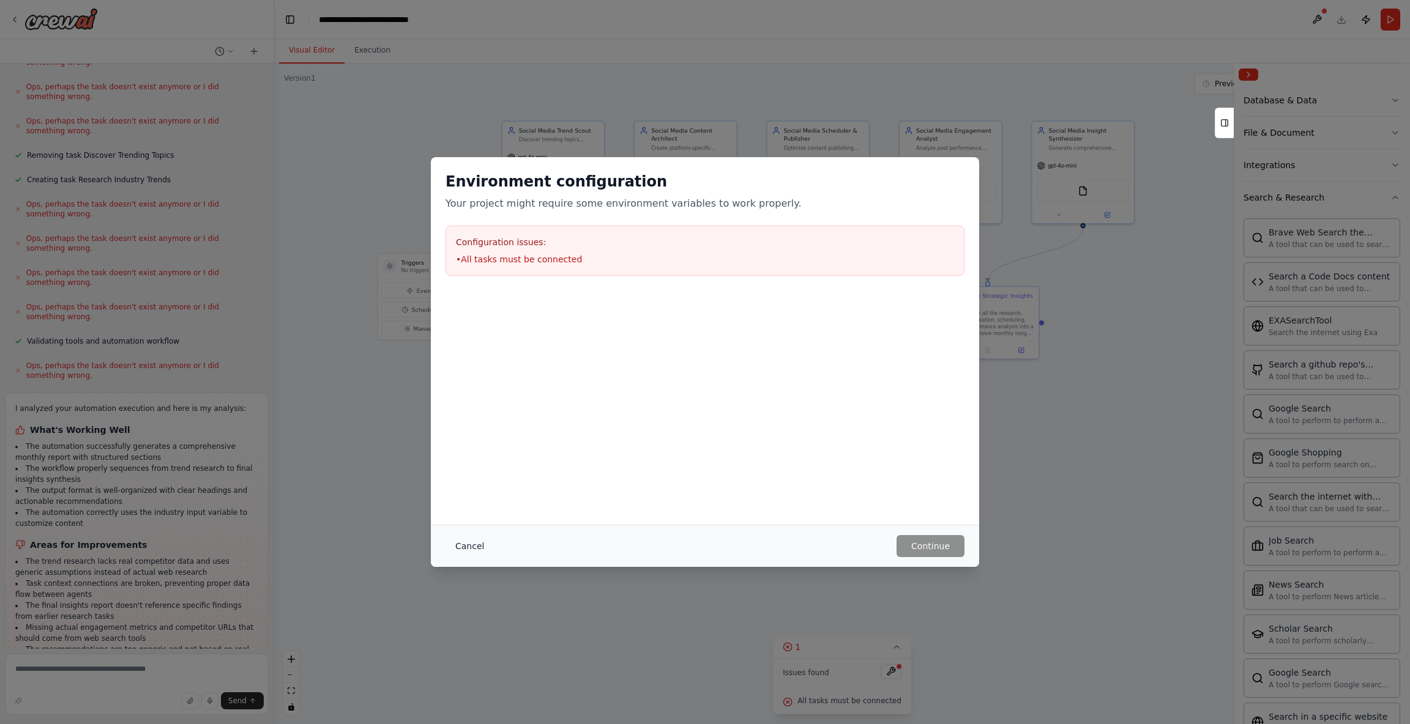
click at [474, 548] on button "Cancel" at bounding box center [469, 546] width 48 height 22
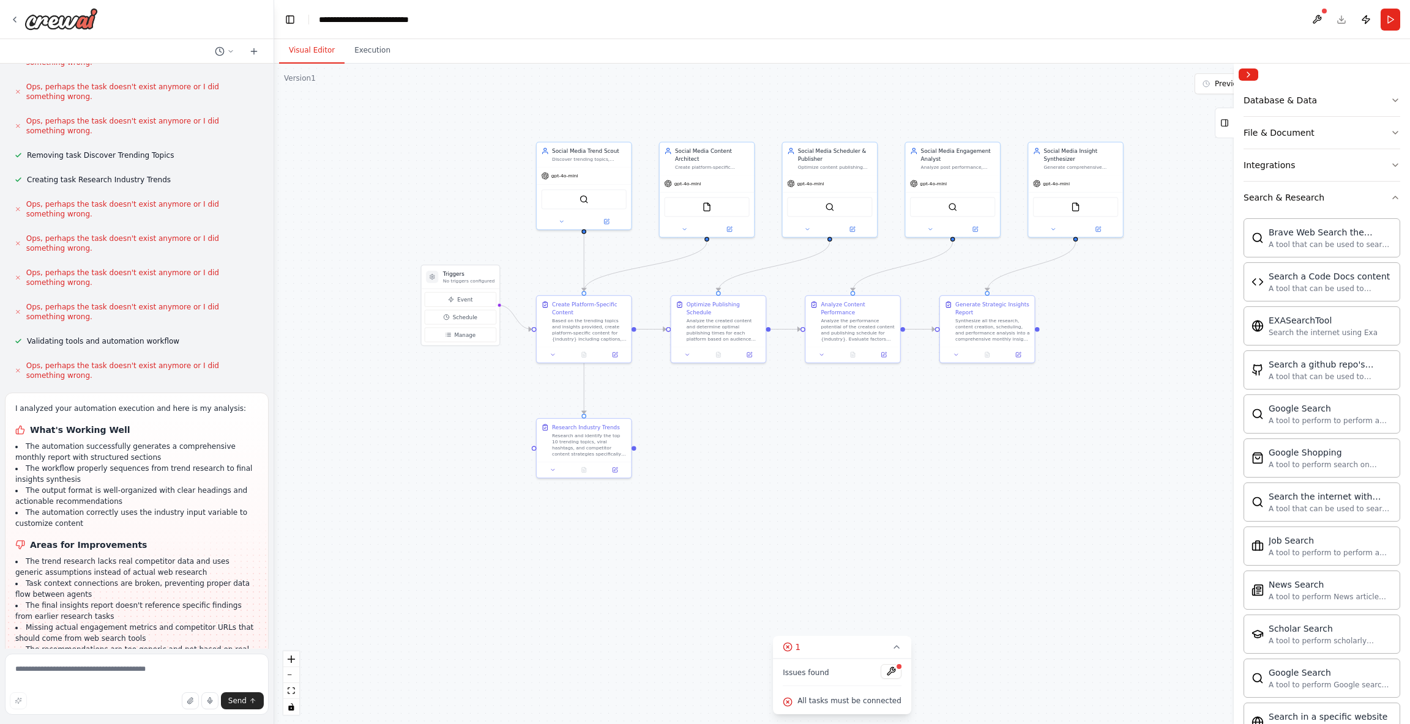
click at [892, 678] on button at bounding box center [890, 671] width 21 height 15
click at [895, 668] on div at bounding box center [898, 666] width 7 height 7
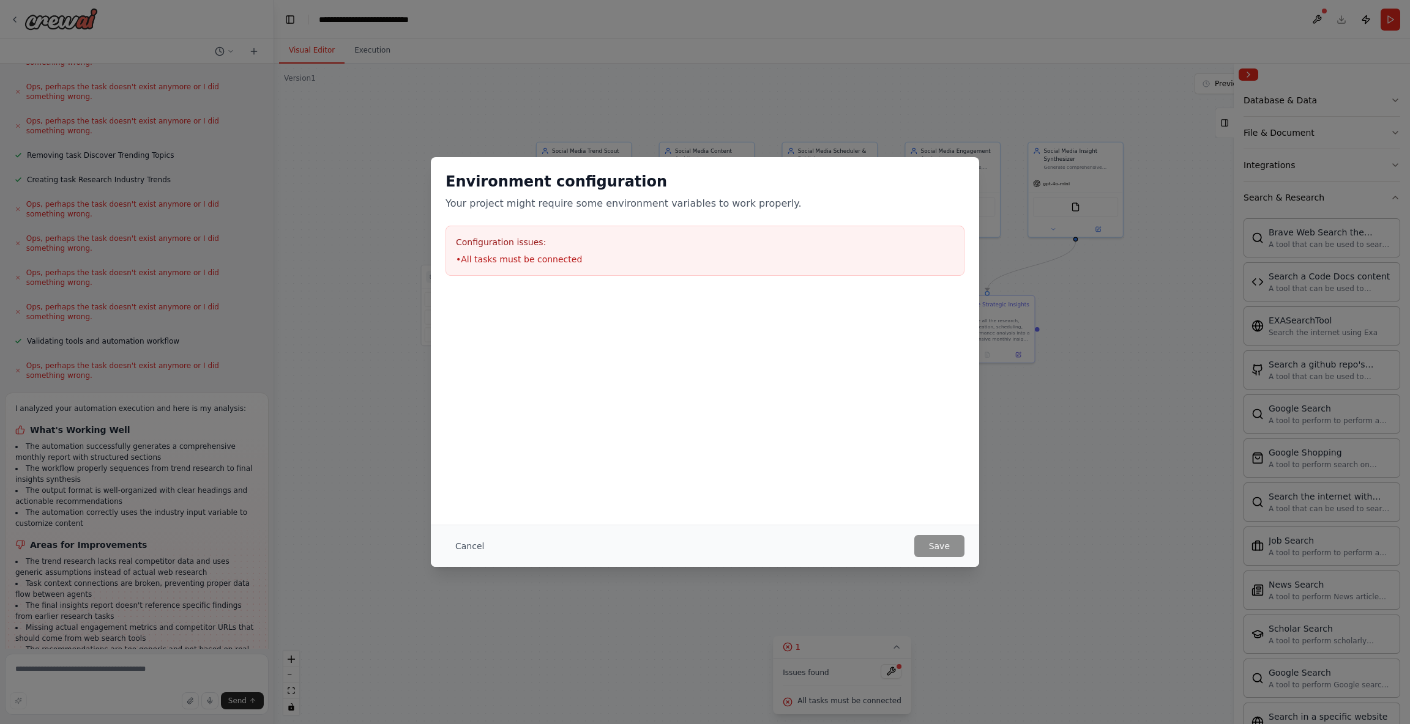
click at [493, 255] on li "• All tasks must be connected" at bounding box center [705, 259] width 498 height 12
click at [472, 547] on button "Cancel" at bounding box center [469, 546] width 48 height 22
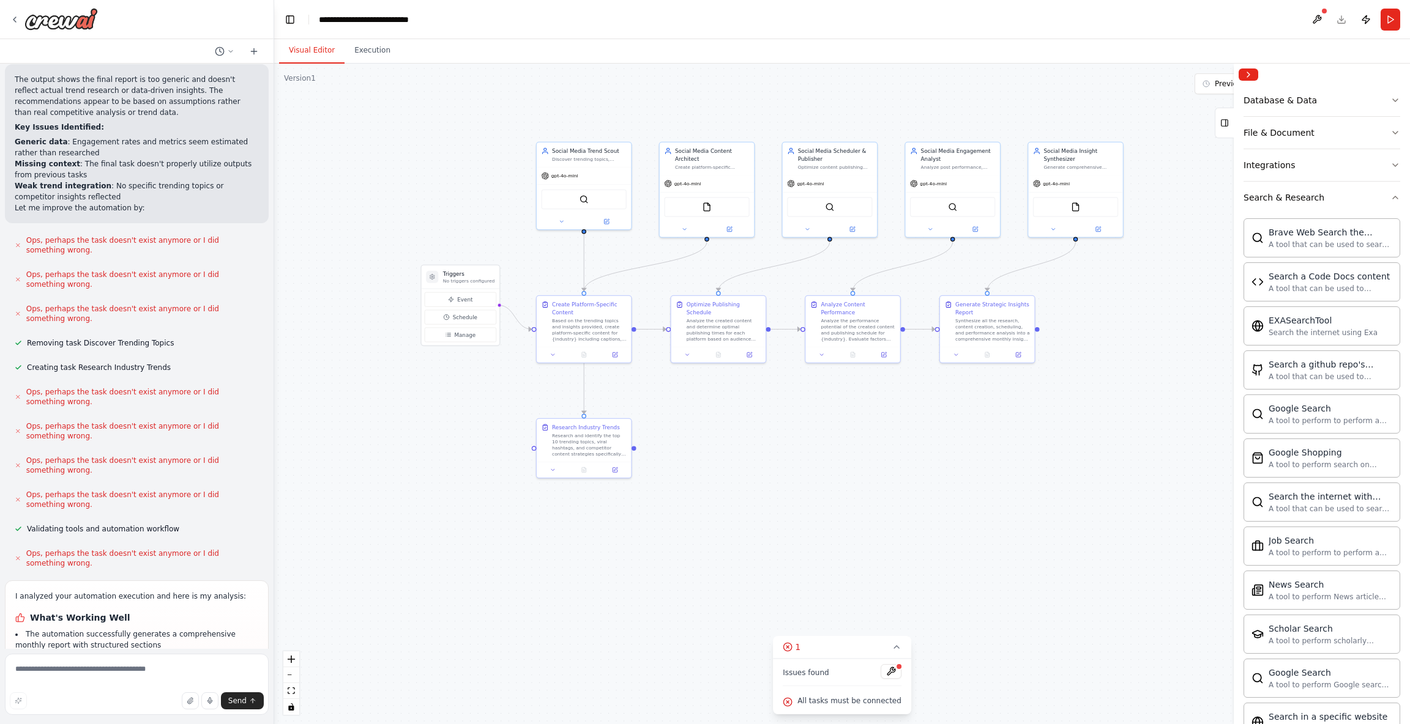
scroll to position [1987, 0]
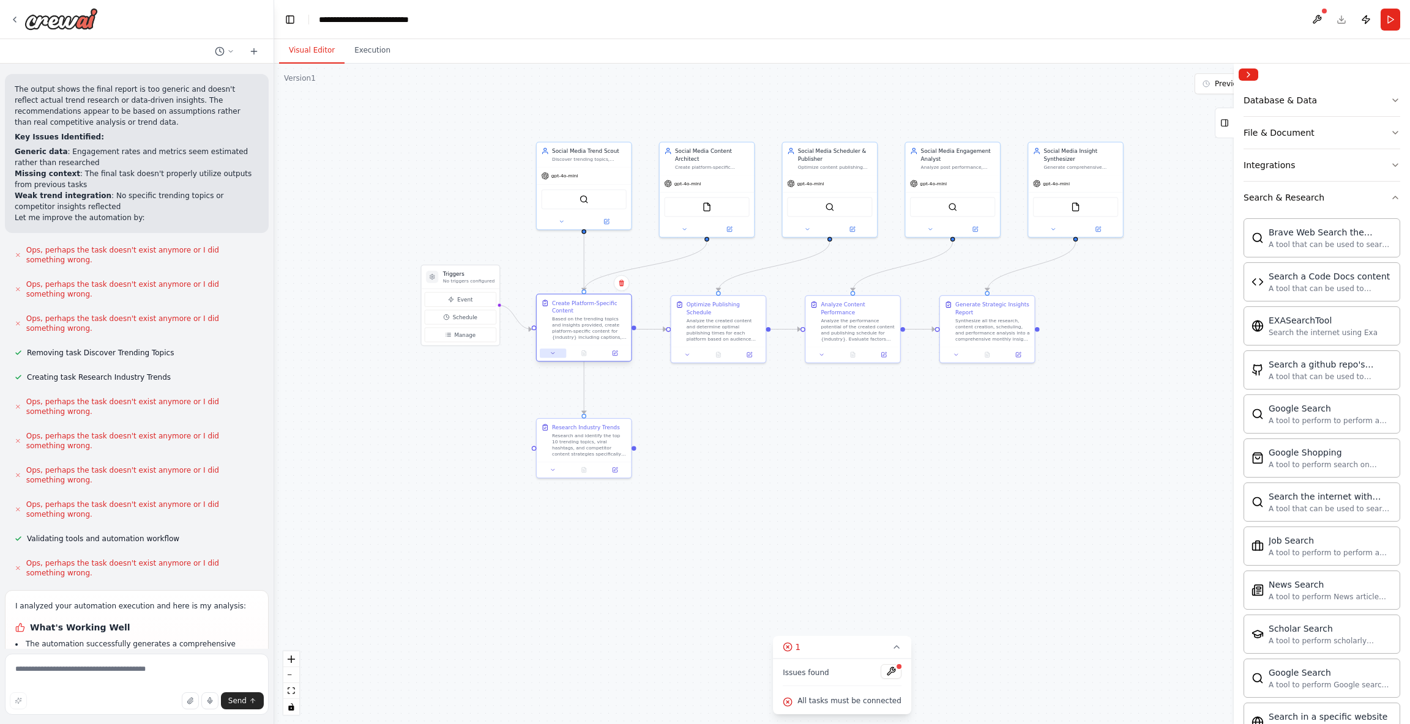
click at [548, 351] on button at bounding box center [553, 353] width 26 height 9
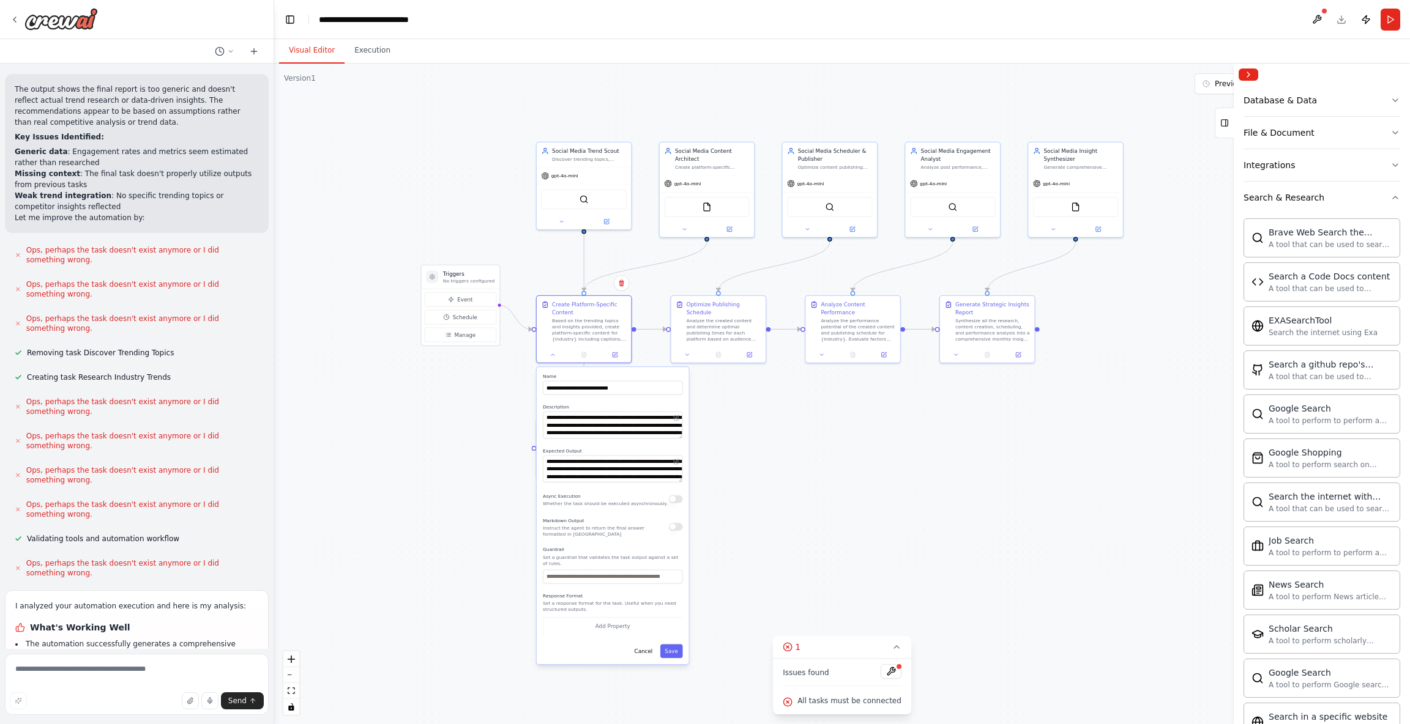
click at [677, 529] on button "button" at bounding box center [676, 527] width 14 height 8
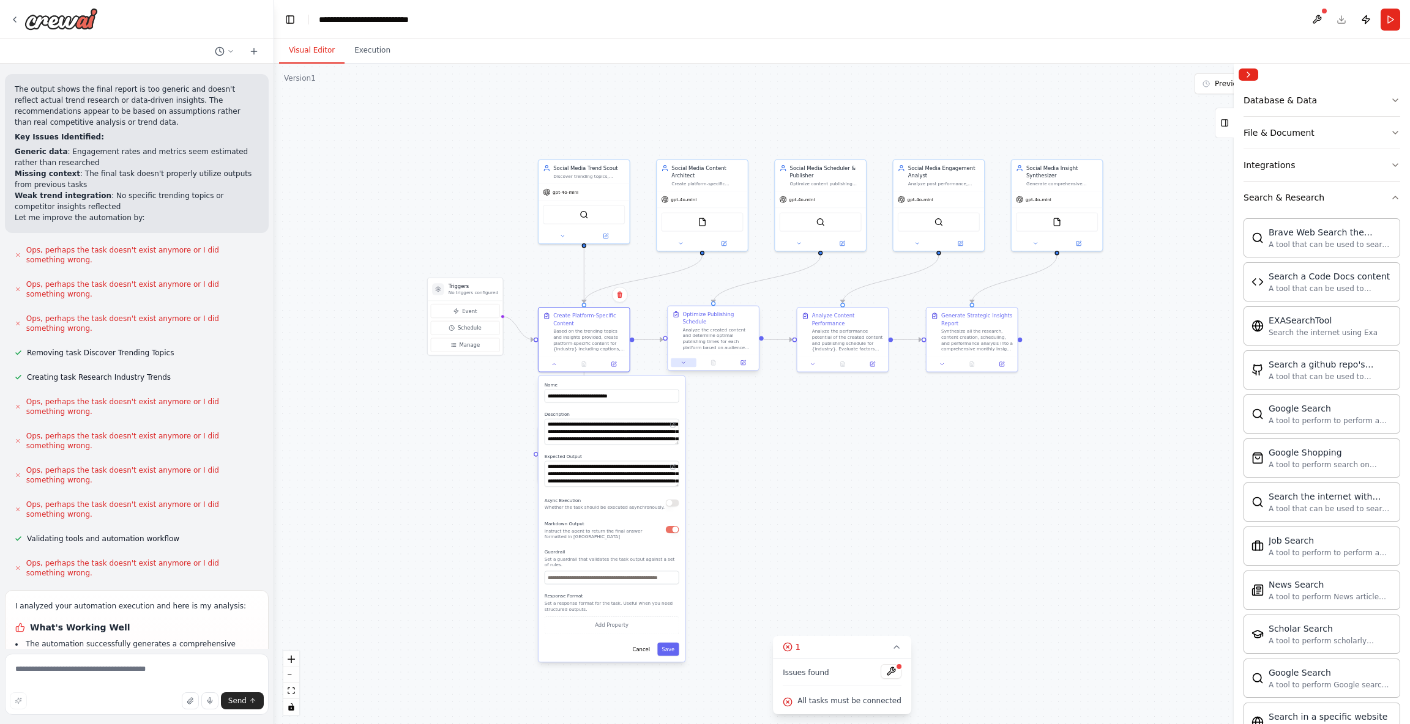
click at [685, 364] on icon at bounding box center [683, 363] width 6 height 6
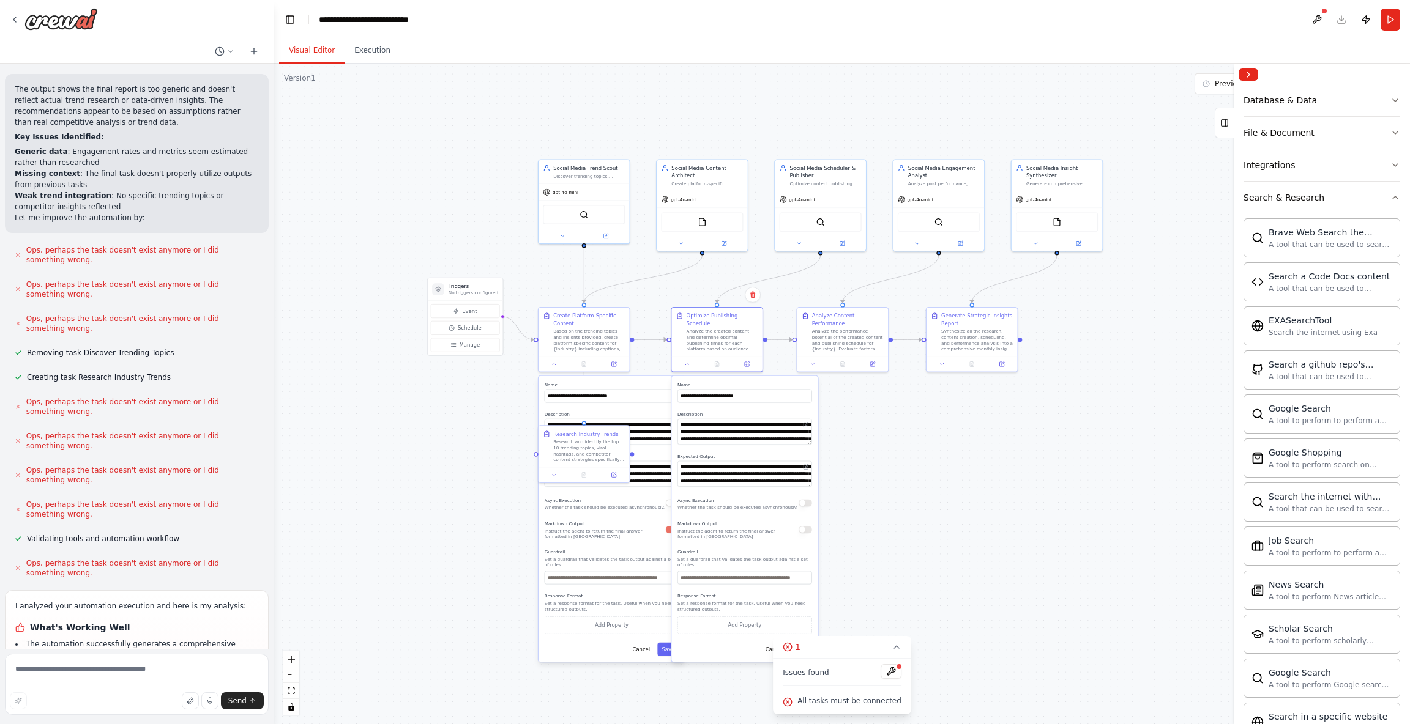
click at [813, 538] on div "**********" at bounding box center [744, 519] width 146 height 286
click at [806, 534] on div "Markdown Output Instruct the agent to return the final answer formatted in Mark…" at bounding box center [744, 529] width 135 height 21
click at [805, 531] on button "button" at bounding box center [804, 529] width 13 height 7
click at [789, 649] on icon at bounding box center [787, 647] width 2 height 2
click at [800, 653] on button "Save" at bounding box center [801, 649] width 21 height 13
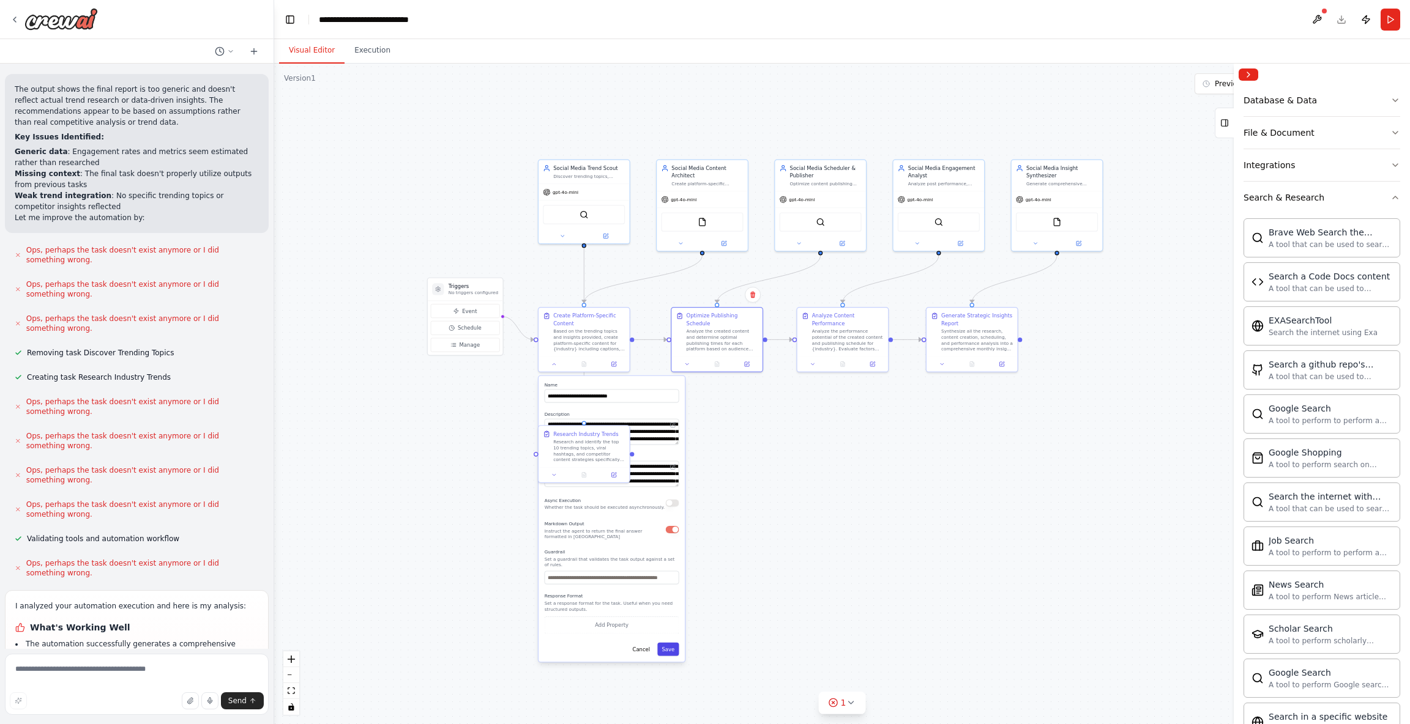
click at [663, 655] on button "Save" at bounding box center [667, 649] width 21 height 13
click at [685, 363] on icon at bounding box center [687, 363] width 6 height 6
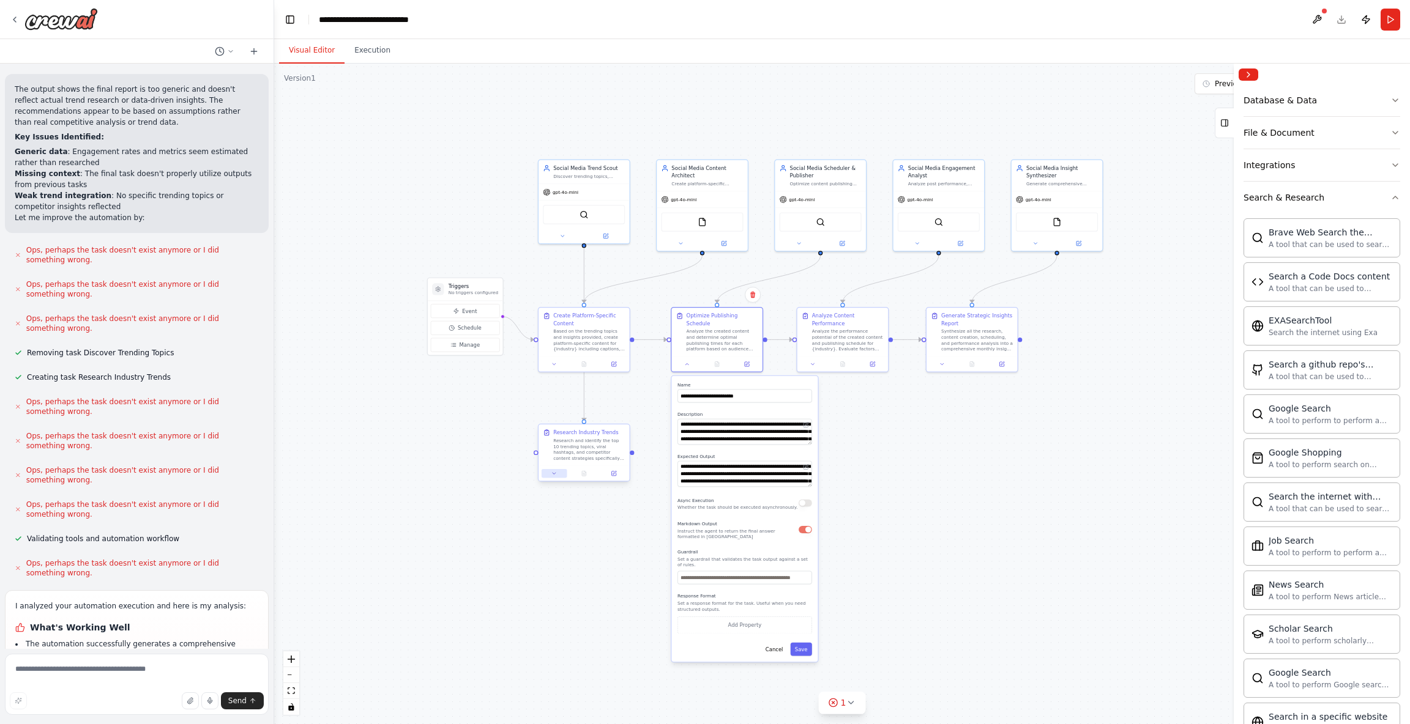
click at [554, 476] on icon at bounding box center [554, 474] width 6 height 6
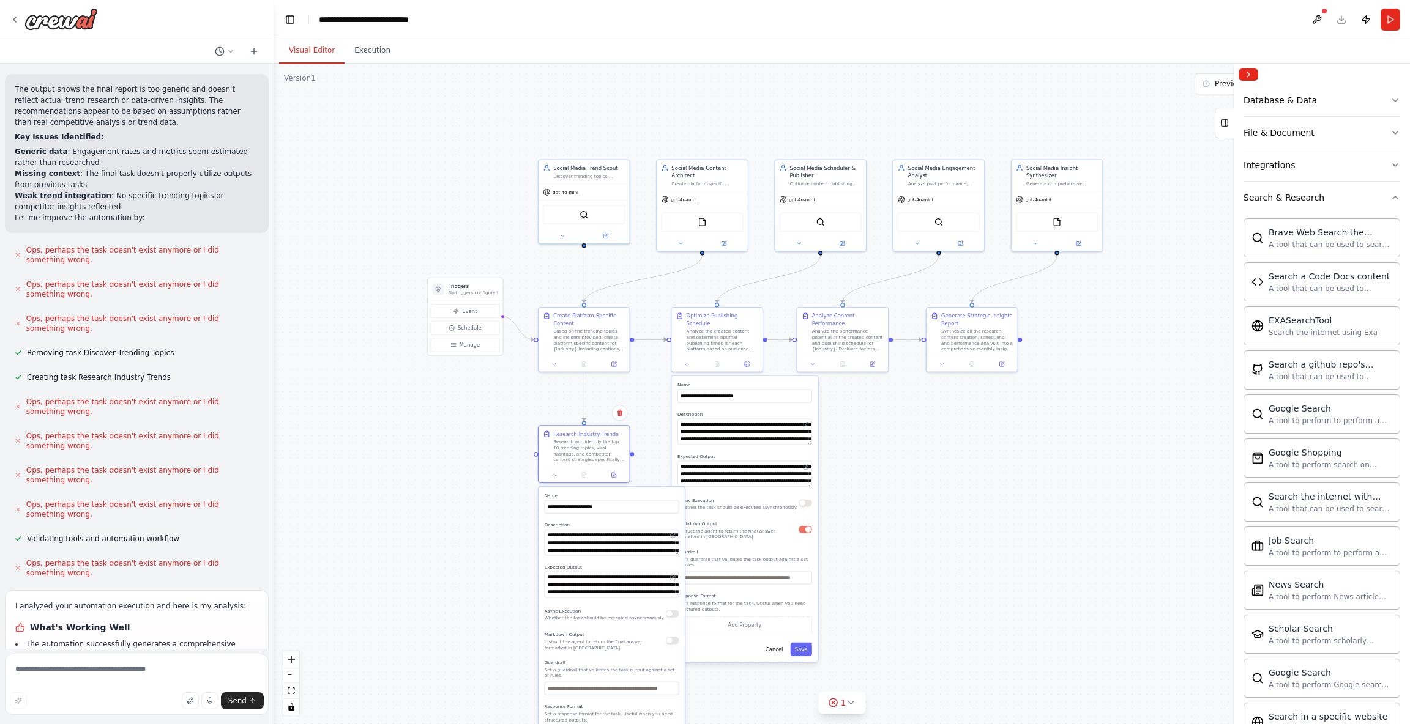
click at [672, 645] on div "Markdown Output Instruct the agent to return the final answer formatted in Mark…" at bounding box center [612, 640] width 135 height 21
click at [677, 644] on div "Markdown Output Instruct the agent to return the final answer formatted in Mark…" at bounding box center [612, 640] width 135 height 21
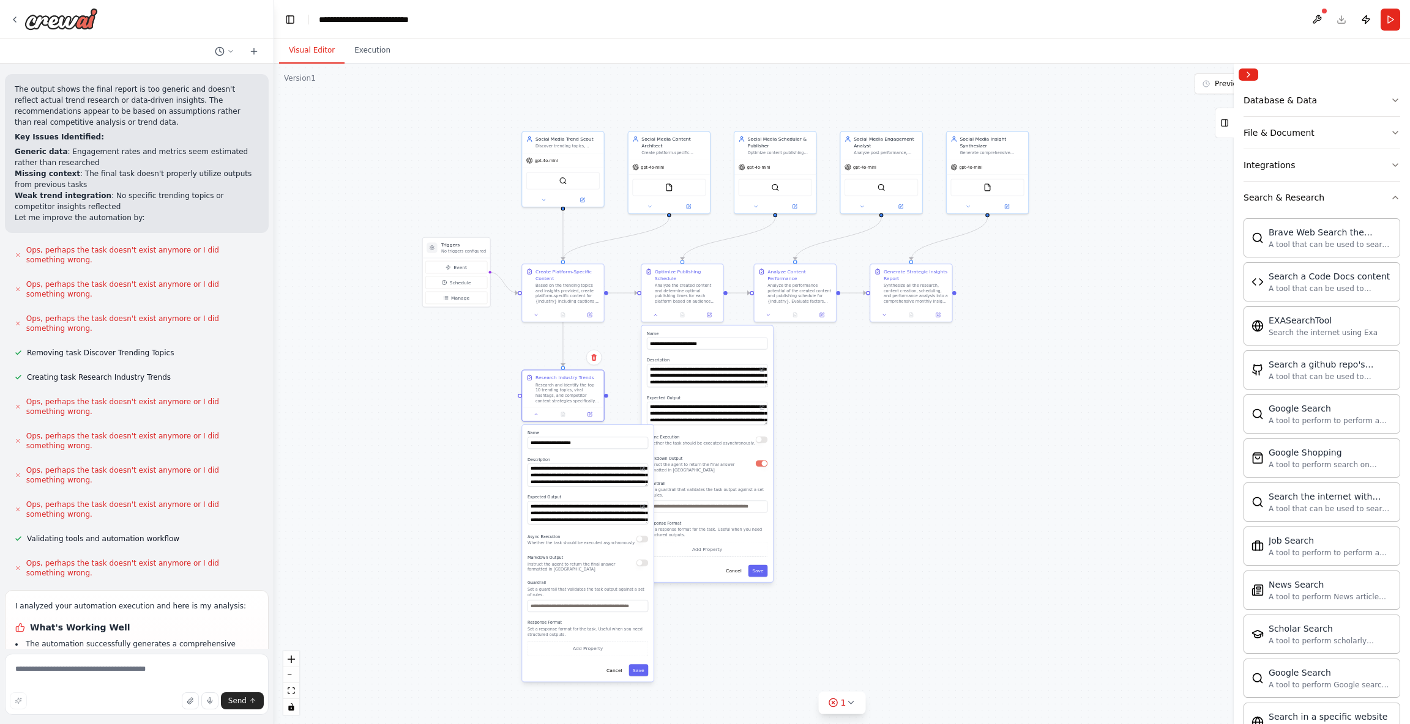
drag, startPoint x: 549, startPoint y: 616, endPoint x: 538, endPoint y: 540, distance: 76.7
click at [520, 539] on div ".deletable-edge-delete-btn { width: 20px; height: 20px; border: 0px solid #ffff…" at bounding box center [842, 394] width 1136 height 661
click at [644, 564] on button "button" at bounding box center [642, 563] width 12 height 7
click at [638, 668] on button "Save" at bounding box center [639, 670] width 20 height 12
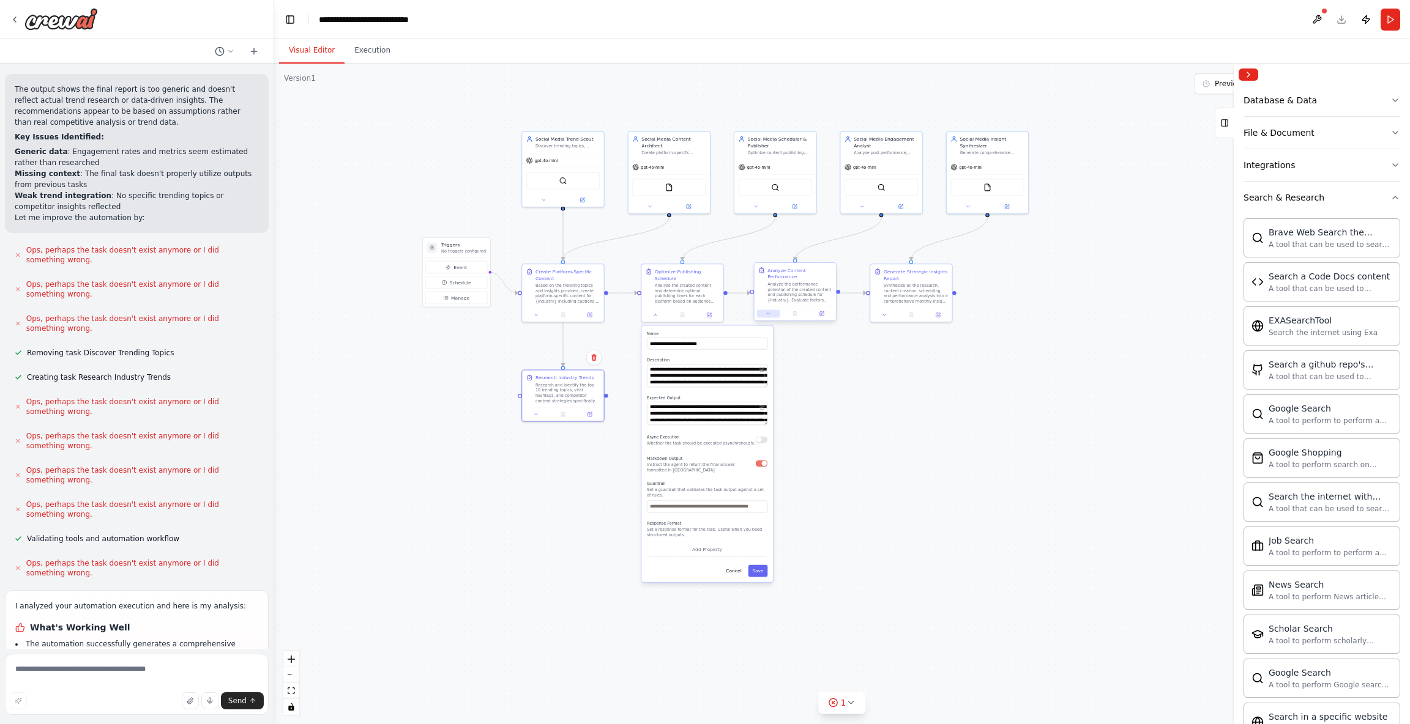
click at [770, 313] on icon at bounding box center [768, 314] width 6 height 6
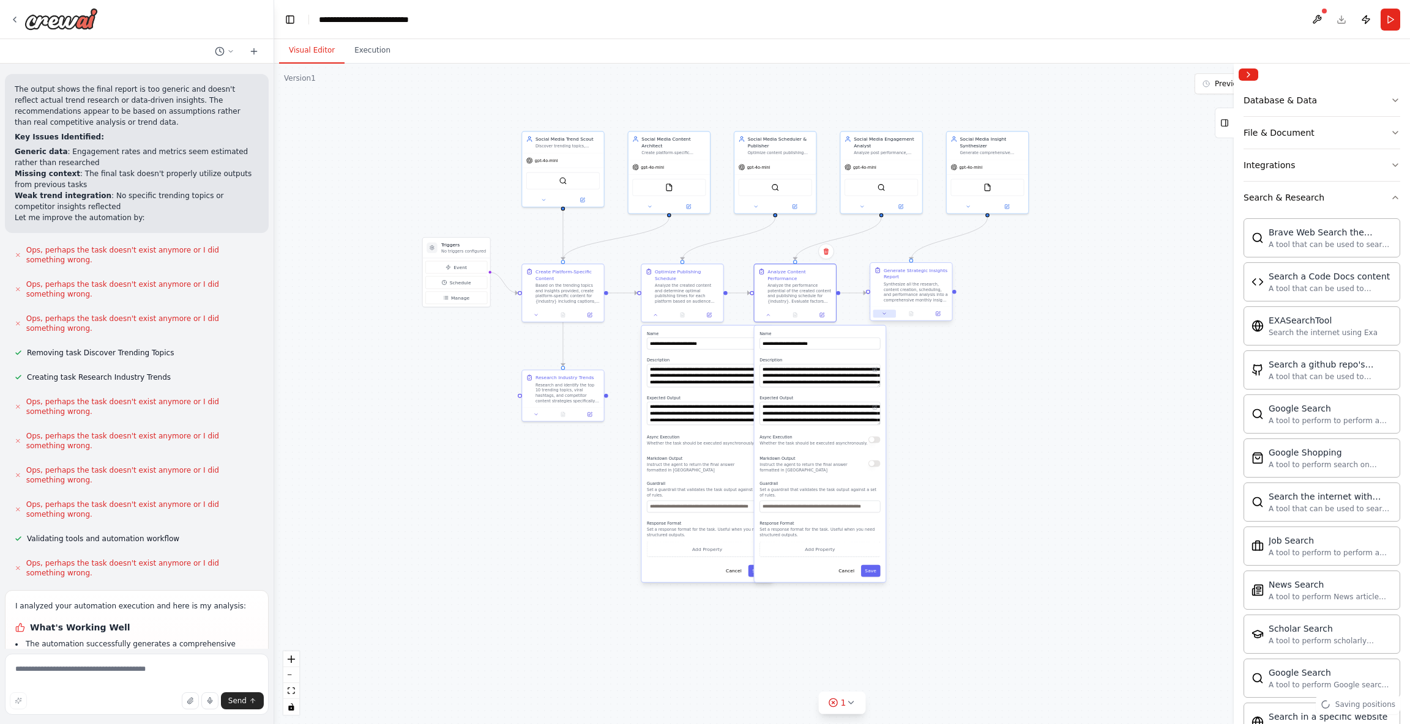
click at [885, 312] on icon at bounding box center [885, 314] width 6 height 6
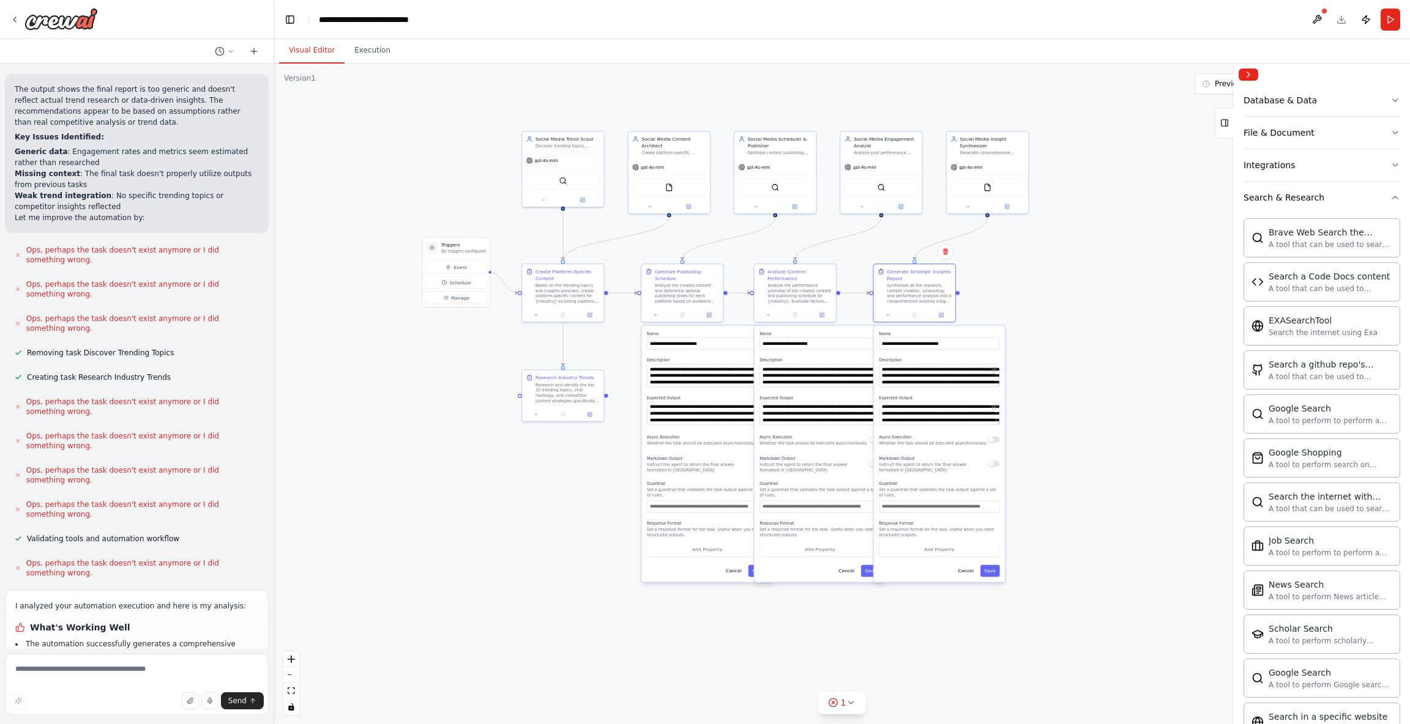
click at [1033, 412] on div ".deletable-edge-delete-btn { width: 20px; height: 20px; border: 0px solid #ffff…" at bounding box center [842, 394] width 1136 height 661
click at [887, 316] on icon at bounding box center [888, 314] width 6 height 6
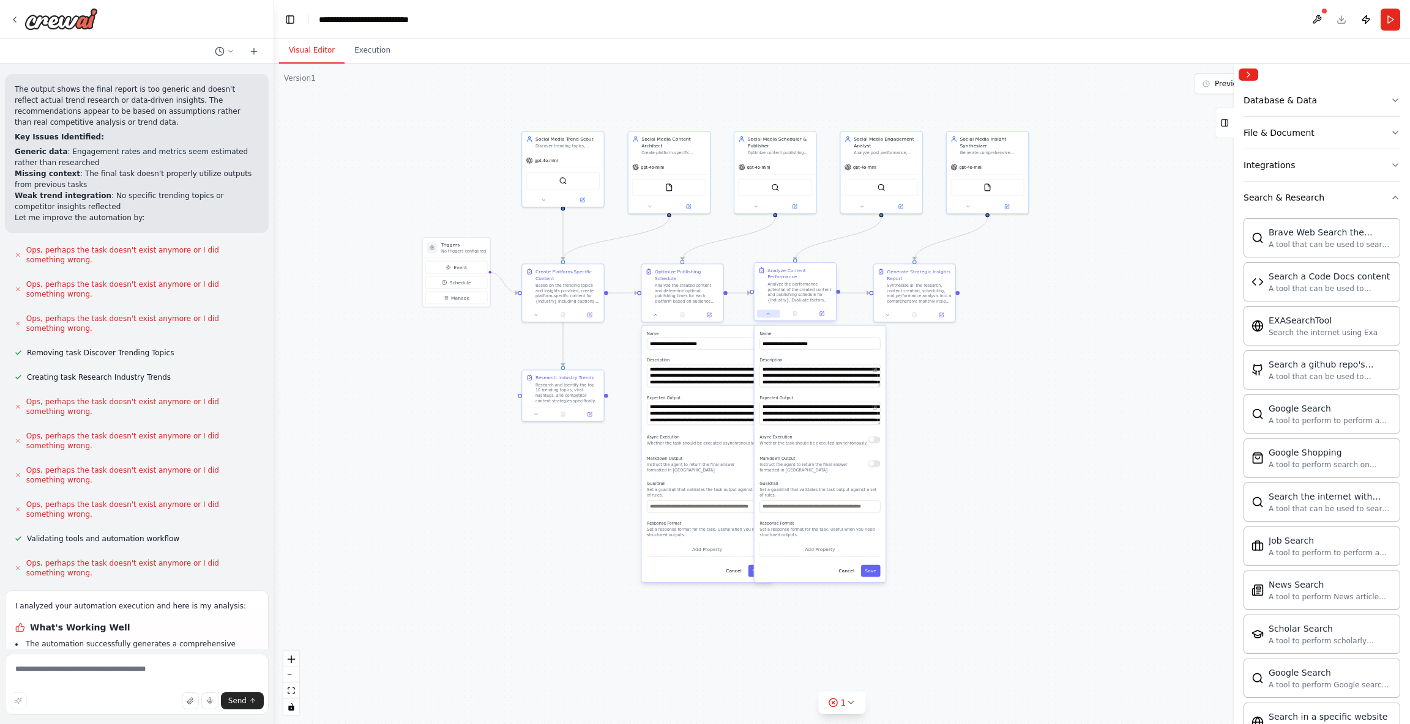
click at [766, 315] on icon at bounding box center [768, 314] width 6 height 6
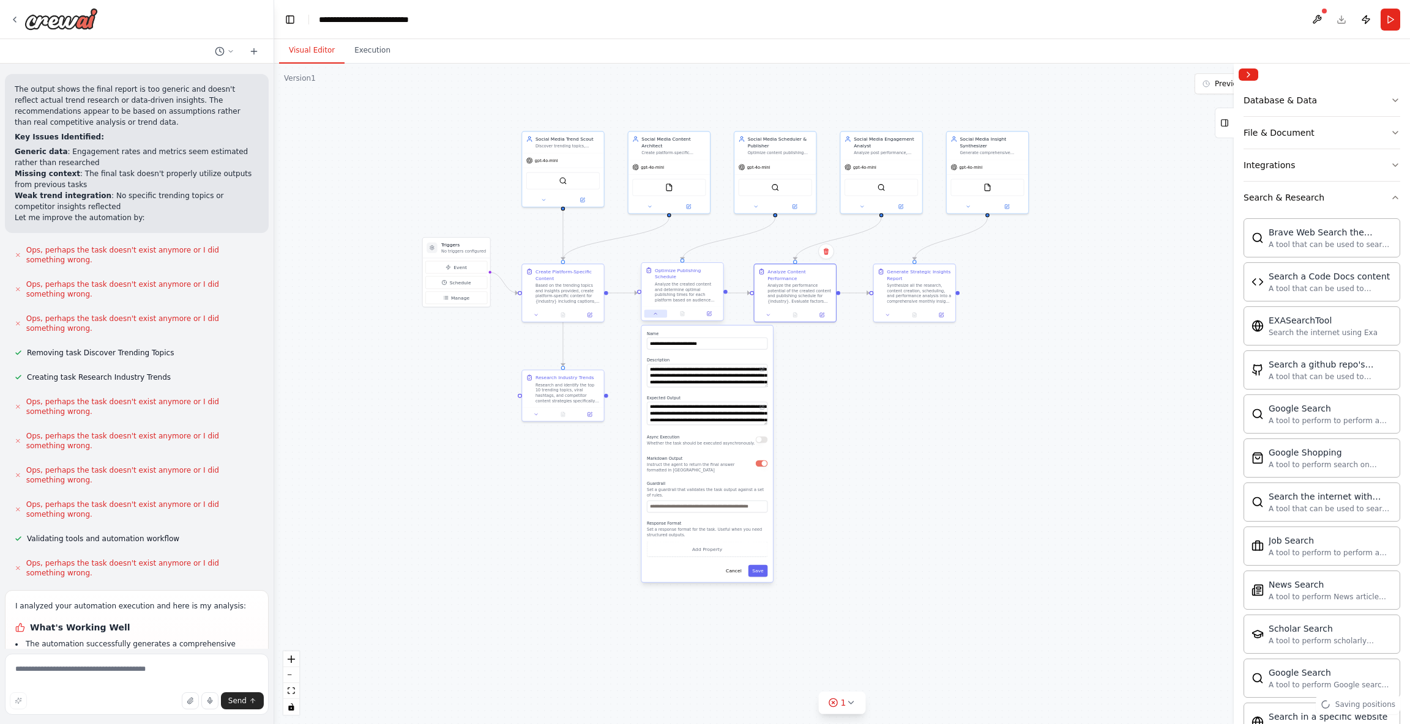
click at [658, 318] on button at bounding box center [655, 314] width 23 height 8
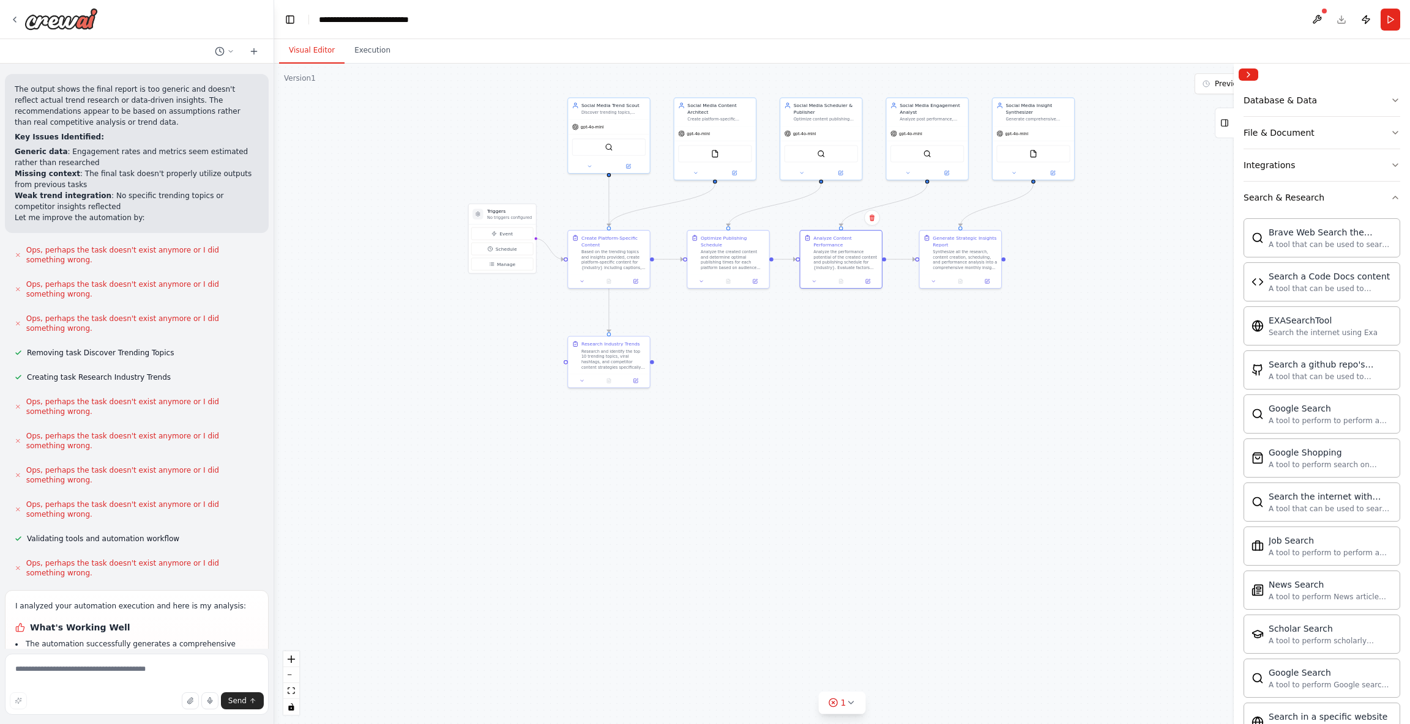
drag, startPoint x: 617, startPoint y: 398, endPoint x: 654, endPoint y: 368, distance: 47.4
click at [654, 368] on div ".deletable-edge-delete-btn { width: 20px; height: 20px; border: 0px solid #ffff…" at bounding box center [842, 394] width 1136 height 661
click at [652, 365] on div ".deletable-edge-delete-btn { width: 20px; height: 20px; border: 0px solid #ffff…" at bounding box center [842, 394] width 1136 height 661
drag, startPoint x: 661, startPoint y: 351, endPoint x: 685, endPoint y: 264, distance: 90.1
click at [685, 264] on div ".deletable-edge-delete-btn { width: 20px; height: 20px; border: 0px solid #ffff…" at bounding box center [842, 394] width 1136 height 661
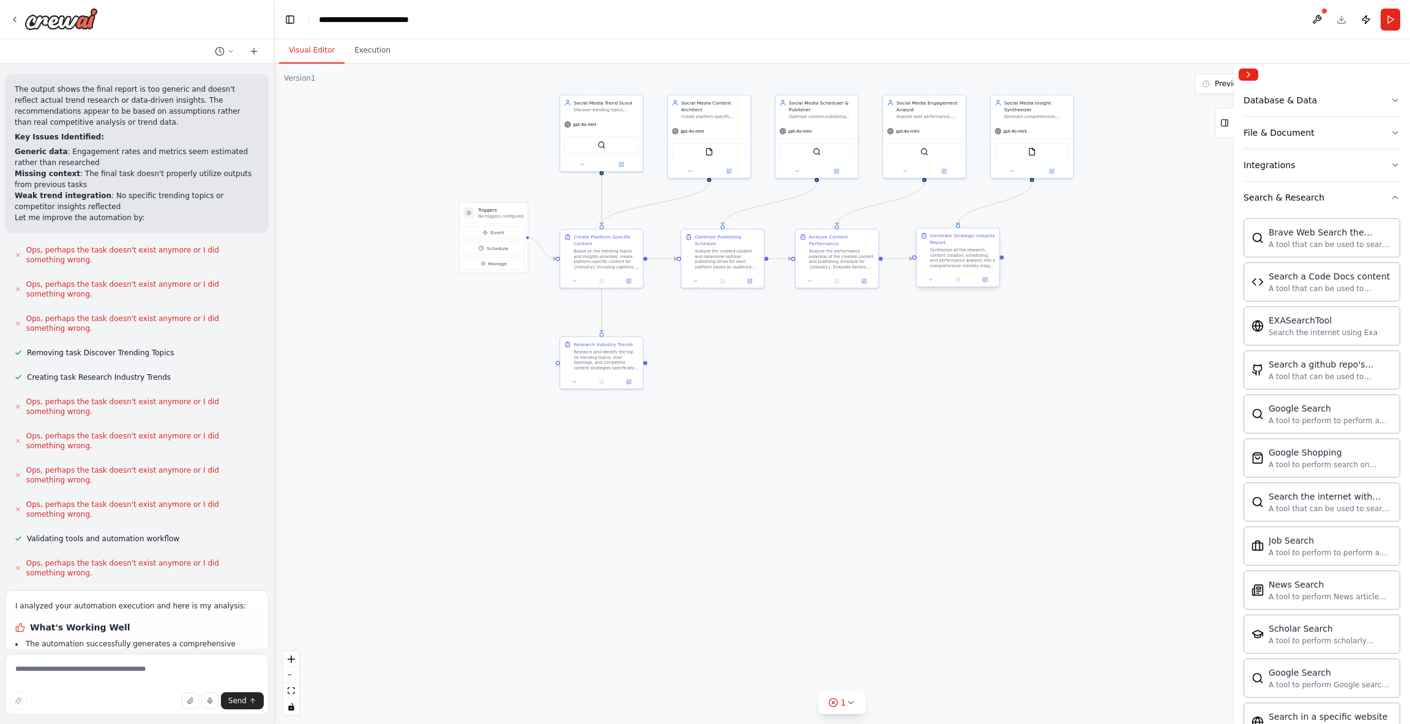
click at [956, 257] on div "Synthesize all the research, content creation, scheduling, and performance anal…" at bounding box center [962, 257] width 65 height 21
click at [932, 390] on div ".deletable-edge-delete-btn { width: 20px; height: 20px; border: 0px solid #ffff…" at bounding box center [842, 394] width 1136 height 661
click at [1242, 73] on button "Collapse right sidebar" at bounding box center [1248, 75] width 20 height 12
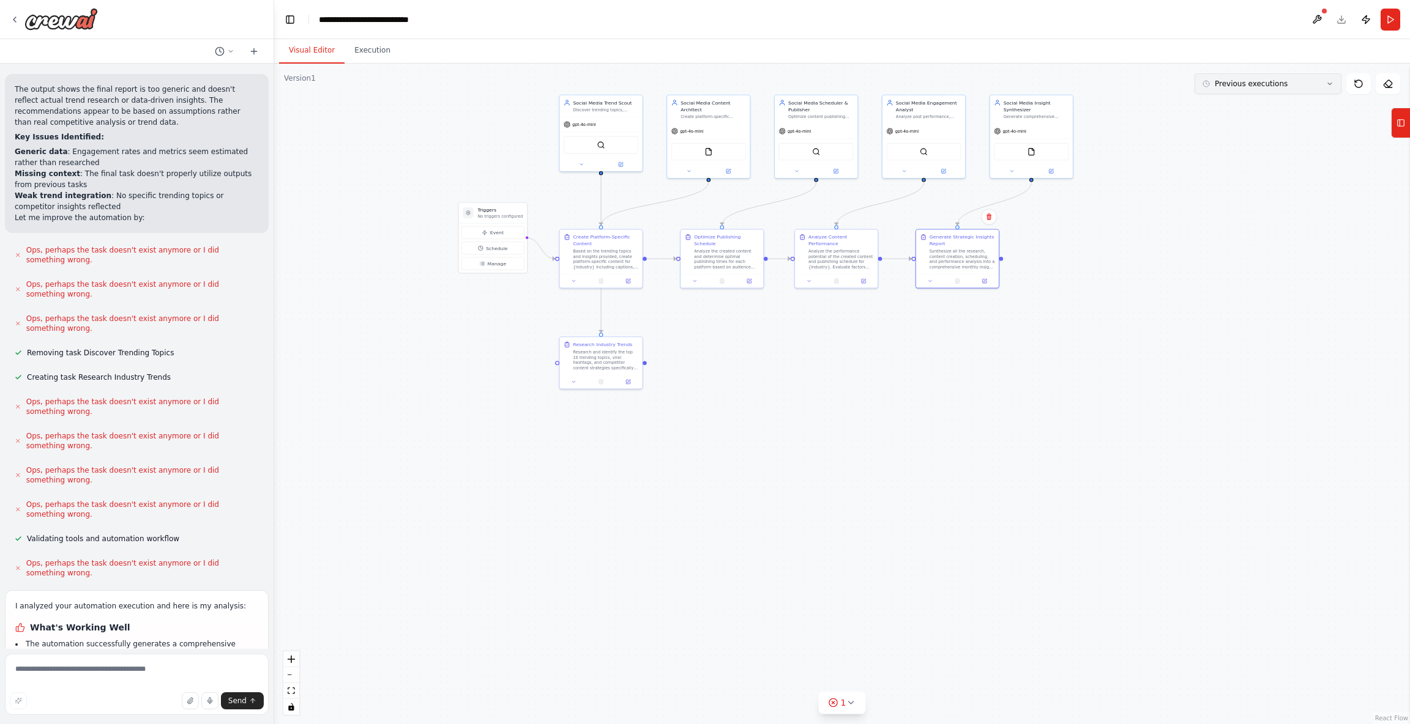
click at [1276, 89] on button "Previous executions" at bounding box center [1267, 83] width 147 height 21
click at [1405, 124] on button "Tools" at bounding box center [1400, 123] width 19 height 31
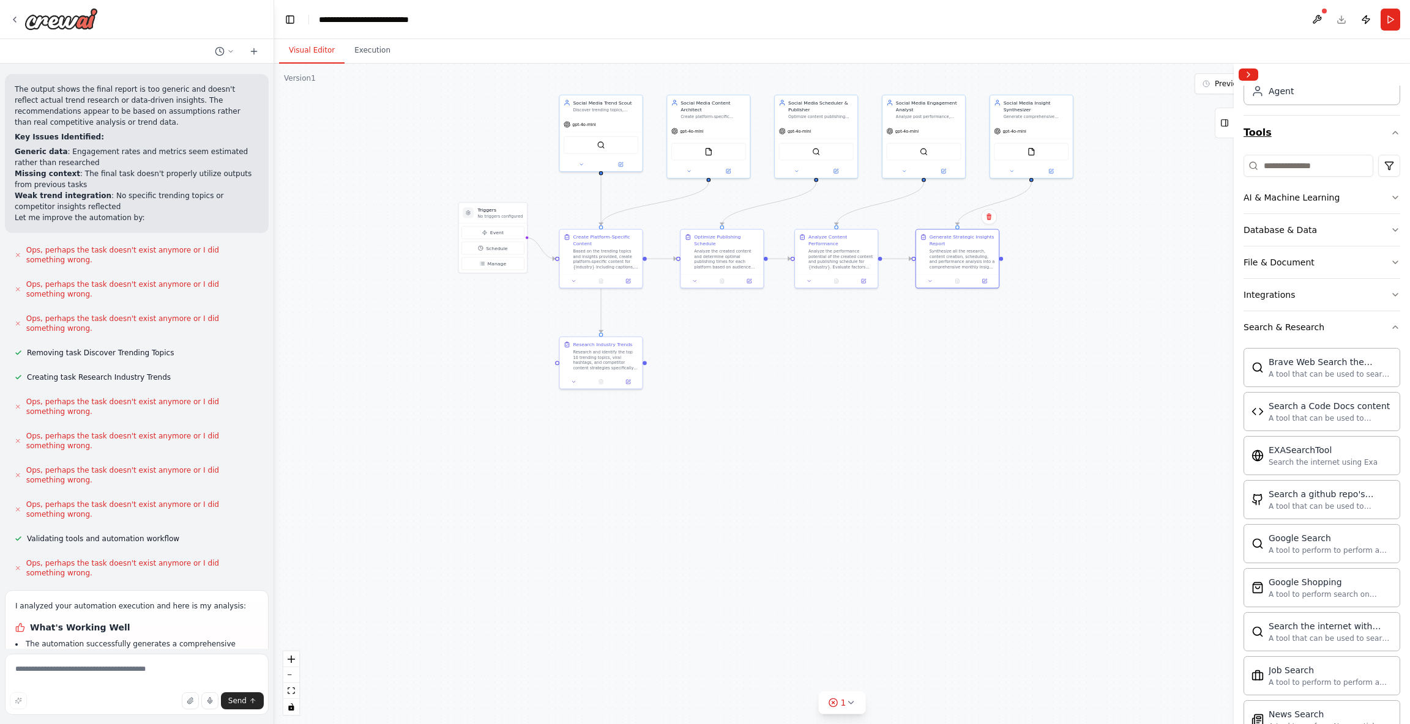
scroll to position [0, 0]
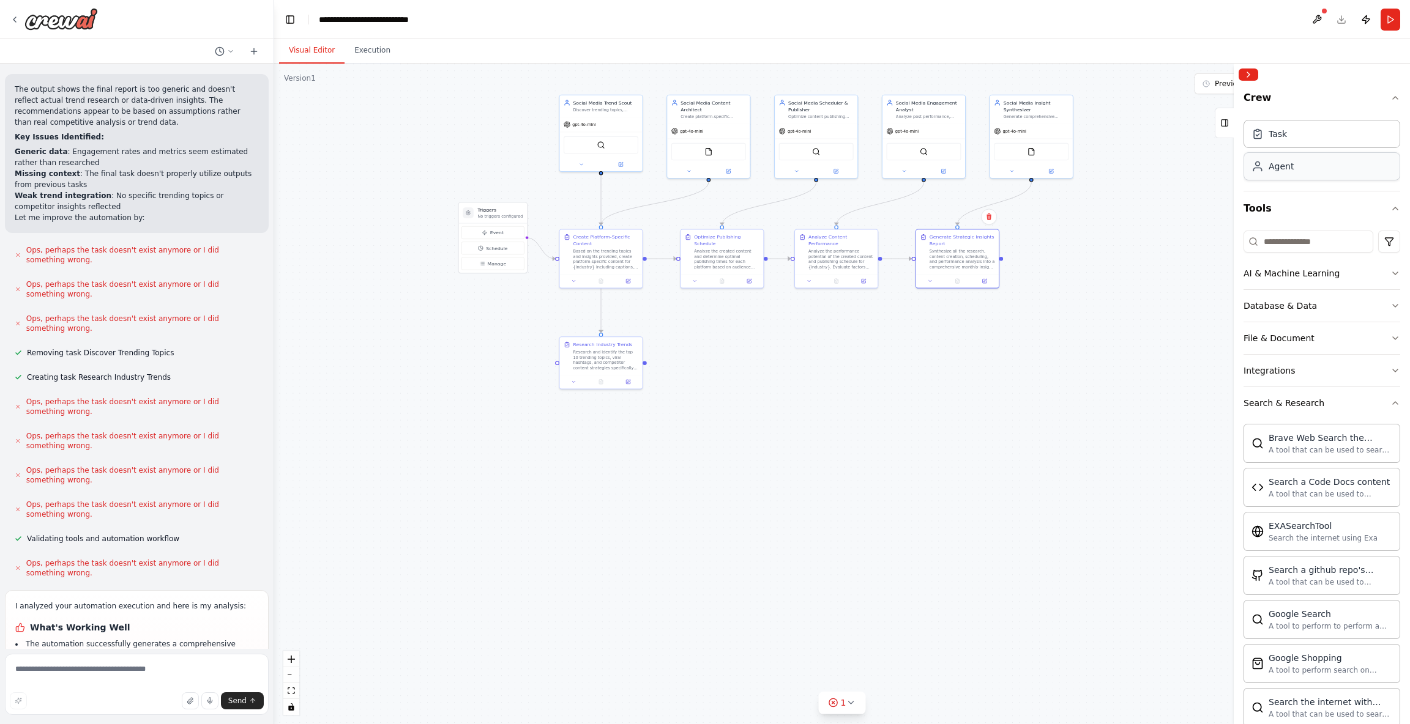
click at [1285, 176] on div "Agent" at bounding box center [1321, 166] width 157 height 28
drag, startPoint x: 1333, startPoint y: 158, endPoint x: 1322, endPoint y: 165, distance: 13.4
click at [939, 419] on div "Drop tools here" at bounding box center [923, 425] width 75 height 16
click at [953, 365] on icon at bounding box center [954, 363] width 7 height 7
click at [917, 366] on button "Confirm" at bounding box center [920, 363] width 43 height 15
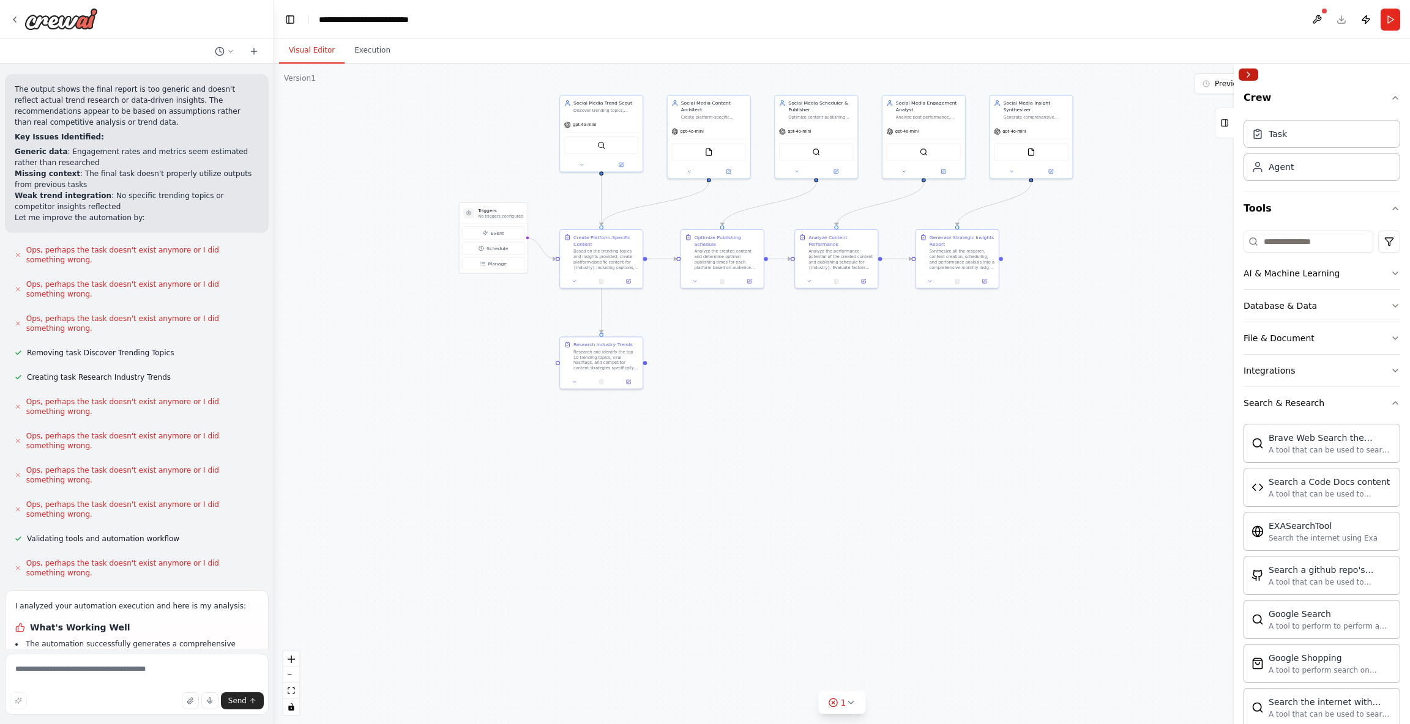
click at [1245, 80] on button "Collapse right sidebar" at bounding box center [1248, 75] width 20 height 12
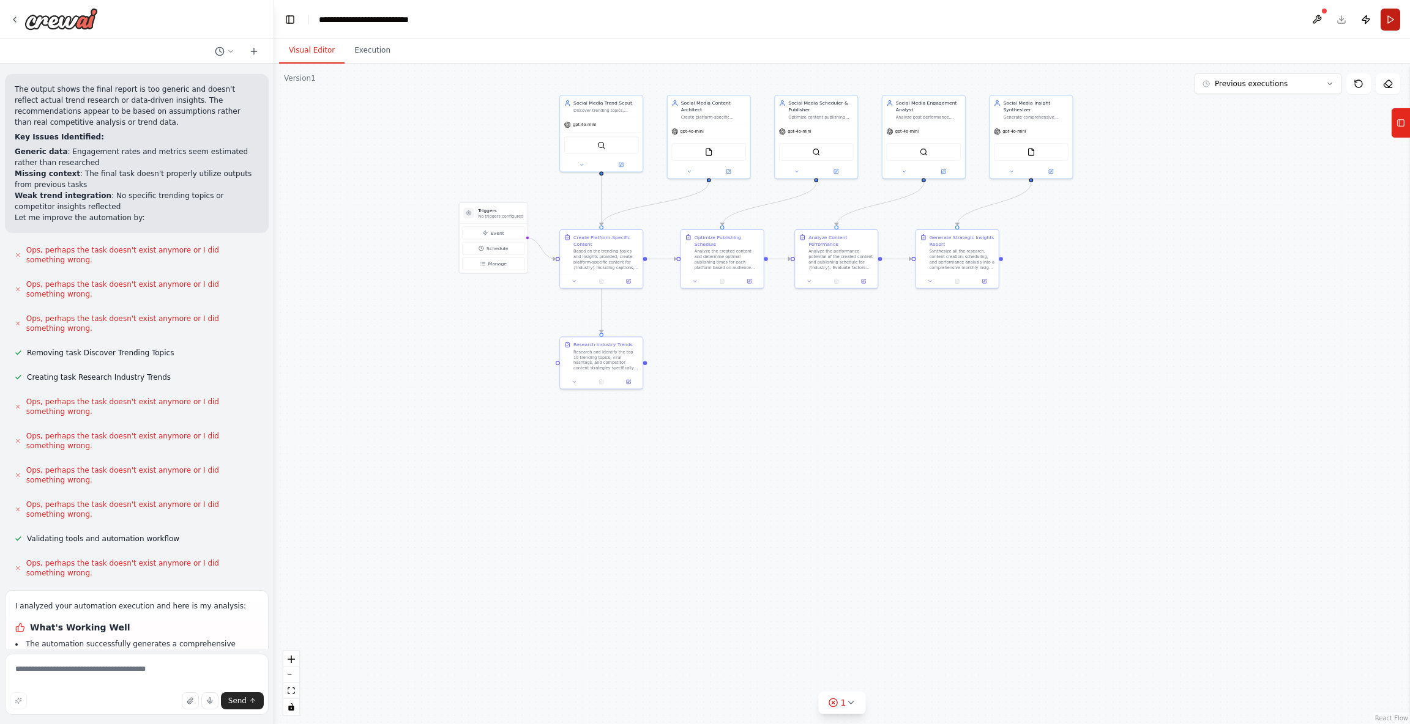
click at [1382, 20] on button "Run" at bounding box center [1390, 20] width 20 height 22
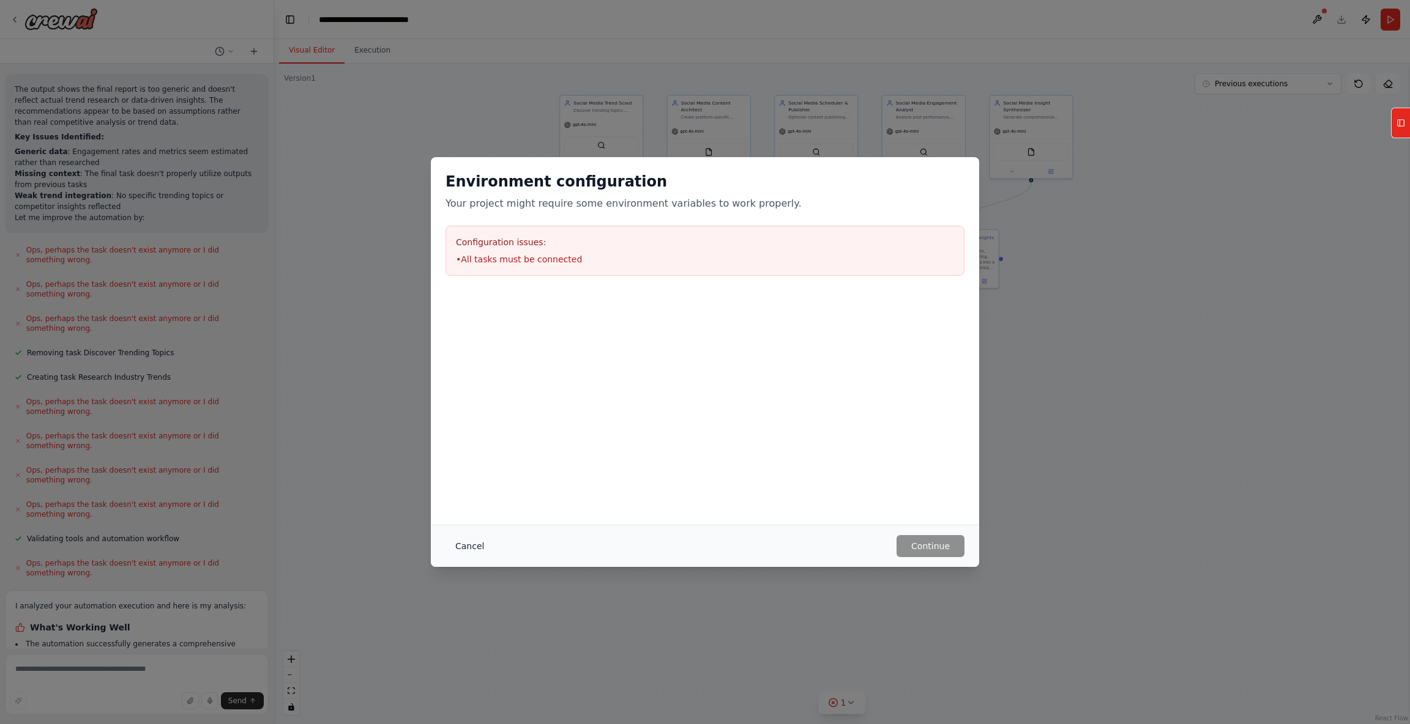
click at [467, 543] on button "Cancel" at bounding box center [469, 546] width 48 height 22
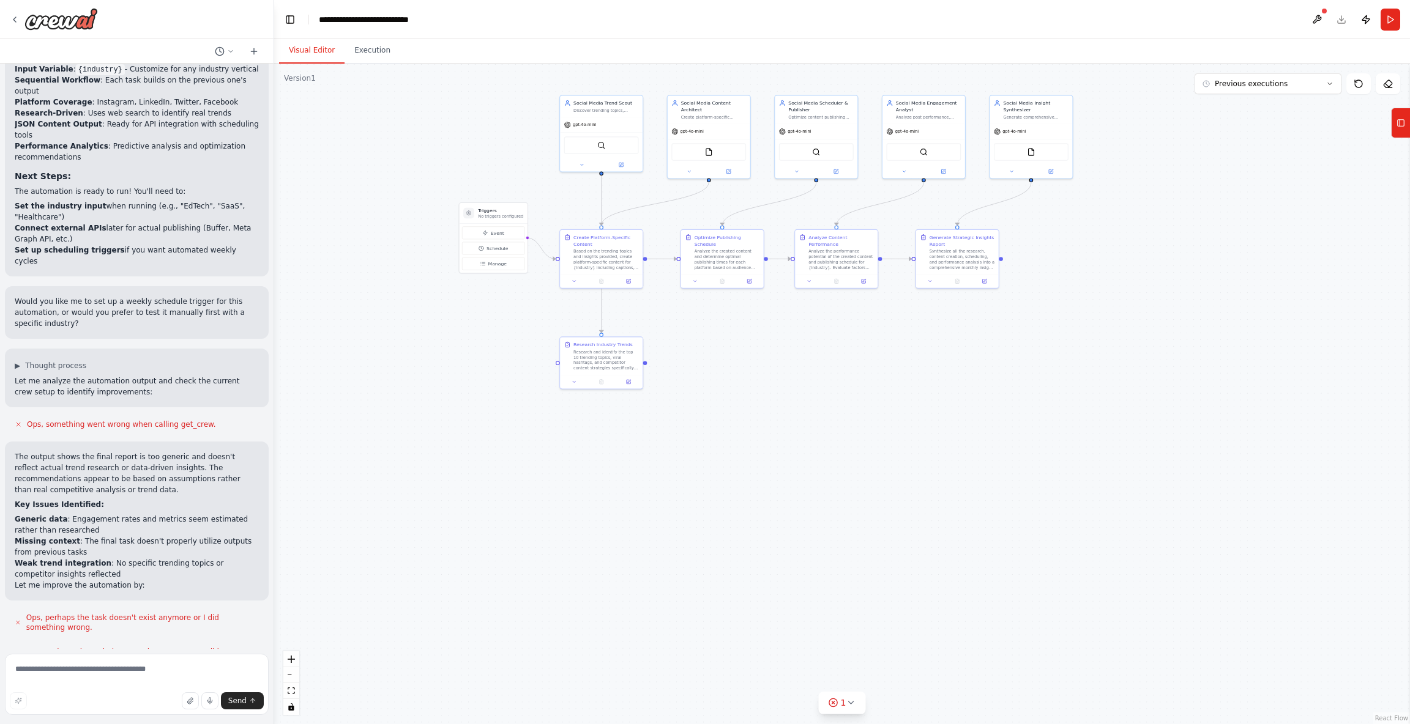
scroll to position [1771, 0]
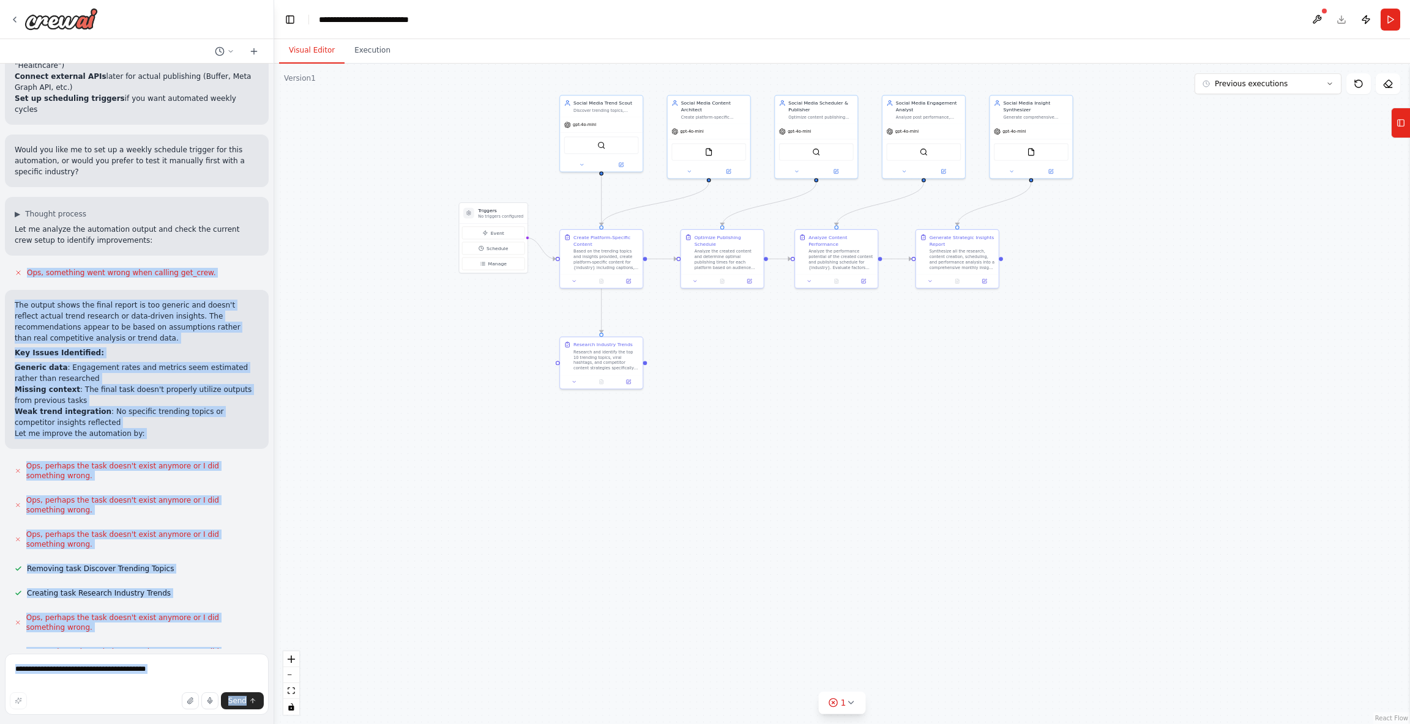
drag, startPoint x: 125, startPoint y: 196, endPoint x: 0, endPoint y: 181, distance: 125.7
click at [0, 181] on div "▶ Thought process I can see you've outlined a comprehensive social media automa…" at bounding box center [137, 362] width 274 height 724
click at [179, 670] on textarea at bounding box center [137, 684] width 264 height 61
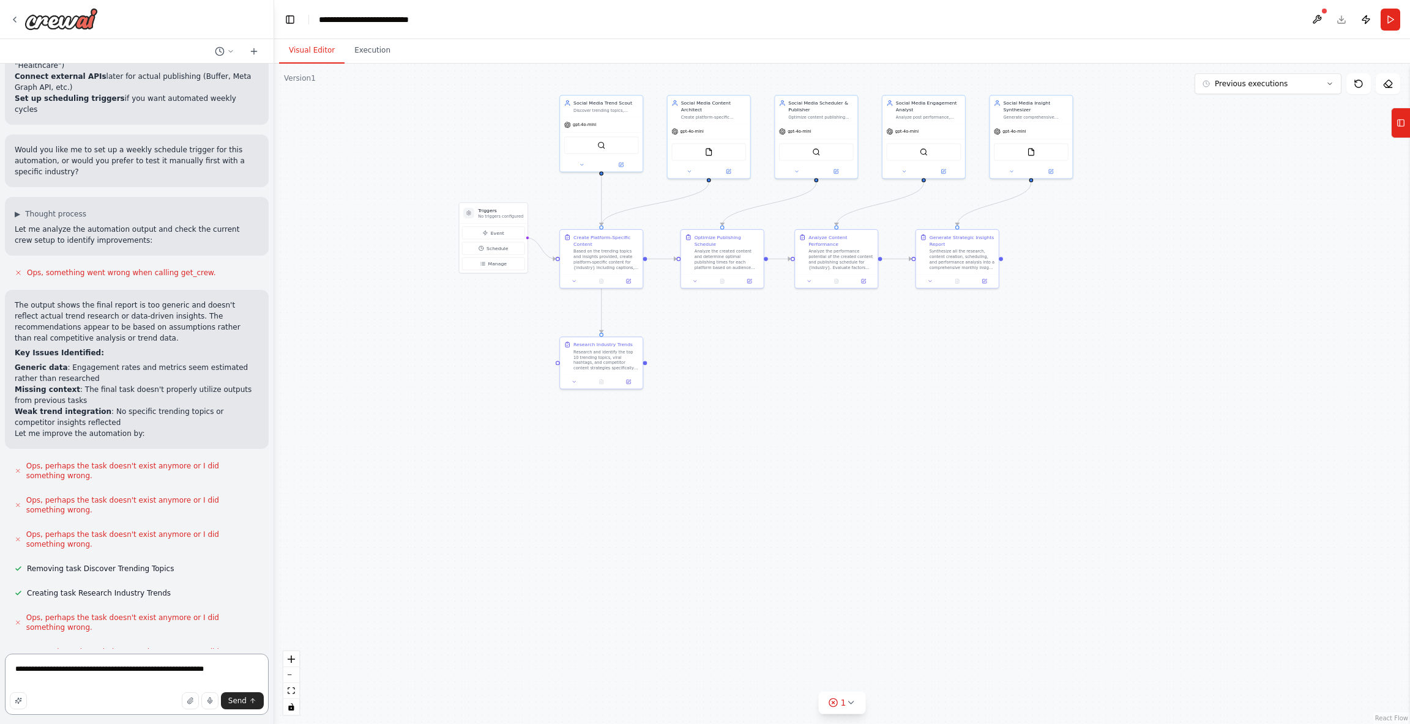
type textarea "**********"
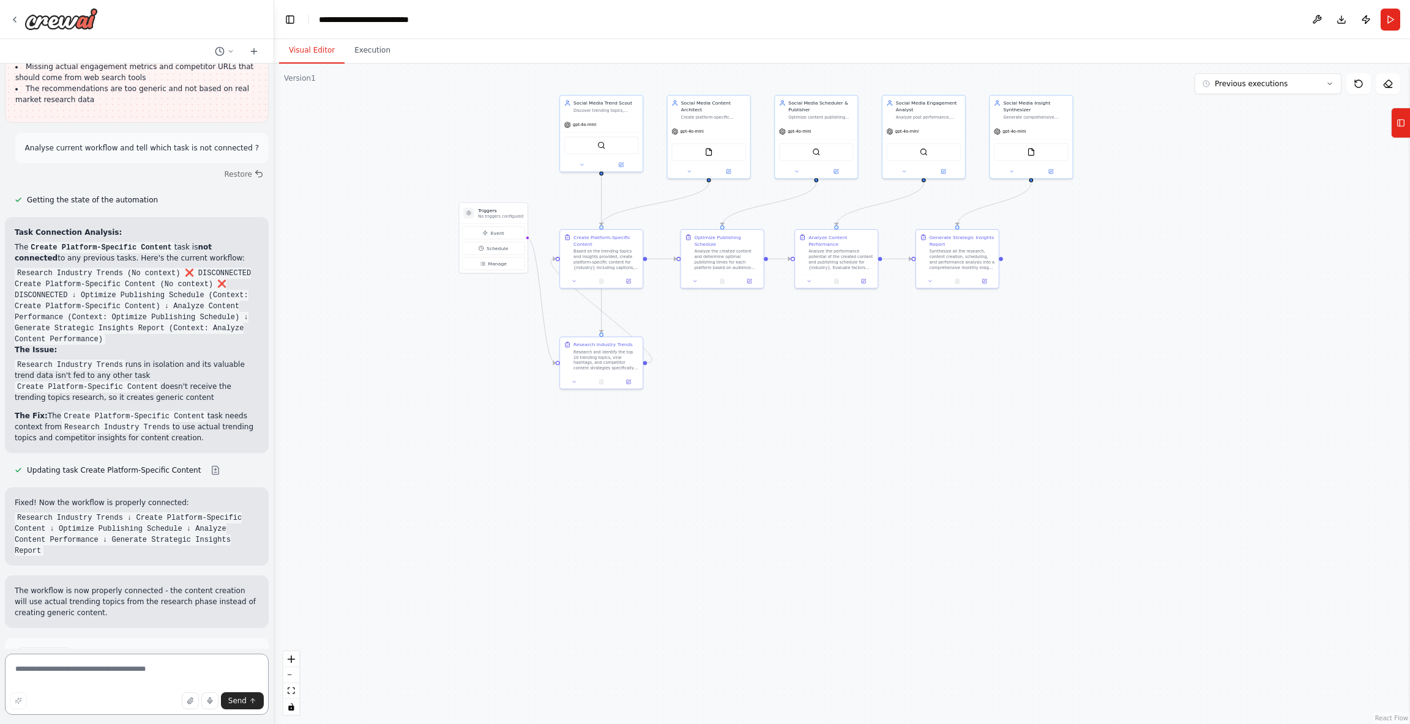
scroll to position [2789, 0]
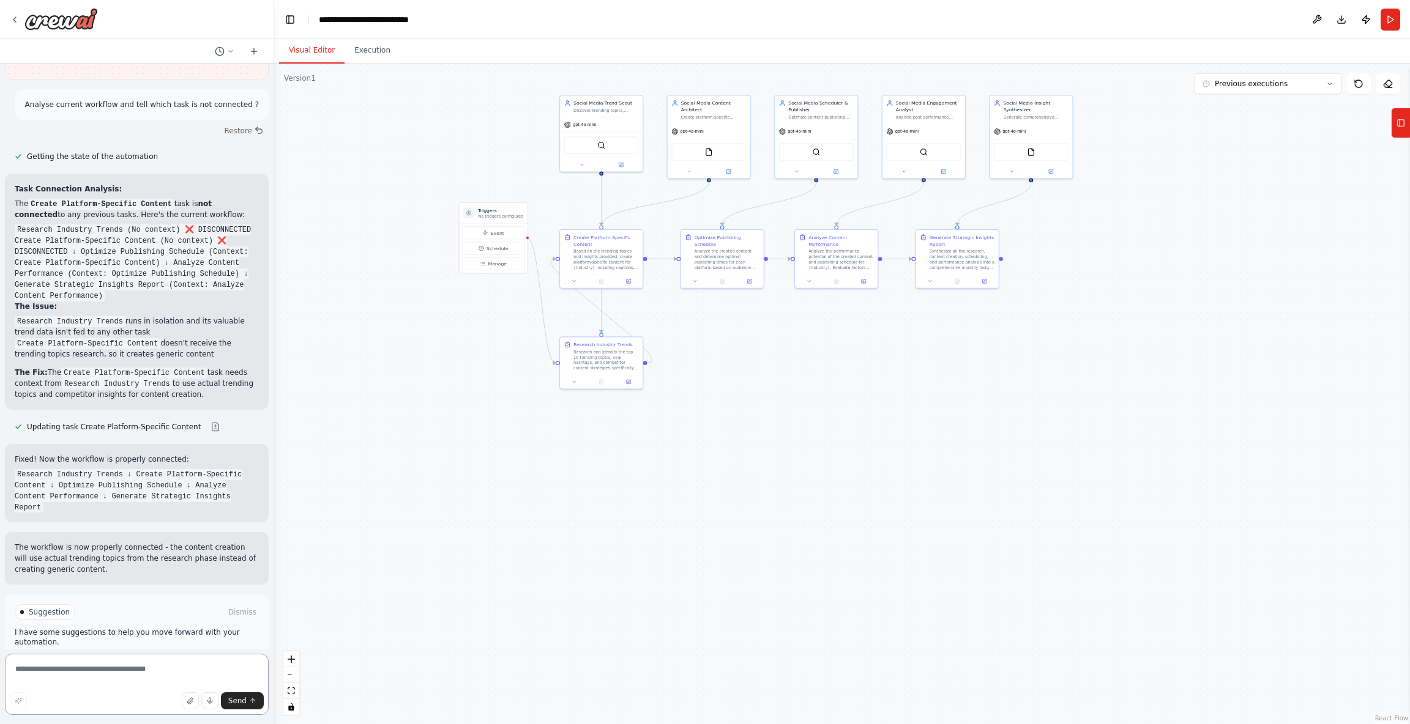
click at [95, 677] on textarea at bounding box center [137, 684] width 264 height 61
type textarea "**********"
type textarea "***"
click at [152, 660] on span "Run Automation" at bounding box center [142, 665] width 59 height 10
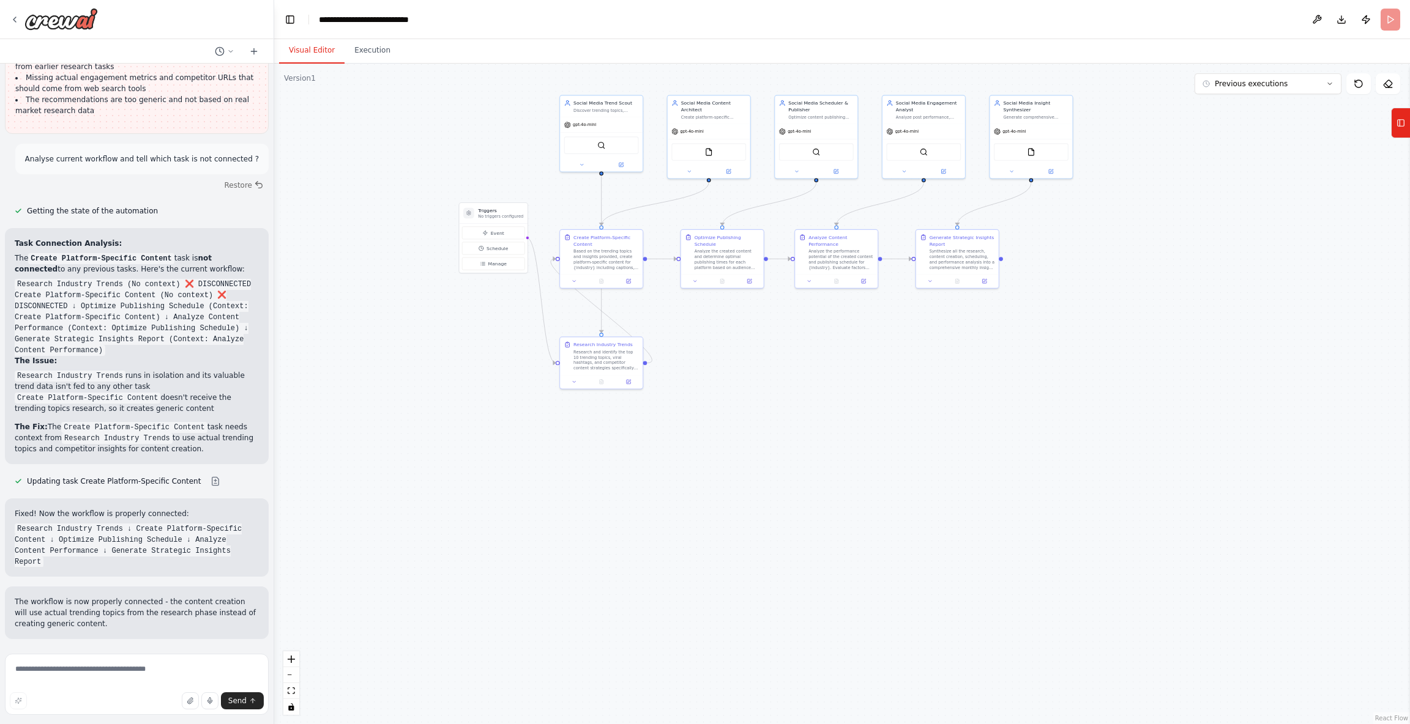
scroll to position [2690, 0]
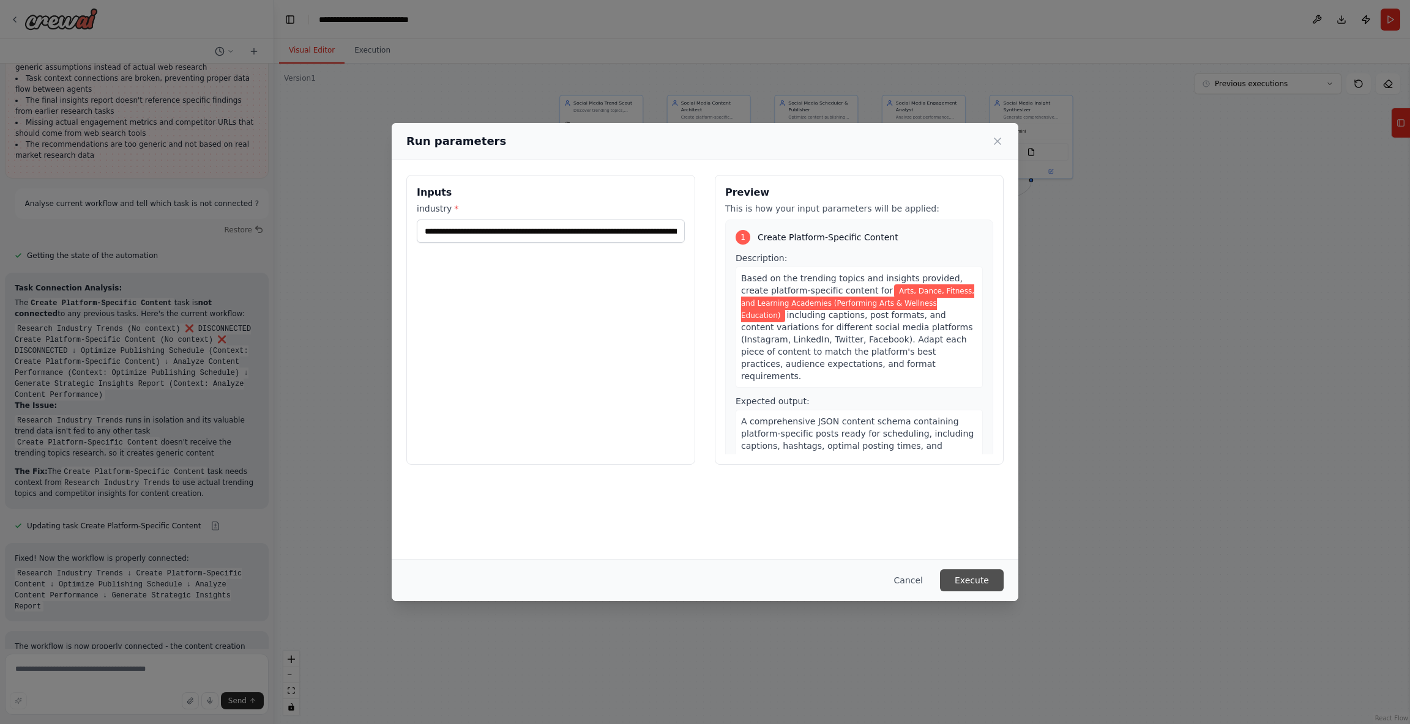
click at [971, 590] on button "Execute" at bounding box center [972, 581] width 64 height 22
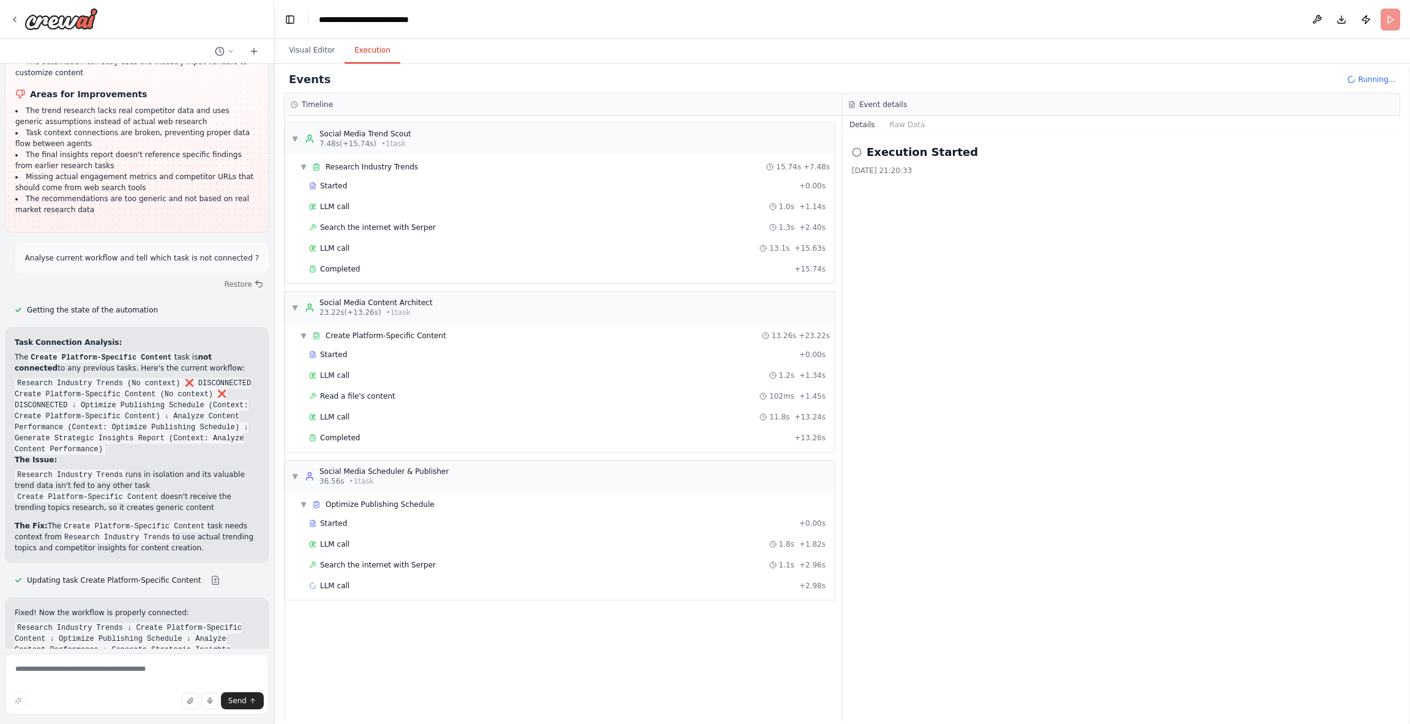
scroll to position [2570, 0]
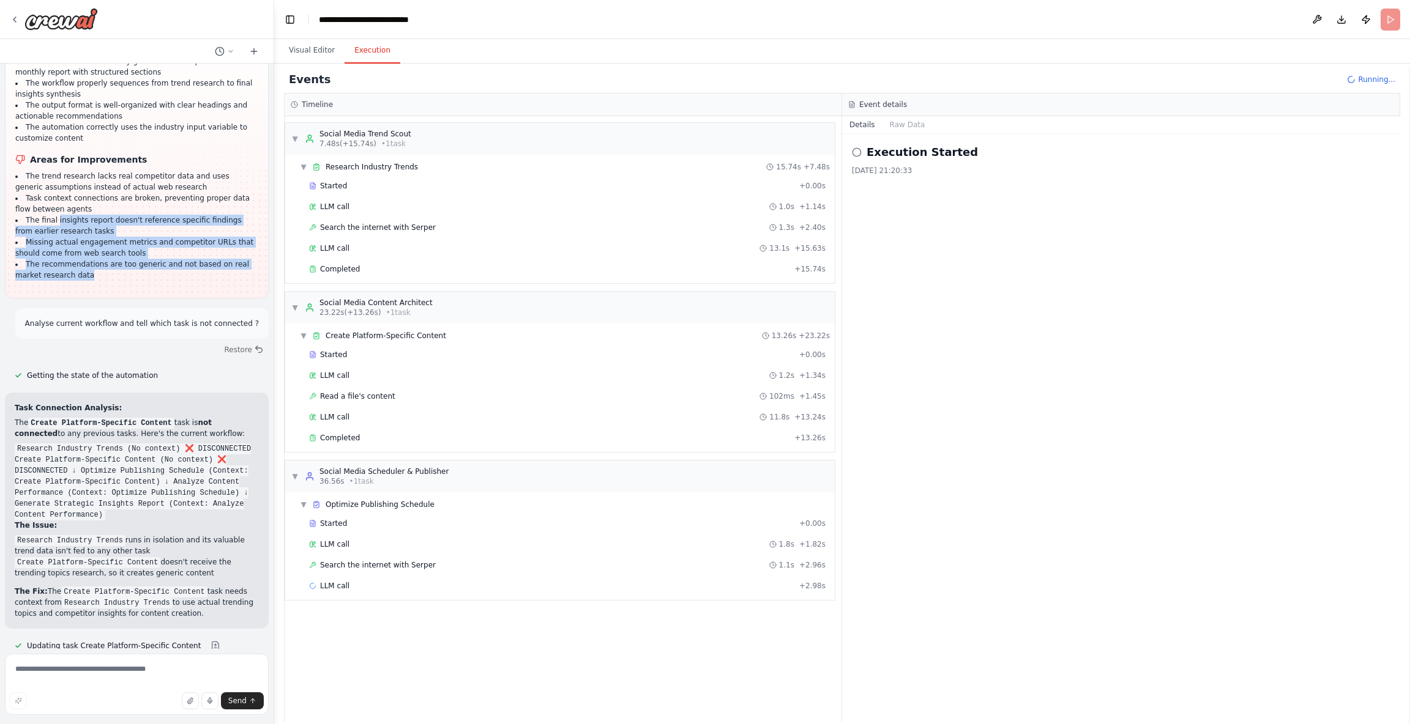
drag, startPoint x: 98, startPoint y: 238, endPoint x: 58, endPoint y: 182, distance: 68.9
click at [58, 181] on div "I analyzed your automation execution and here is my analysis: What's Working We…" at bounding box center [136, 153] width 243 height 270
drag, startPoint x: 23, startPoint y: 130, endPoint x: 174, endPoint y: 227, distance: 179.4
click at [174, 227] on ul "The trend research lacks real competitor data and uses generic assumptions inst…" at bounding box center [136, 226] width 243 height 110
copy ul "The trend research lacks real competitor data and uses generic assumptions inst…"
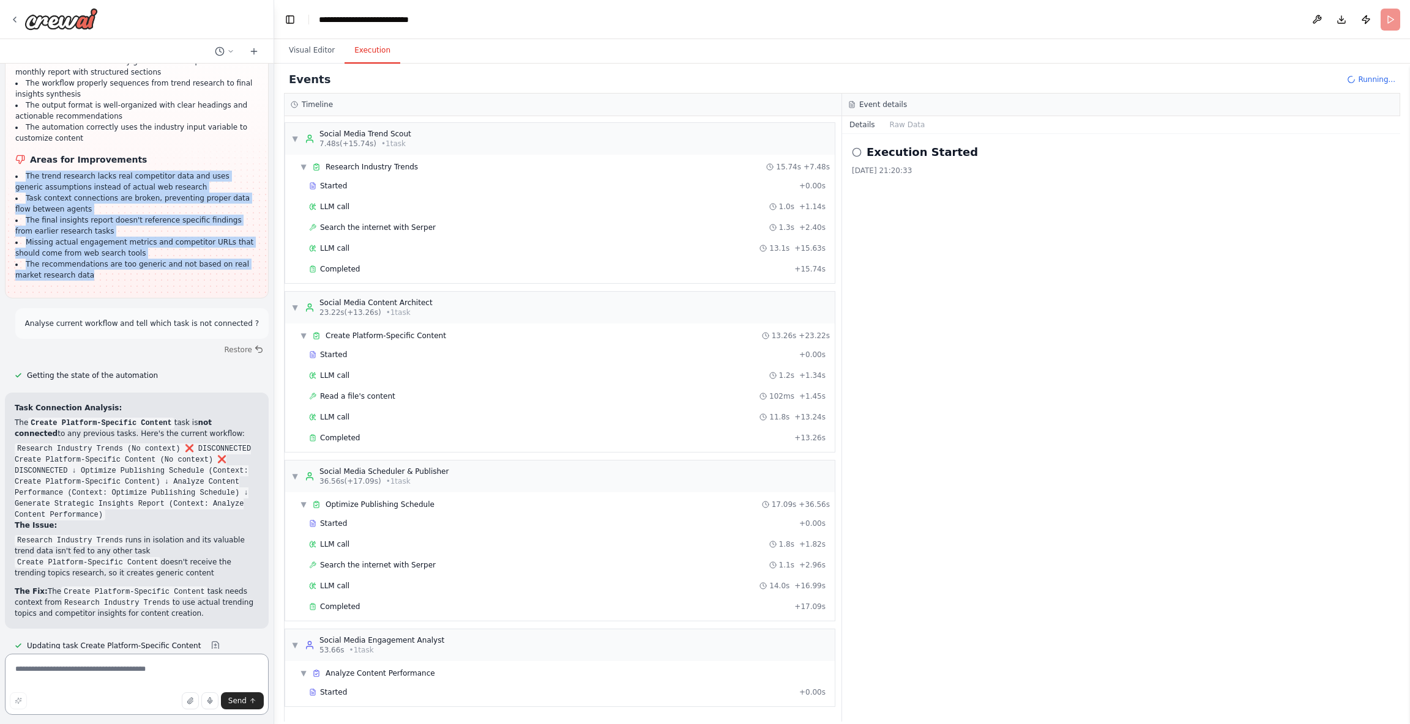
click at [138, 671] on textarea at bounding box center [137, 684] width 264 height 61
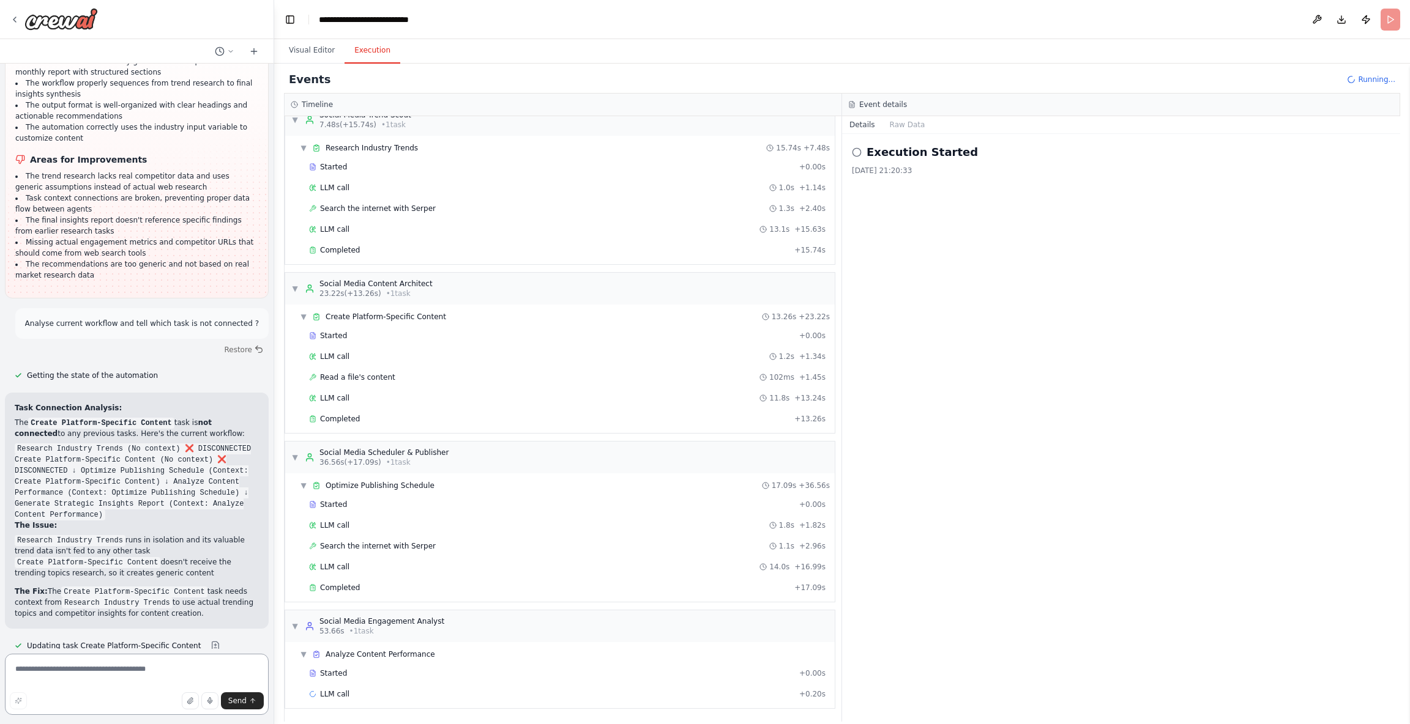
scroll to position [20, 0]
paste textarea "**********"
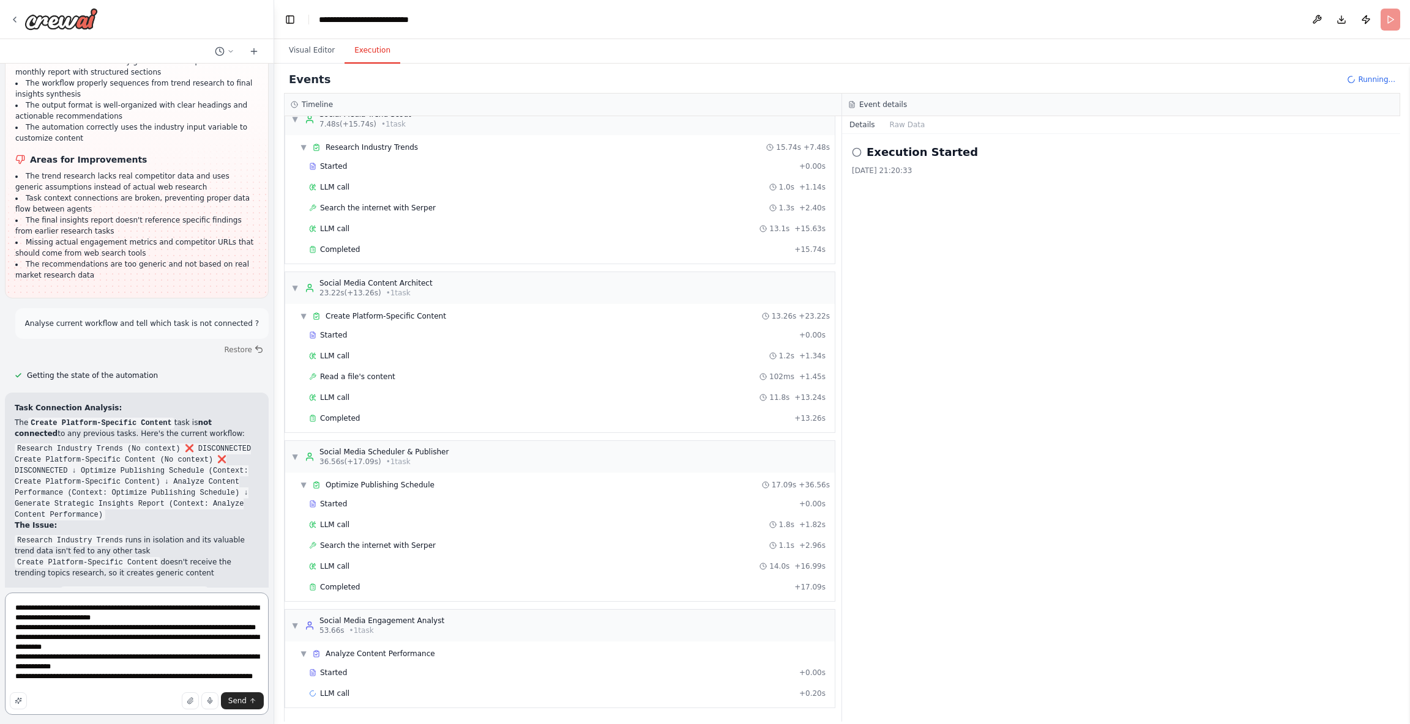
click at [116, 612] on textarea "**********" at bounding box center [137, 654] width 264 height 122
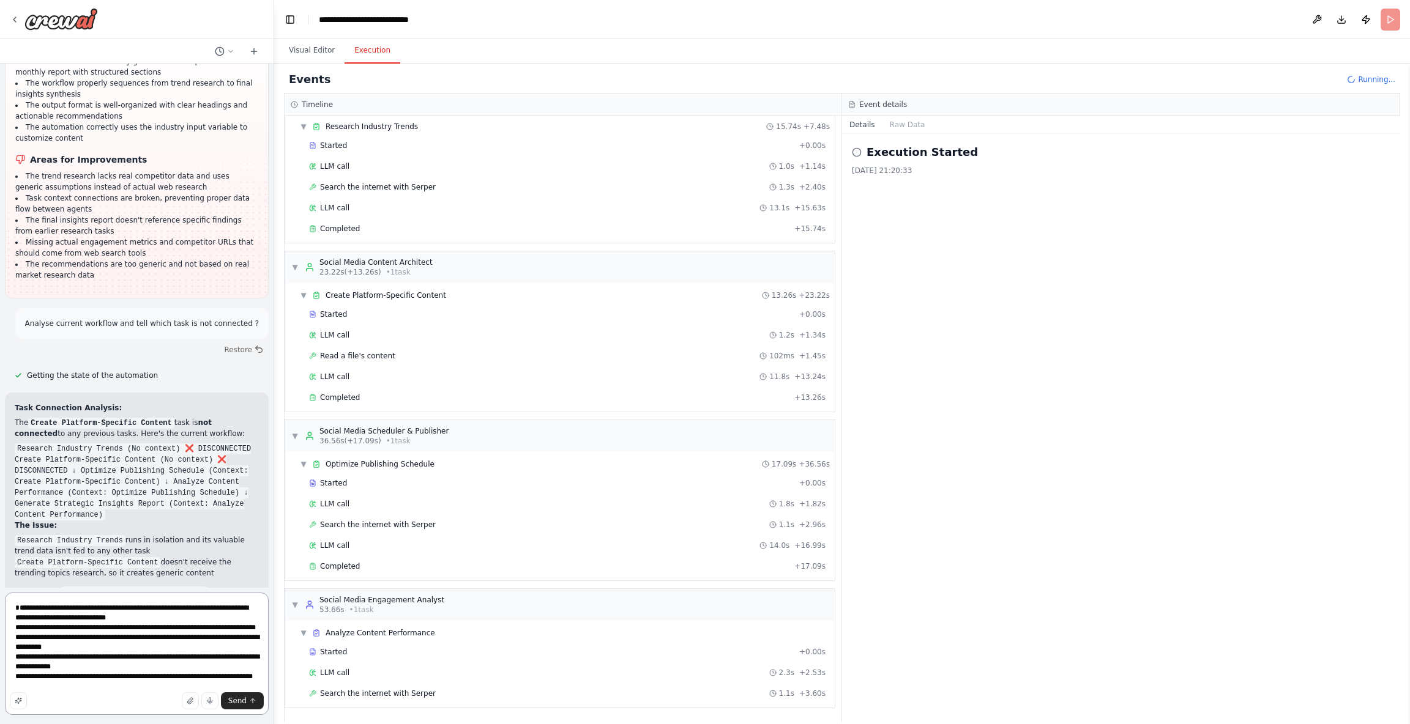
scroll to position [61, 0]
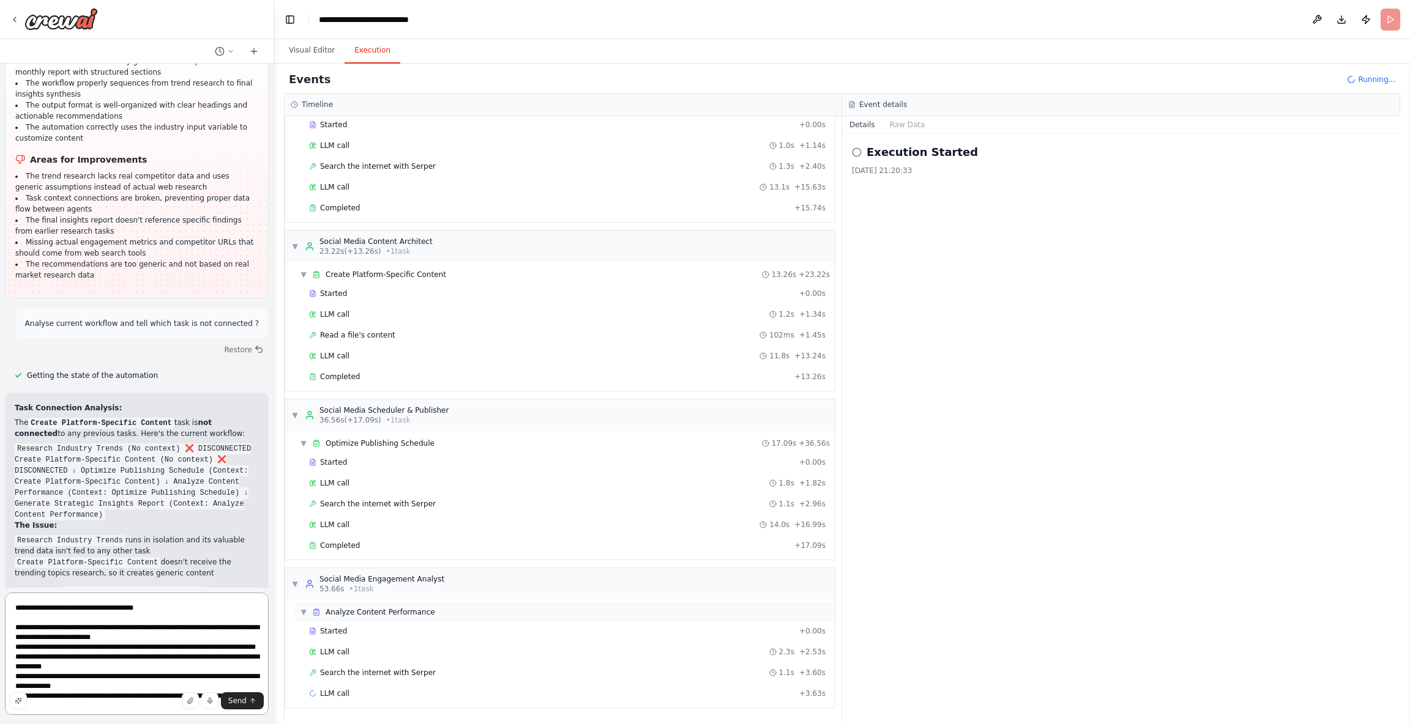
type textarea "**********"
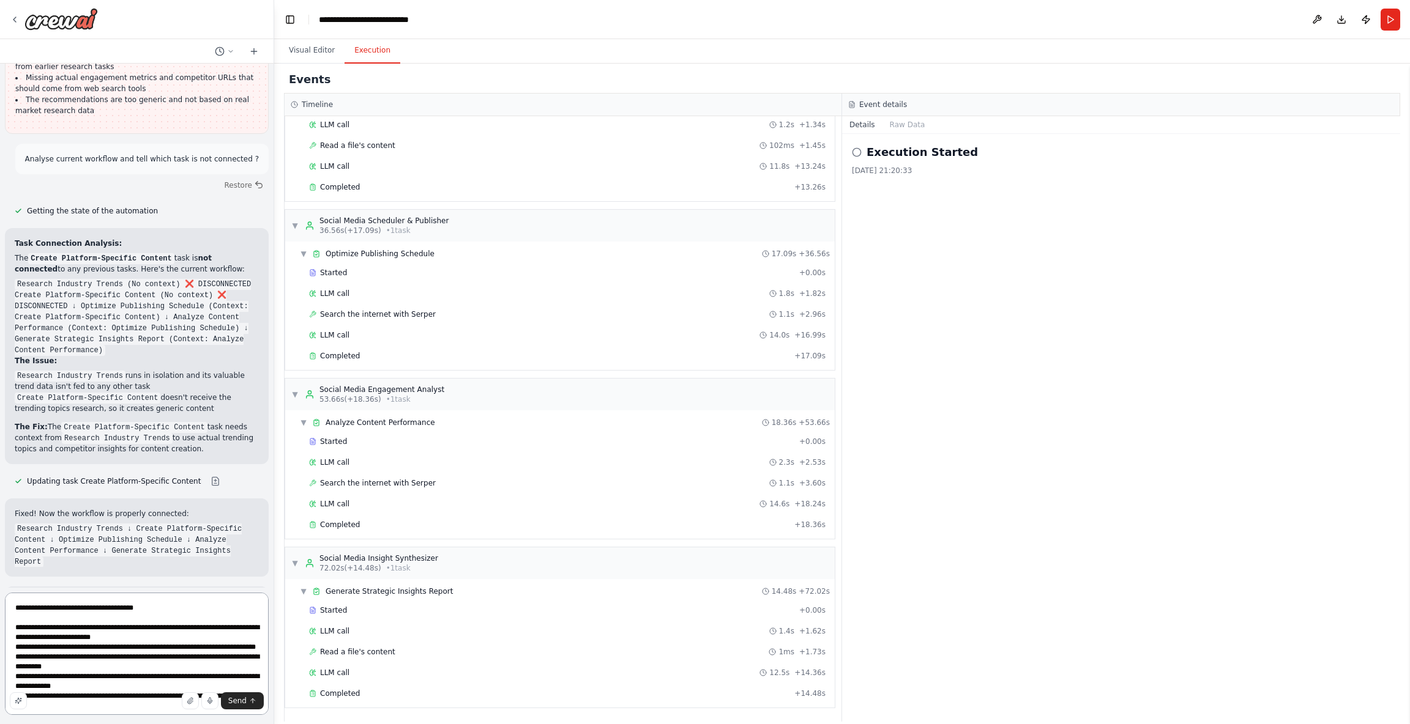
scroll to position [35, 0]
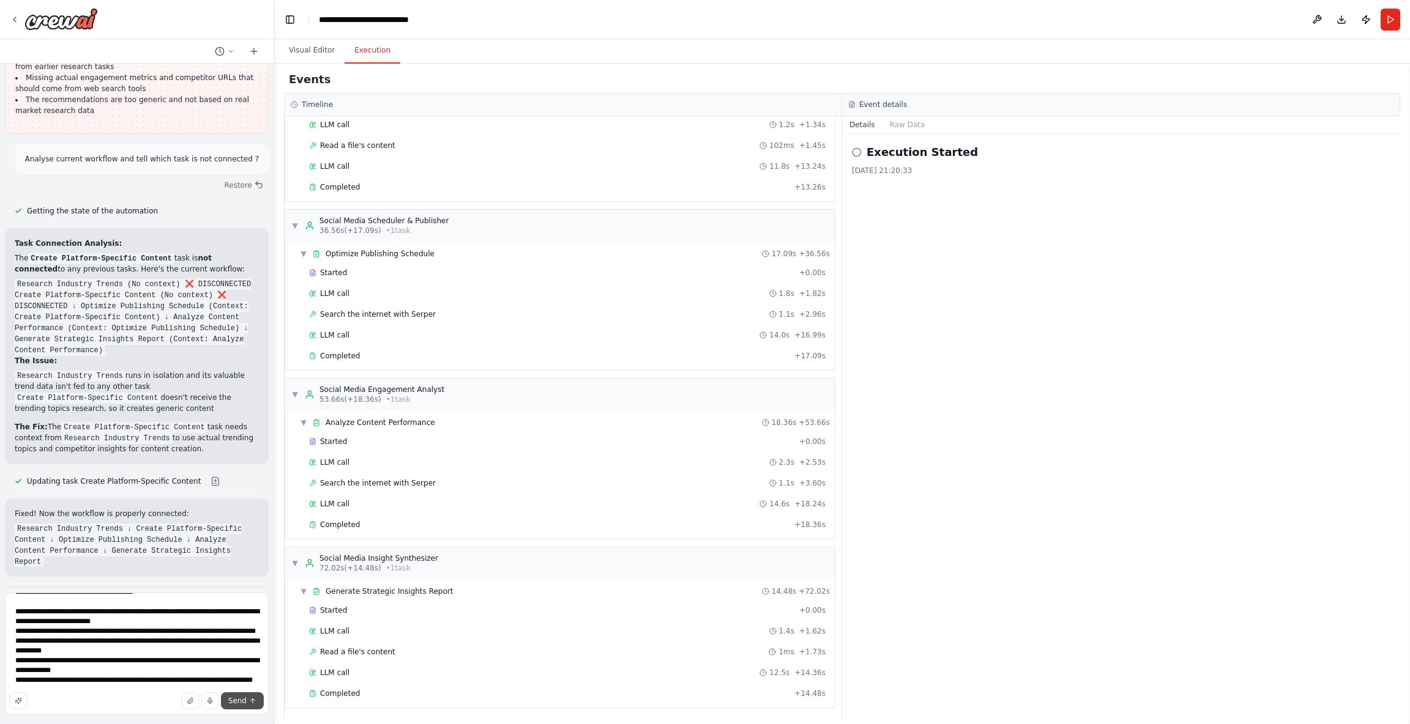
click at [230, 698] on span "Send" at bounding box center [237, 701] width 18 height 10
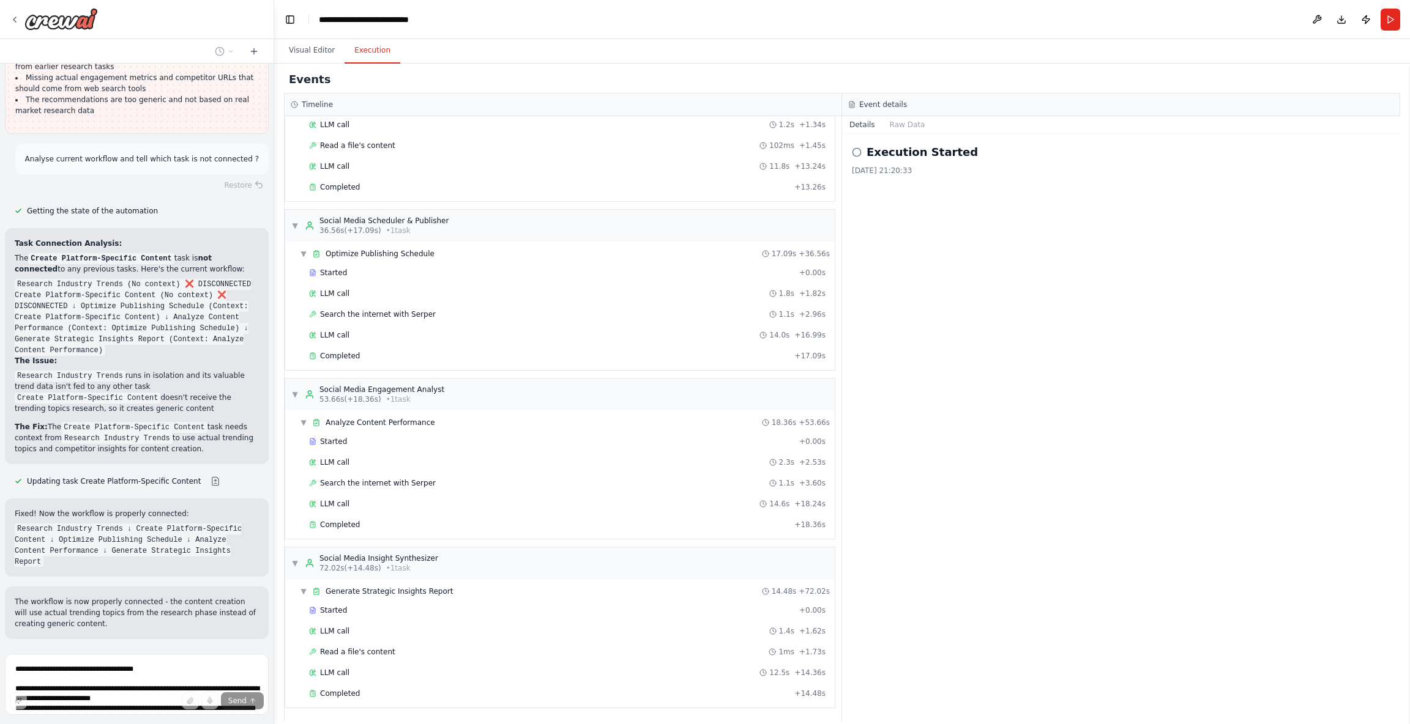
click at [895, 150] on h2 "Execution Started" at bounding box center [921, 152] width 111 height 17
click at [564, 178] on div "Completed + 13.26s" at bounding box center [567, 187] width 525 height 18
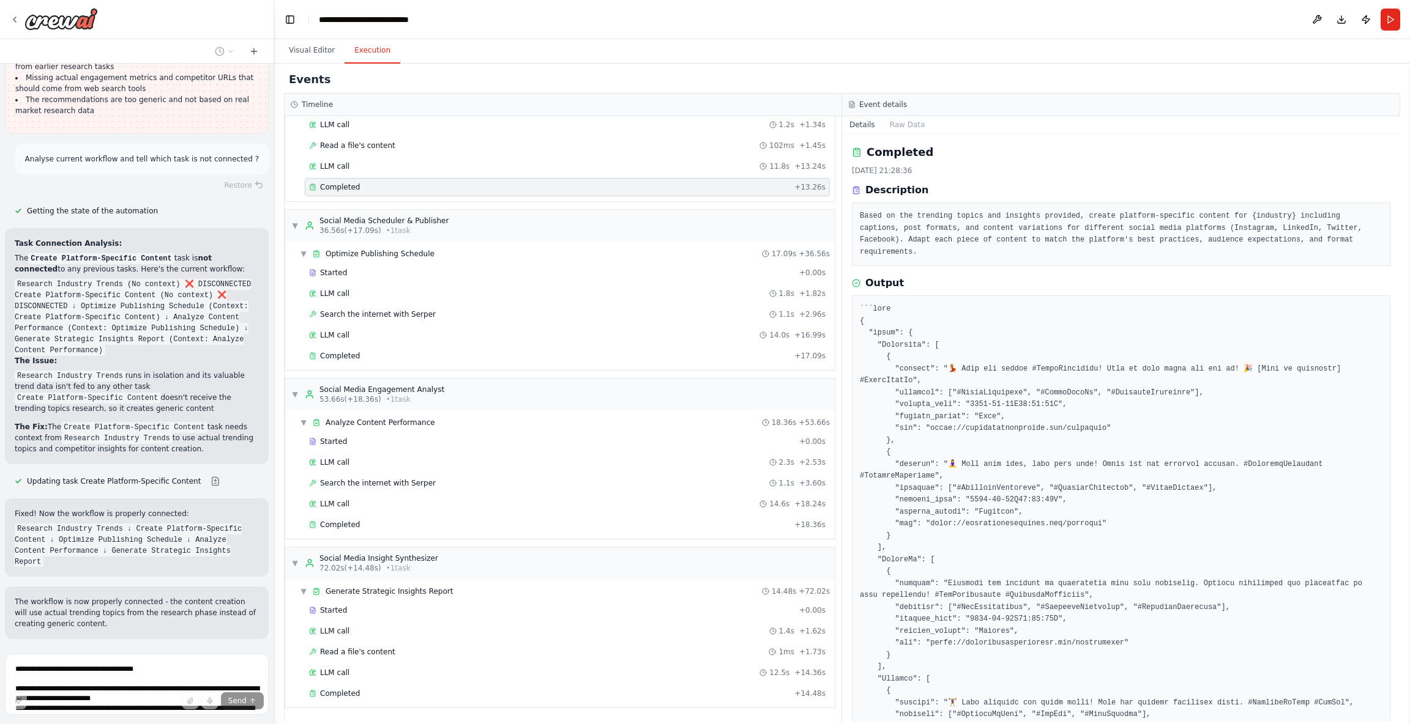
click at [967, 327] on pre at bounding box center [1121, 661] width 523 height 716
click at [901, 124] on button "Raw Data" at bounding box center [907, 124] width 50 height 17
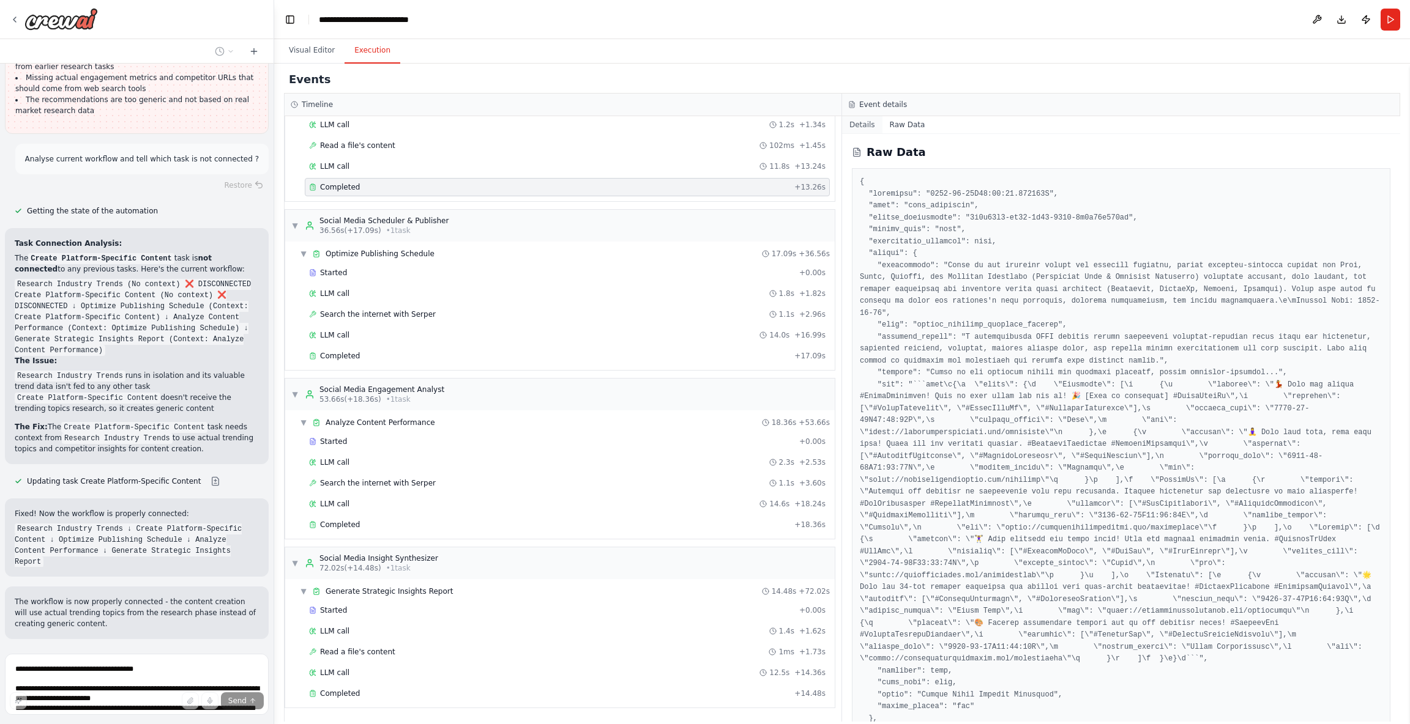
click at [866, 127] on button "Details" at bounding box center [862, 124] width 40 height 17
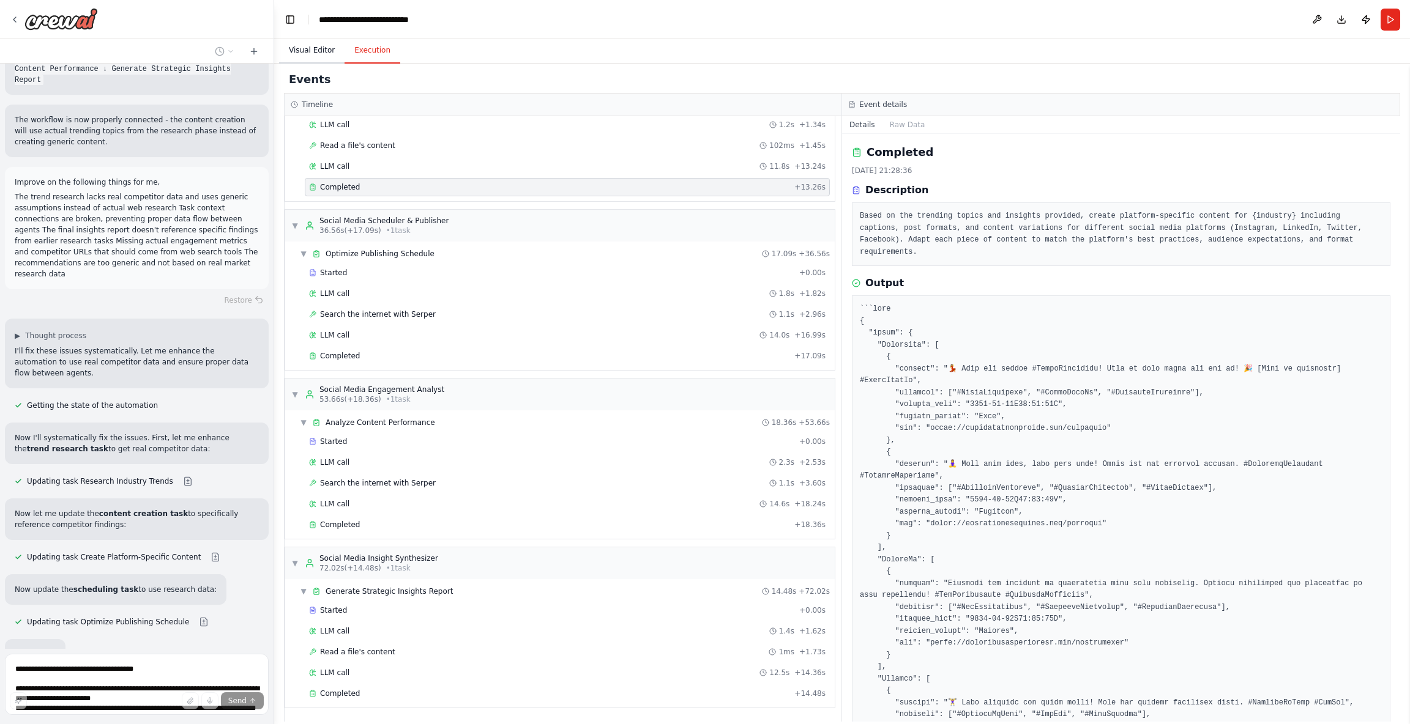
click at [305, 46] on button "Visual Editor" at bounding box center [311, 51] width 65 height 26
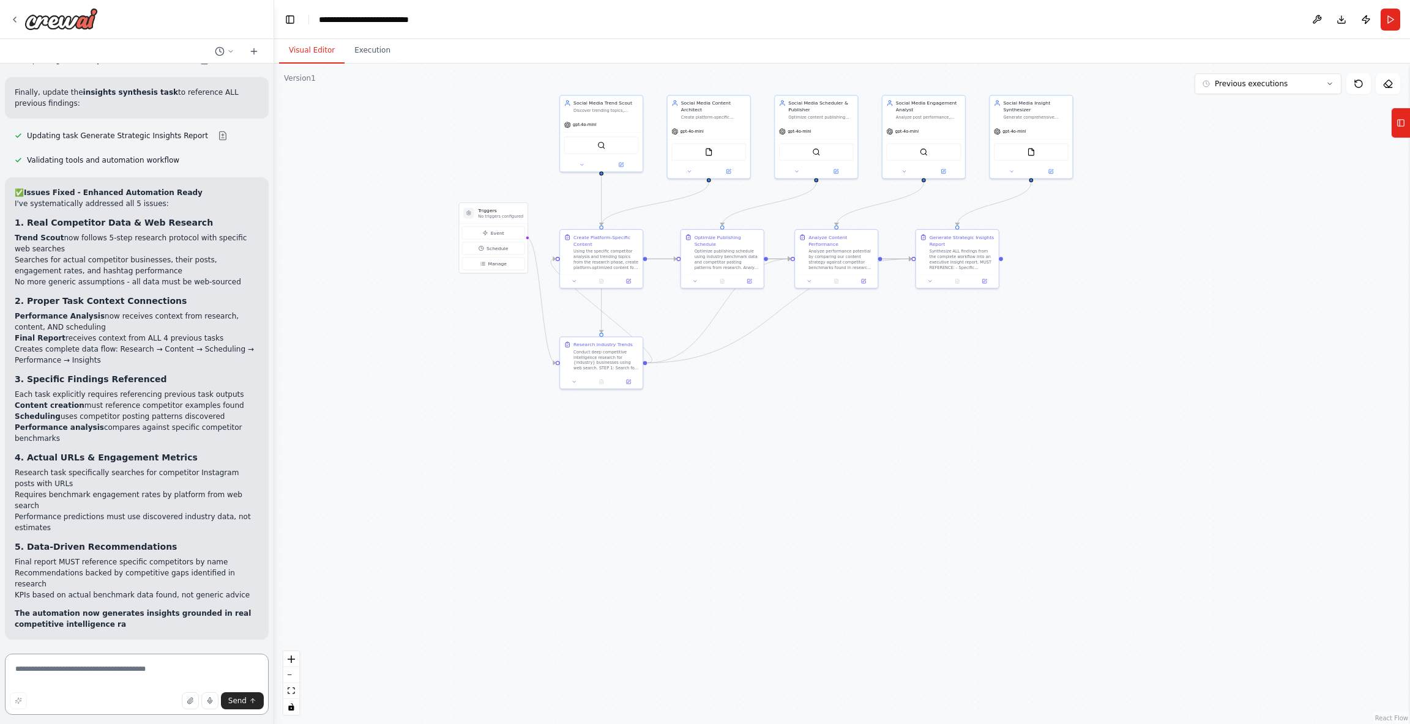
scroll to position [3866, 0]
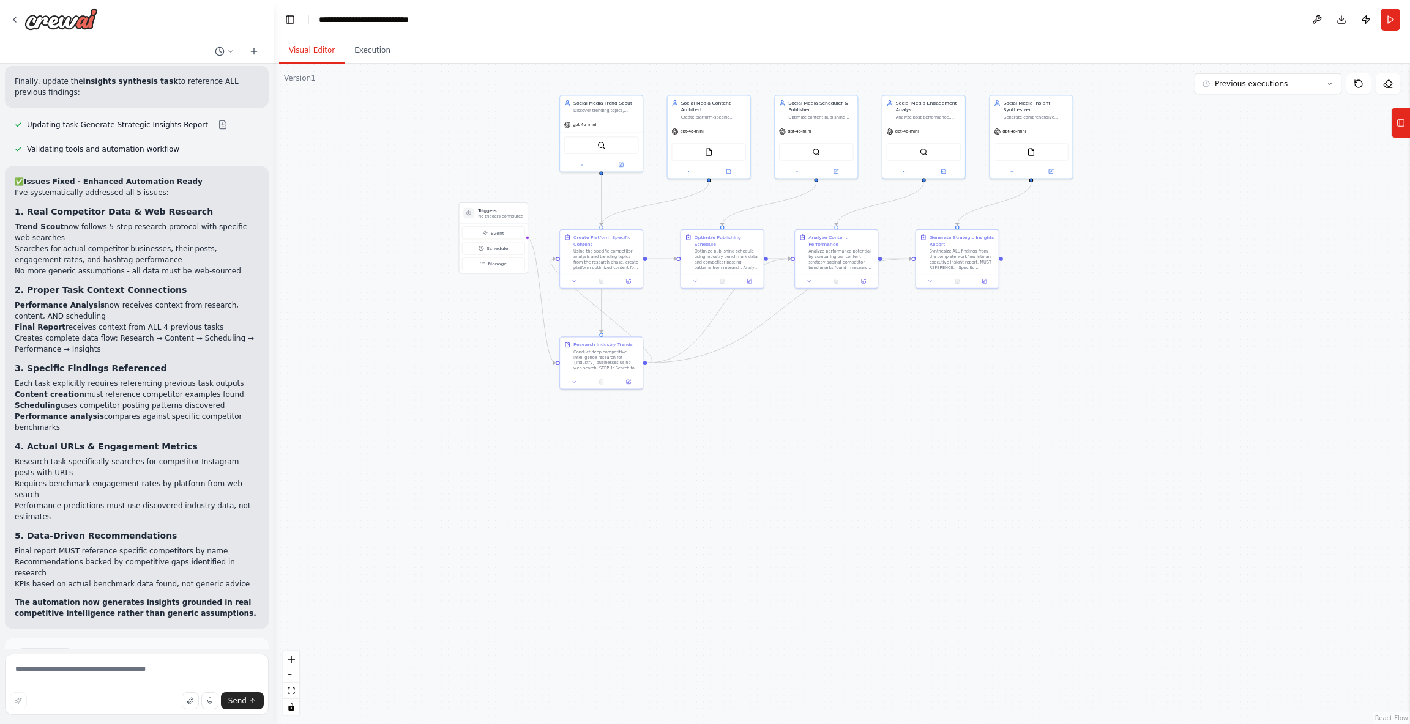
click at [102, 699] on button "Run Automation" at bounding box center [137, 709] width 244 height 20
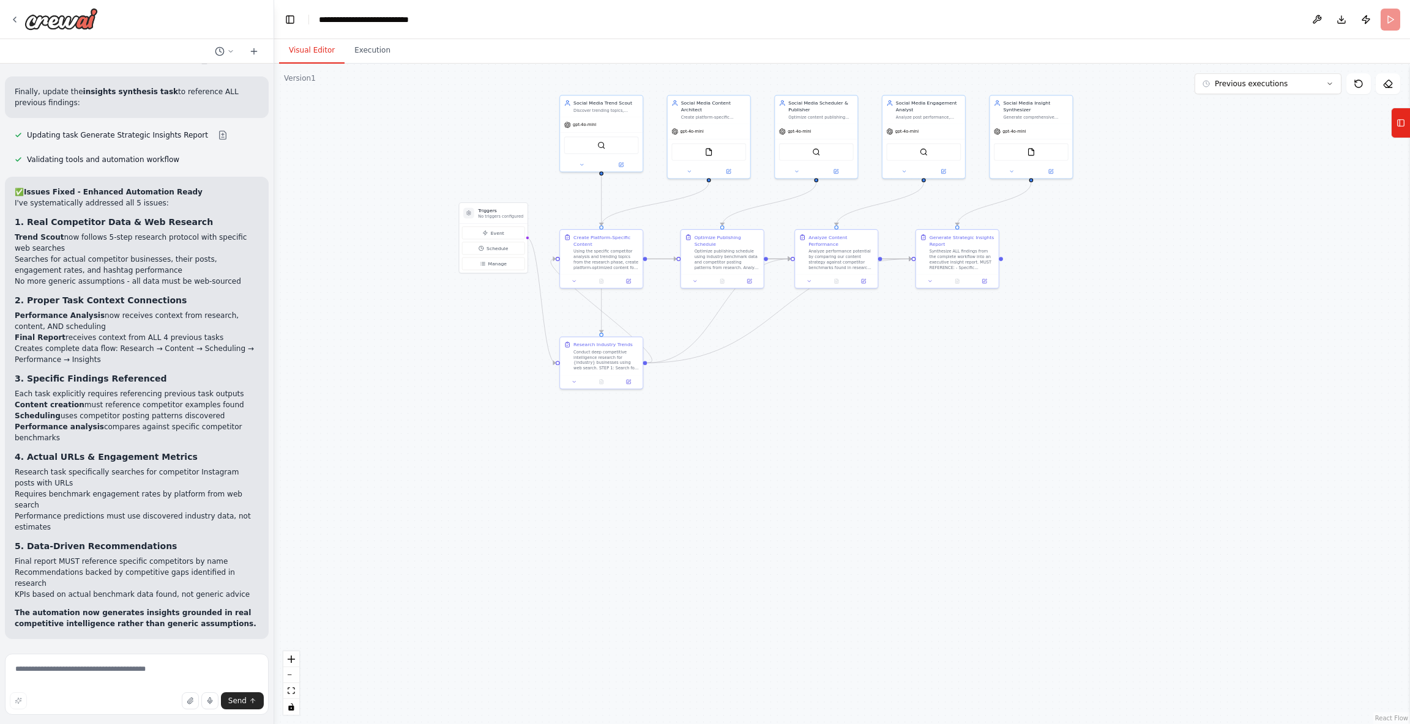
scroll to position [3767, 0]
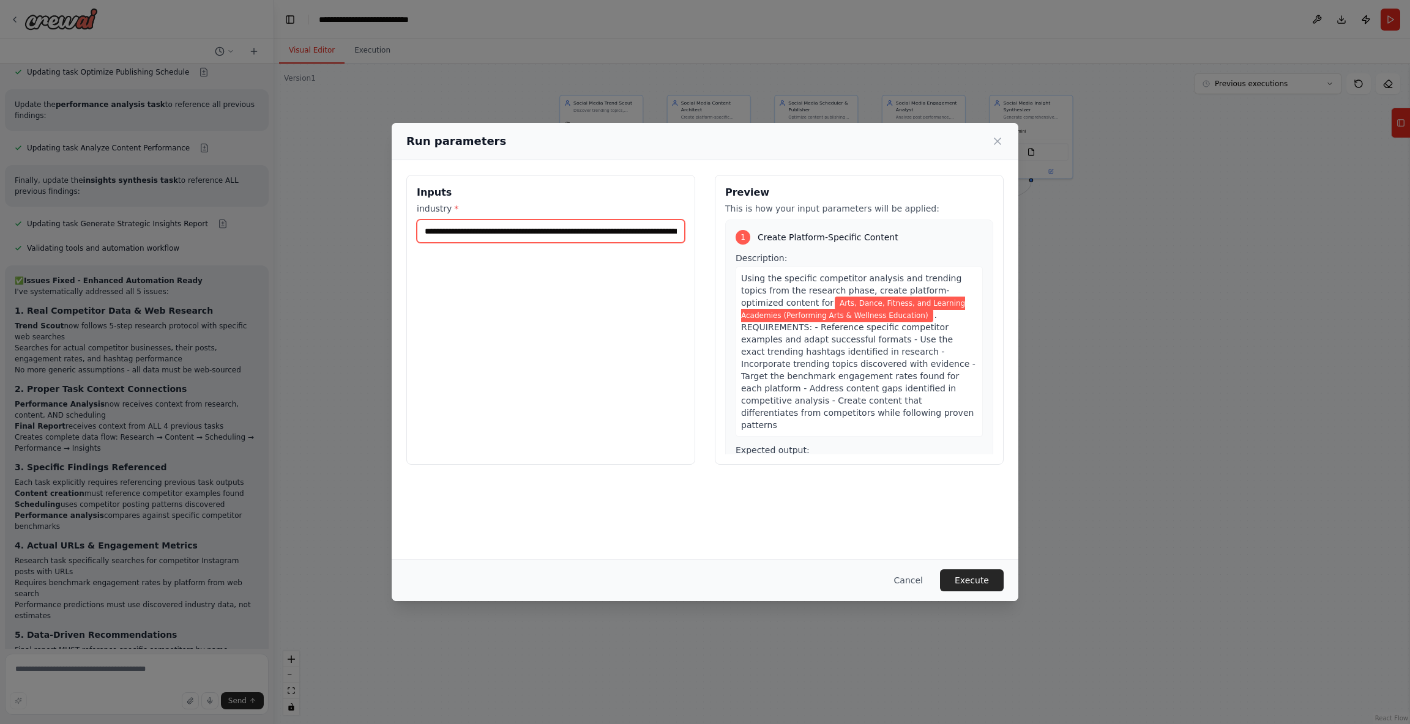
click at [545, 228] on input "**********" at bounding box center [551, 231] width 268 height 23
click at [996, 575] on button "Execute" at bounding box center [972, 581] width 64 height 22
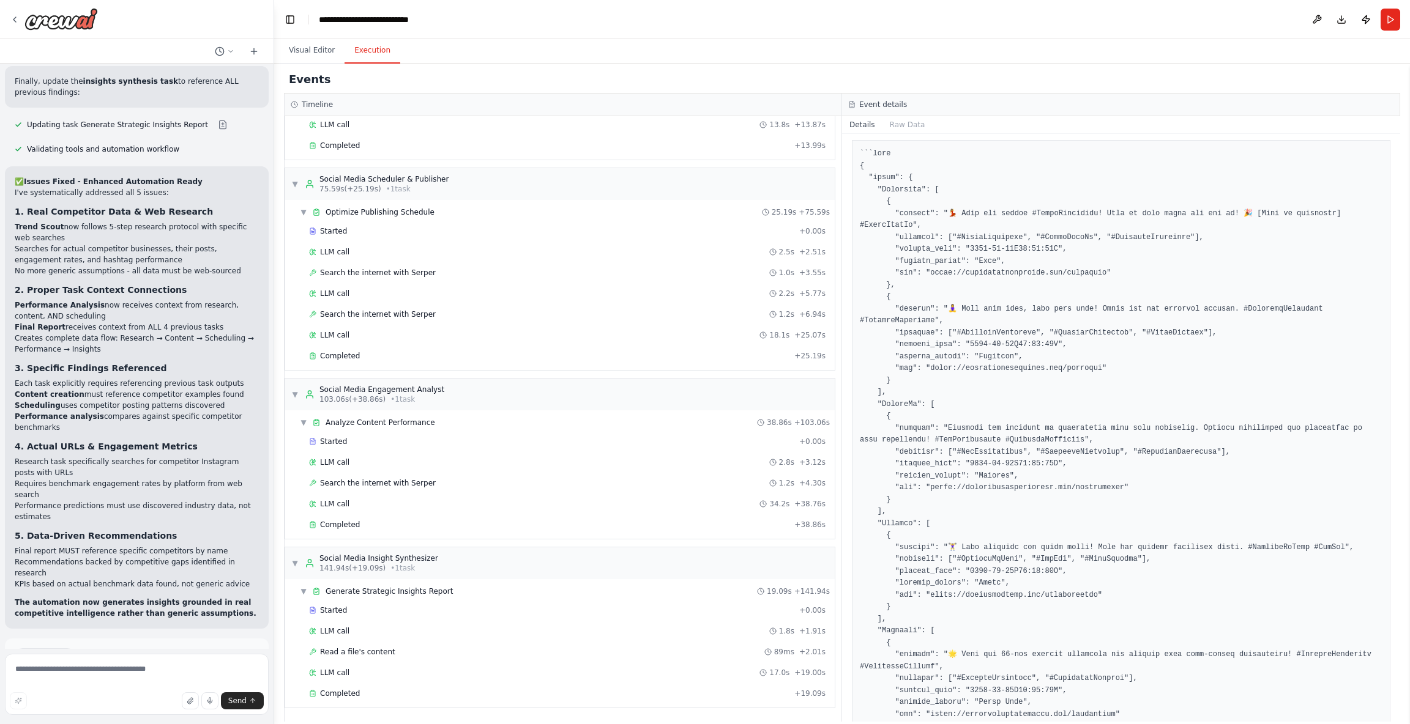
scroll to position [0, 0]
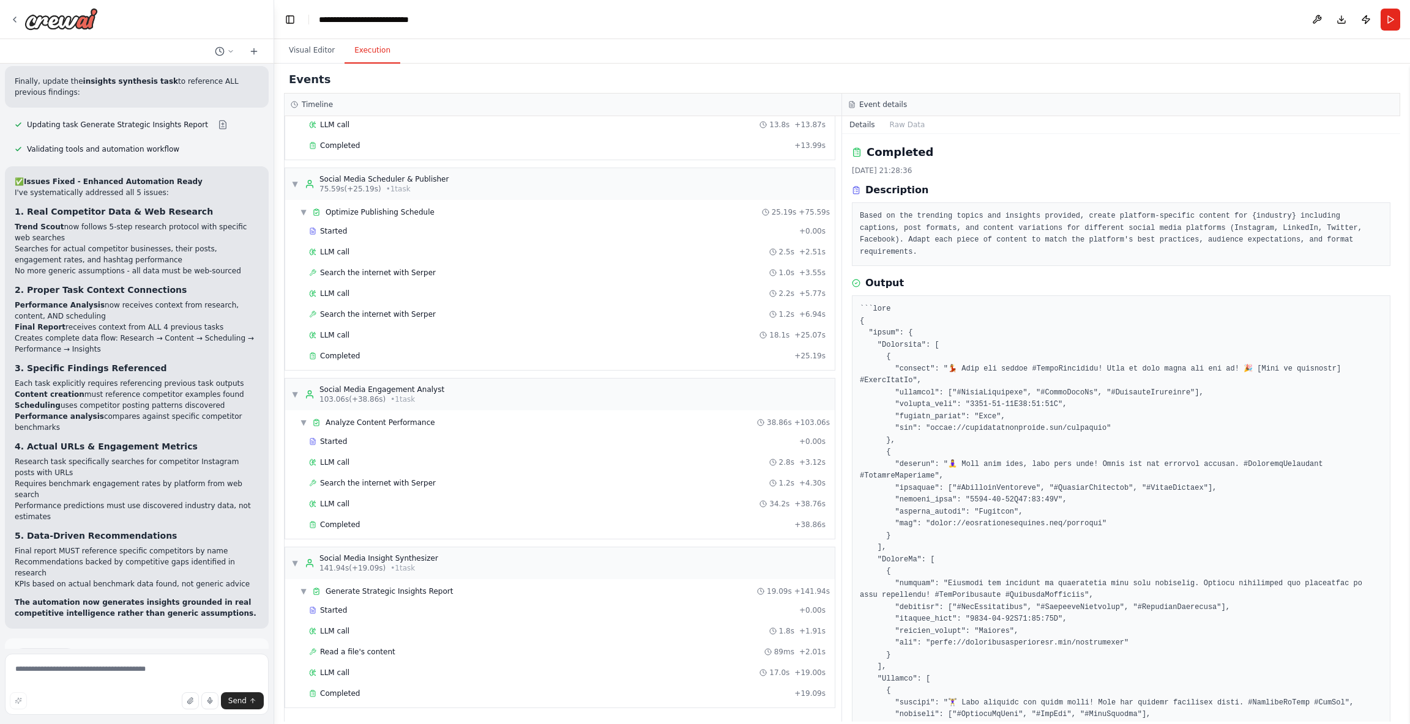
click at [941, 121] on div "Details Raw Data" at bounding box center [1121, 125] width 558 height 18
click at [913, 102] on div "Event details" at bounding box center [1120, 105] width 545 height 10
click at [553, 141] on div "Completed" at bounding box center [549, 146] width 480 height 10
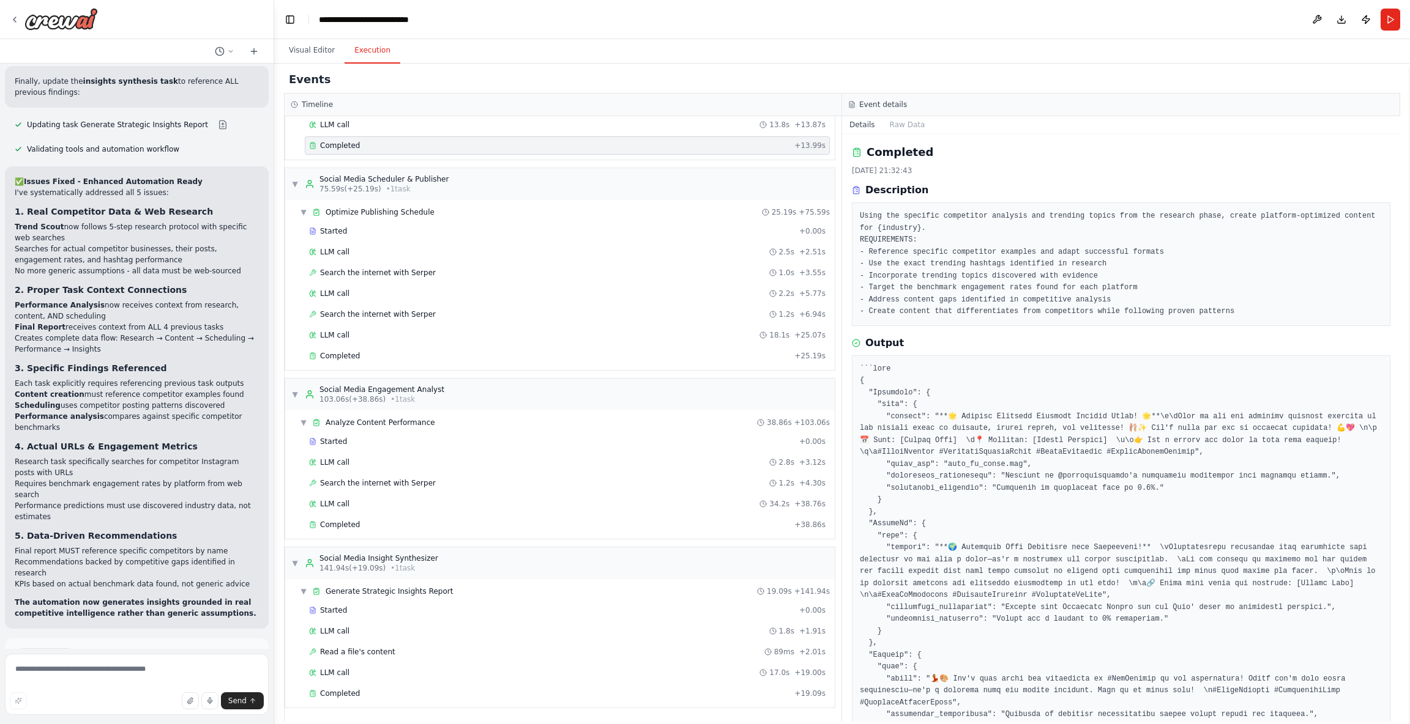
click at [557, 113] on div "Timeline" at bounding box center [563, 105] width 557 height 23
drag, startPoint x: 493, startPoint y: 237, endPoint x: 483, endPoint y: 252, distance: 18.5
click at [493, 237] on div "Started + 0.00s" at bounding box center [567, 231] width 525 height 18
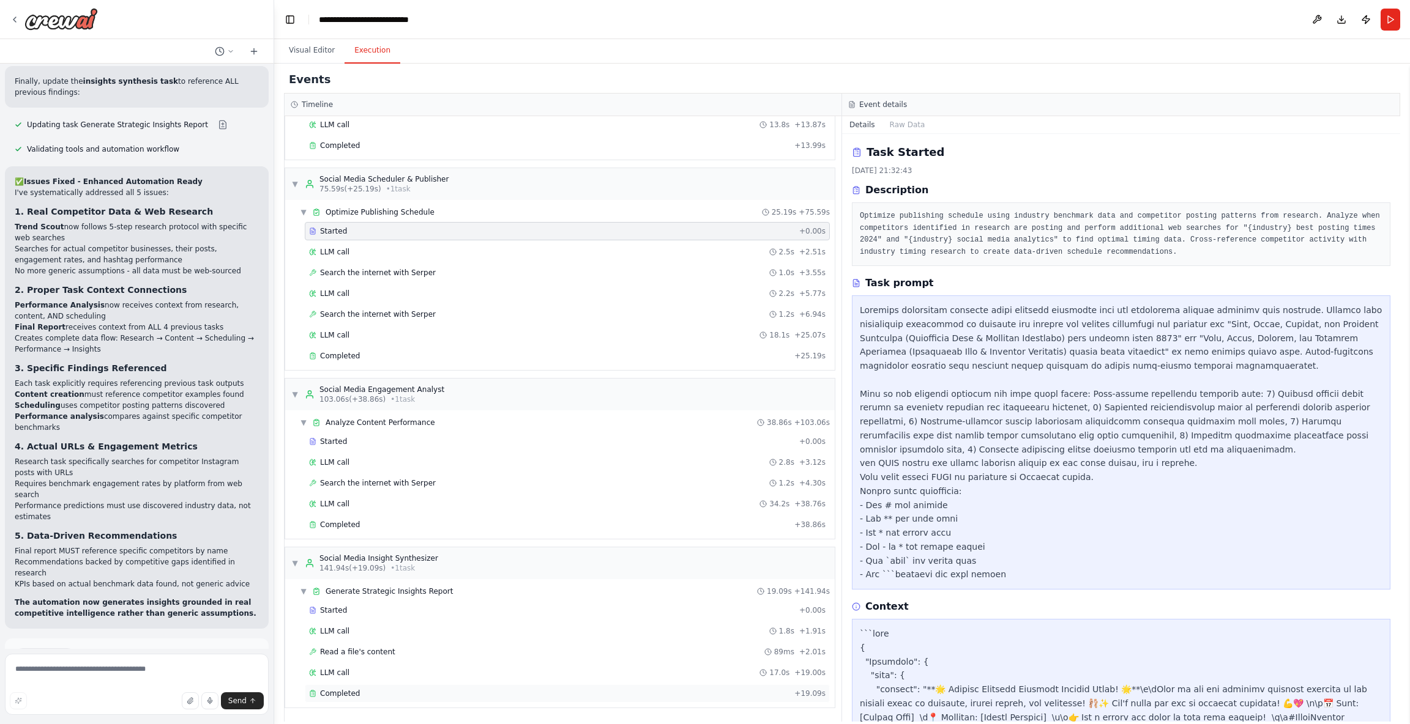
click at [384, 685] on div "Completed + 19.09s" at bounding box center [567, 694] width 525 height 18
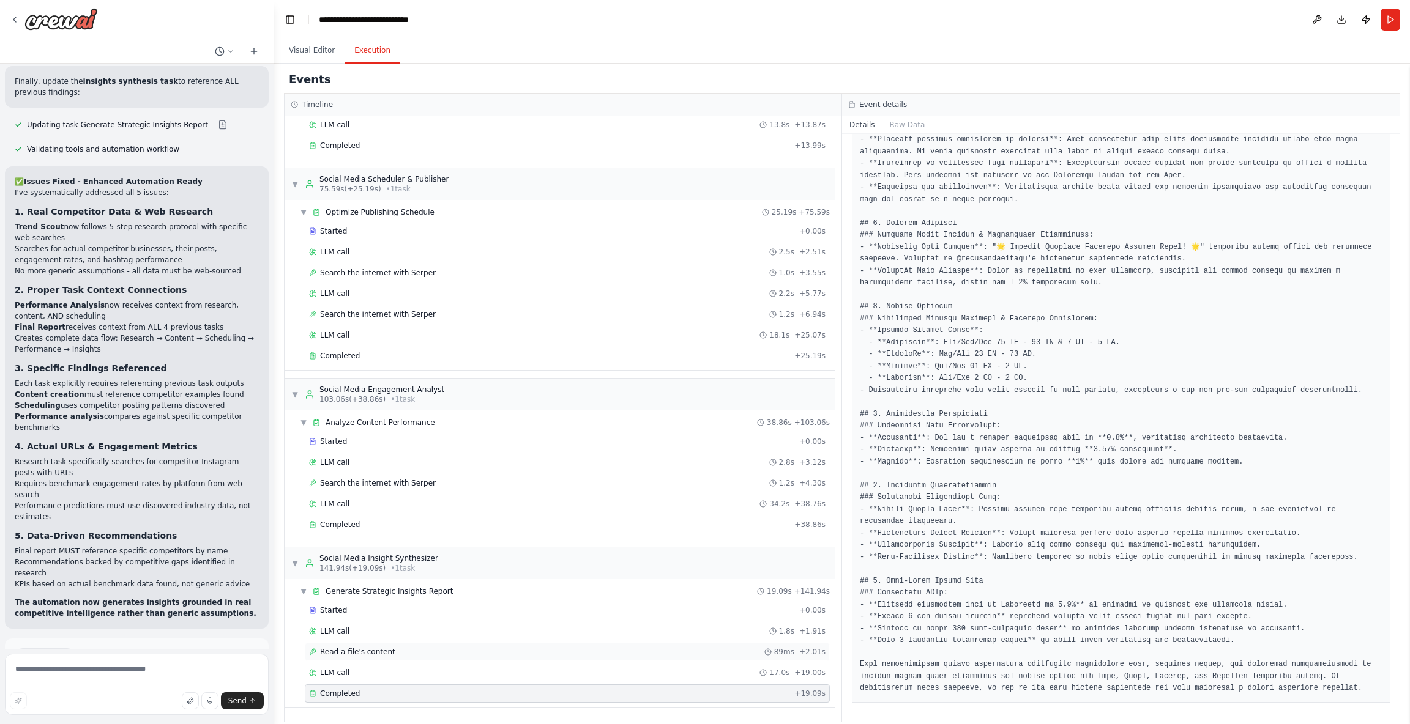
scroll to position [584, 0]
click at [390, 519] on div "Completed + 38.86s" at bounding box center [567, 525] width 525 height 18
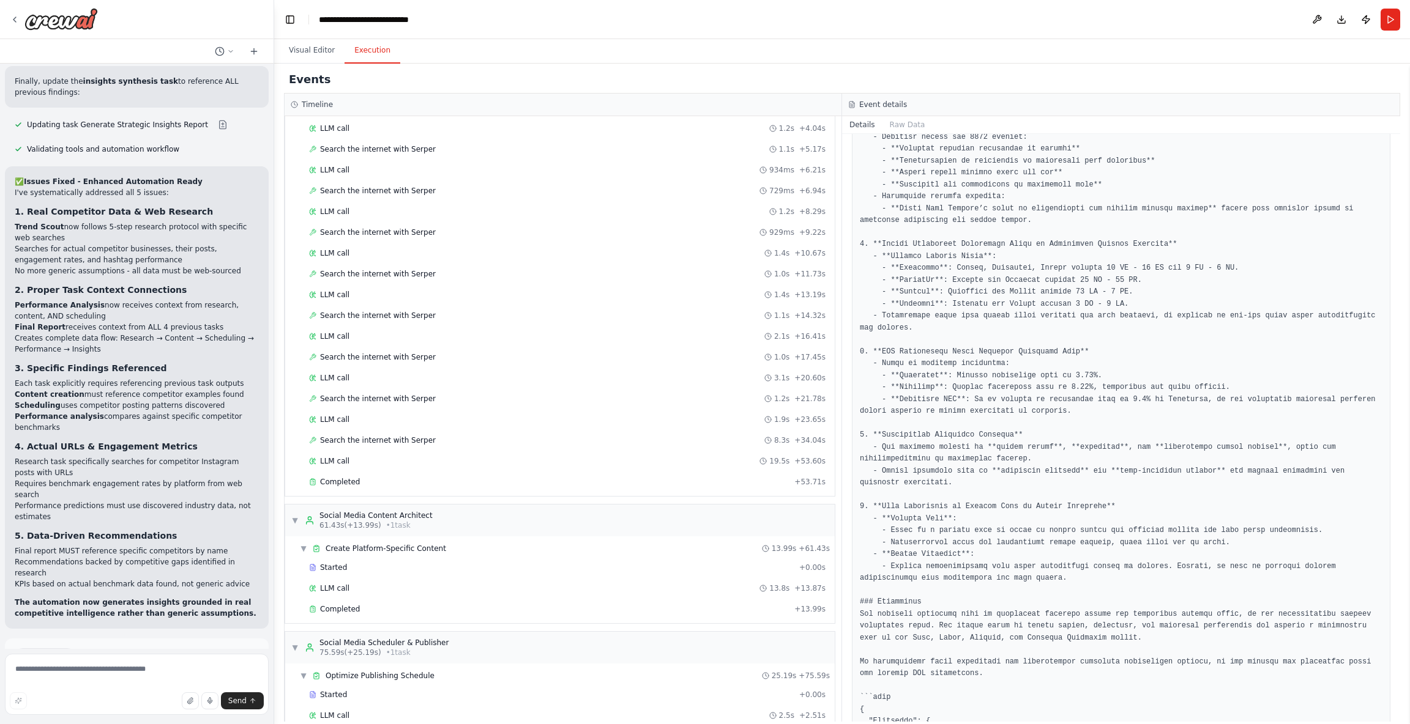
scroll to position [266, 0]
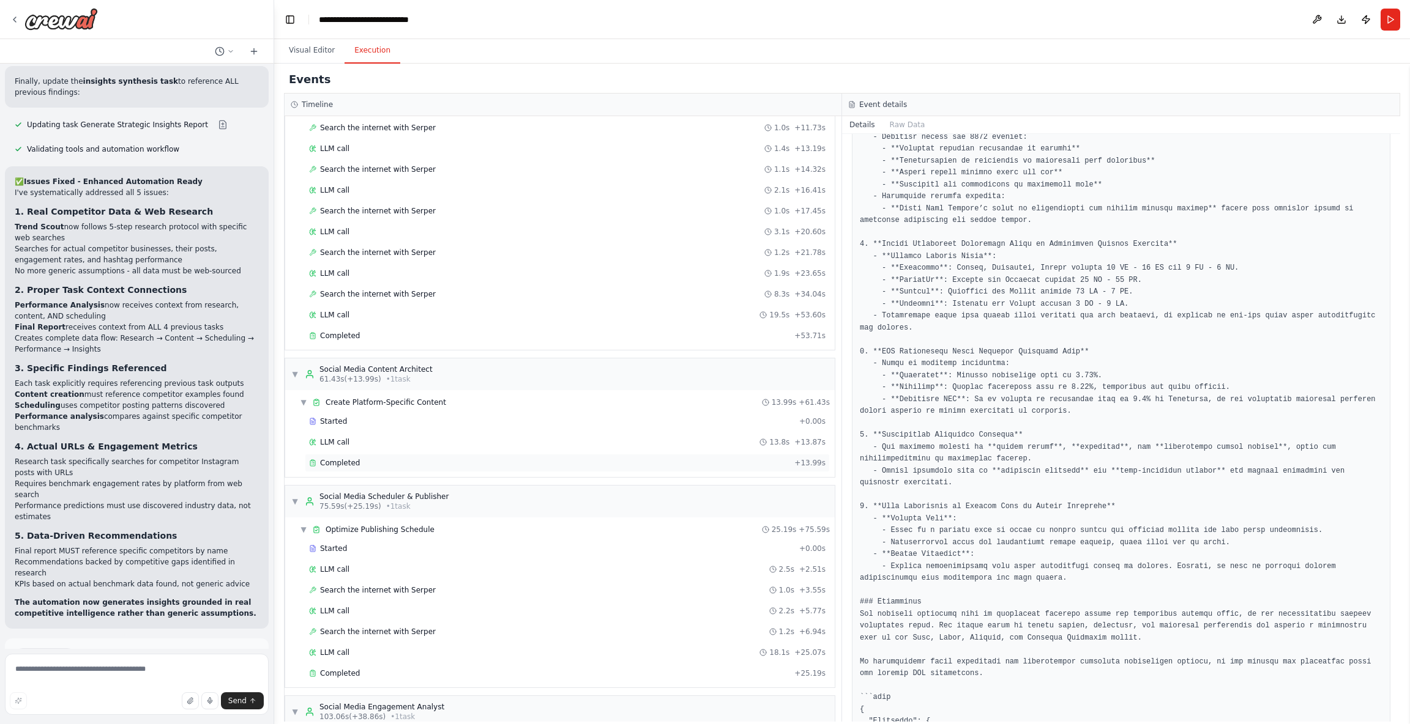
click at [360, 461] on div "Completed" at bounding box center [549, 463] width 480 height 10
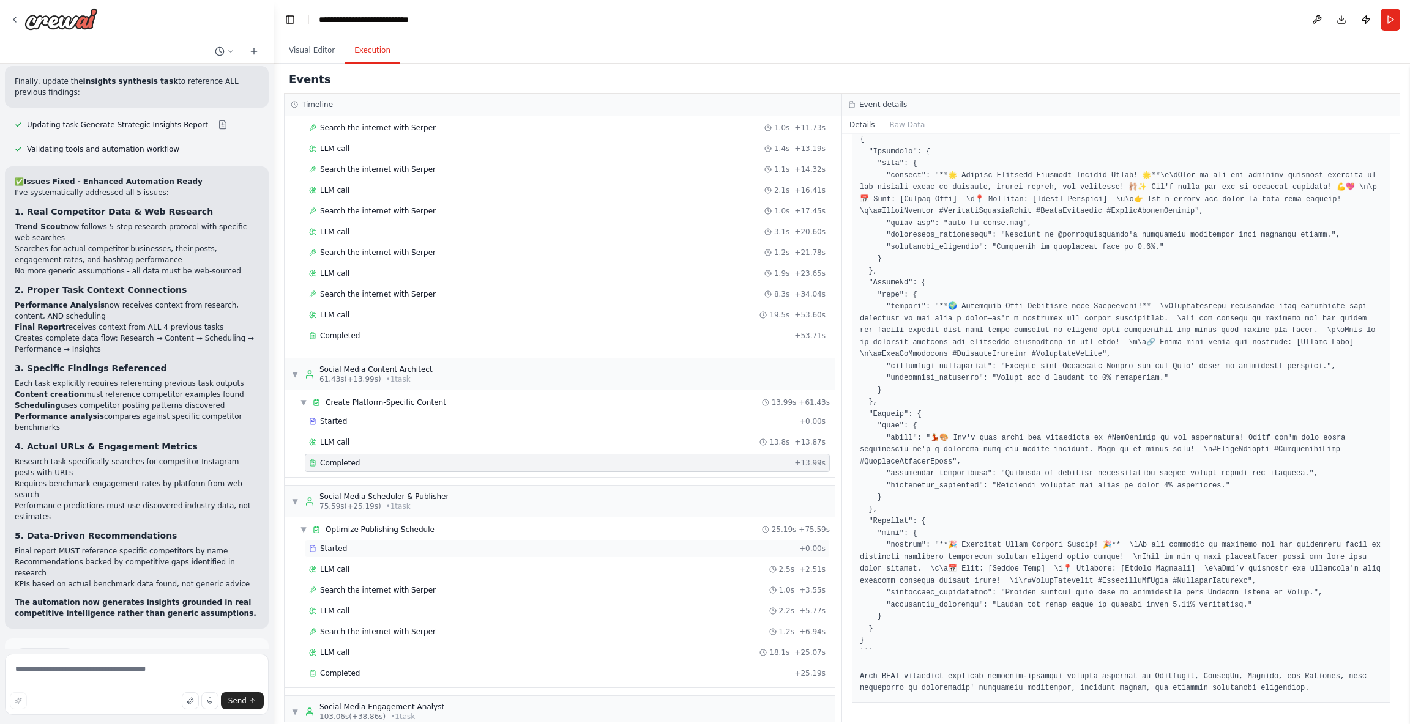
scroll to position [288, 0]
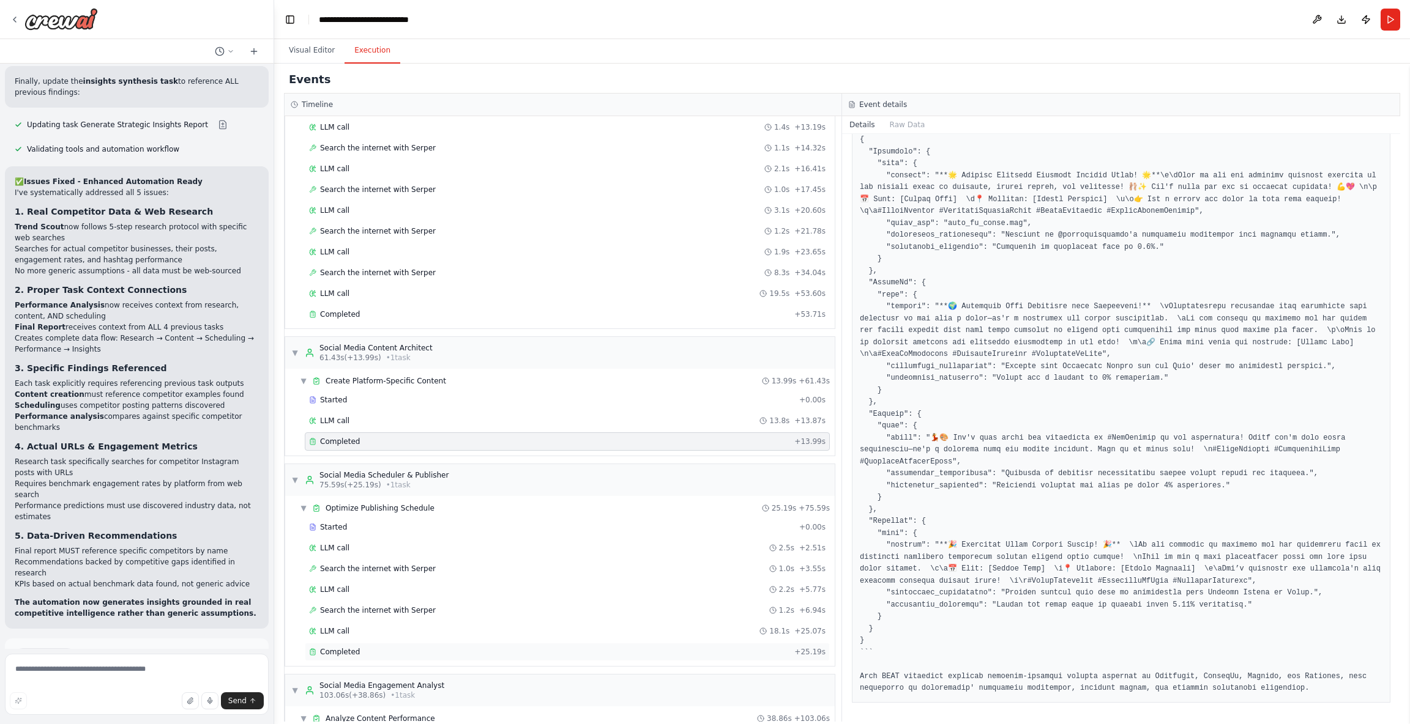
click at [341, 652] on span "Completed" at bounding box center [340, 652] width 40 height 10
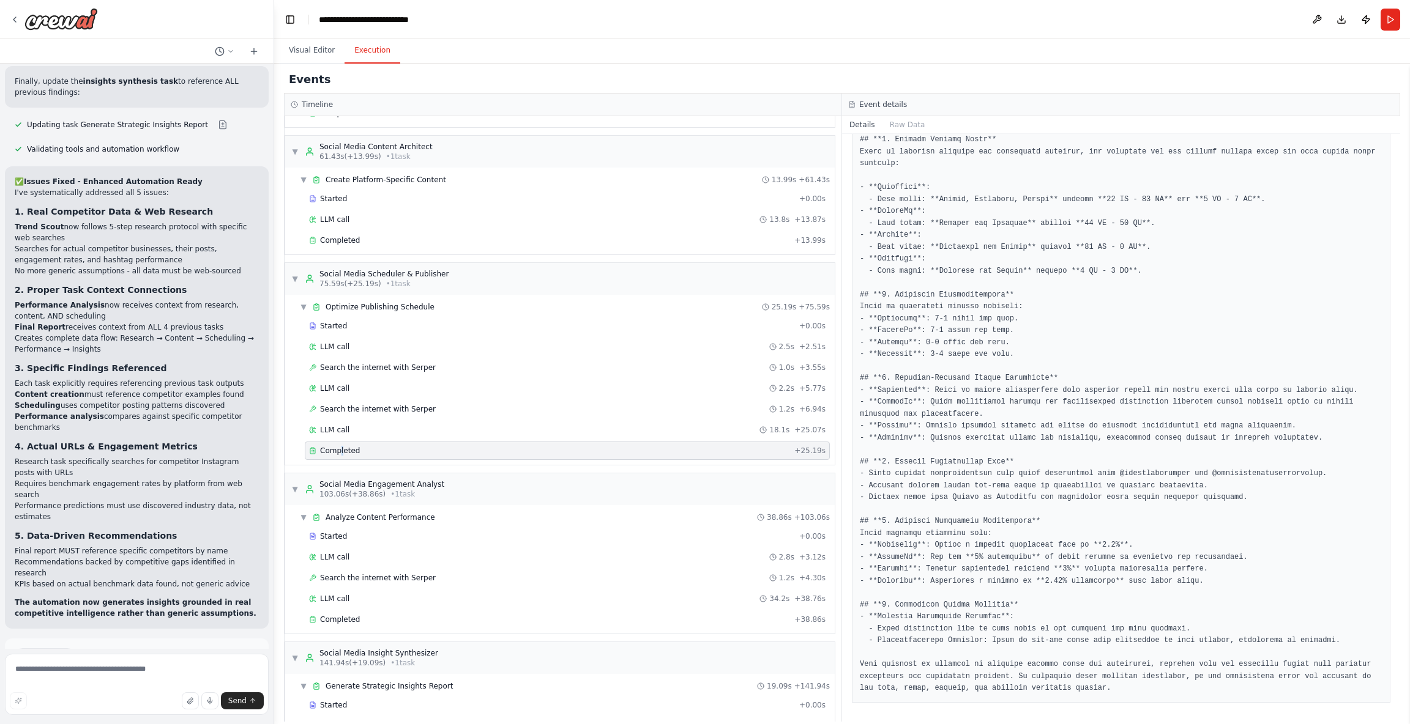
scroll to position [584, 0]
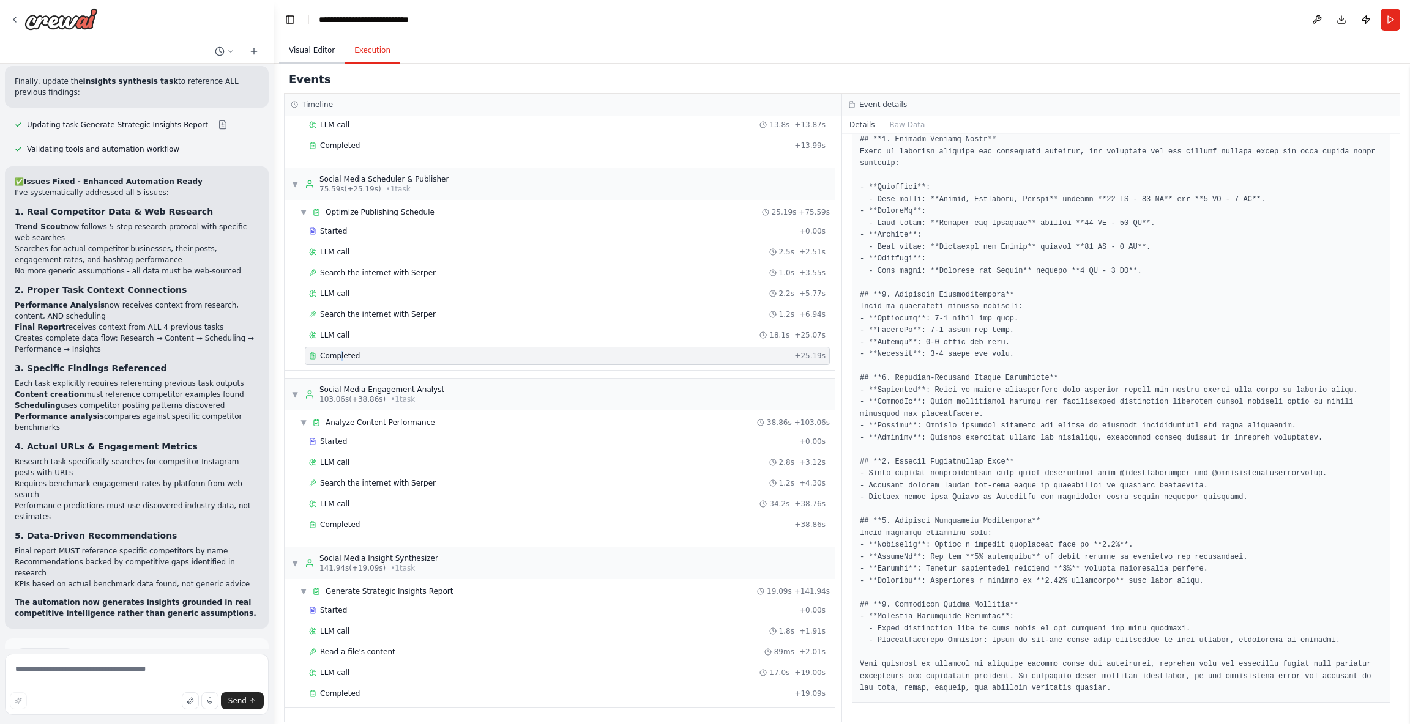
click at [329, 51] on button "Visual Editor" at bounding box center [311, 51] width 65 height 26
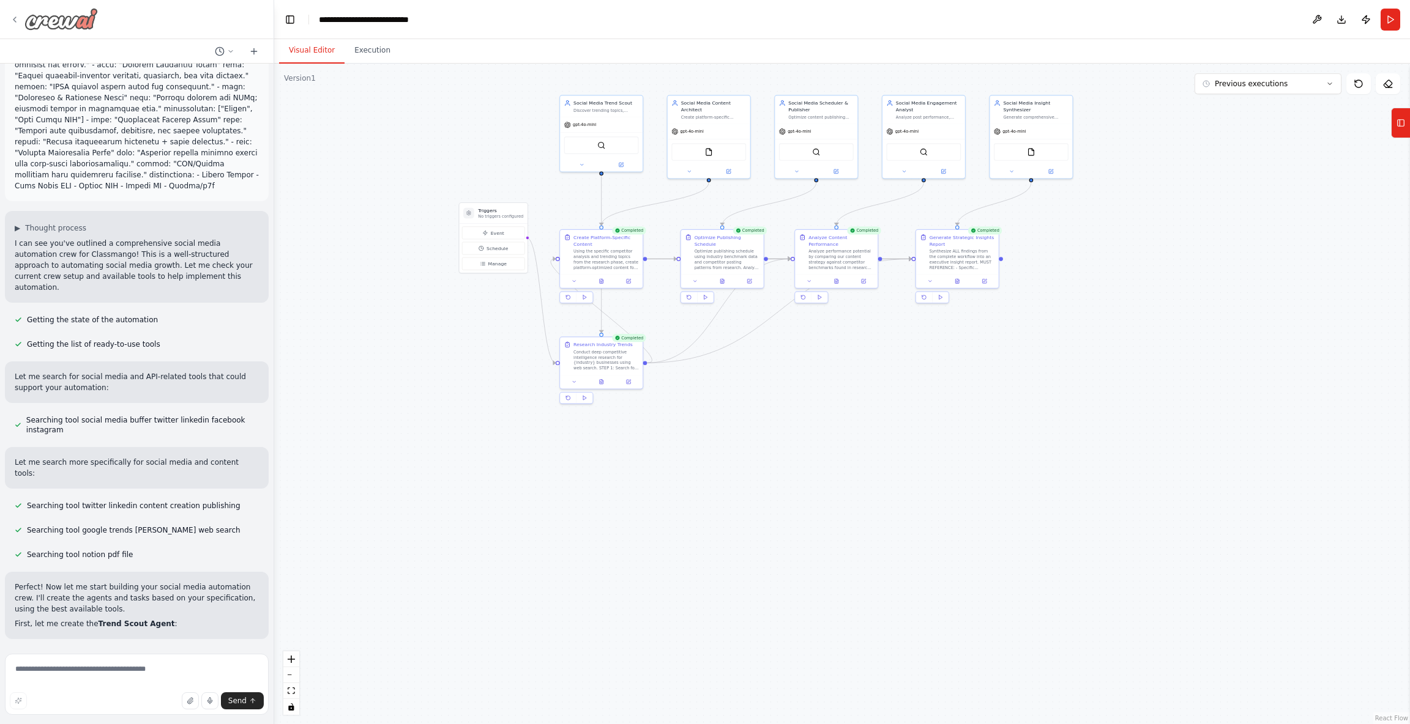
scroll to position [0, 0]
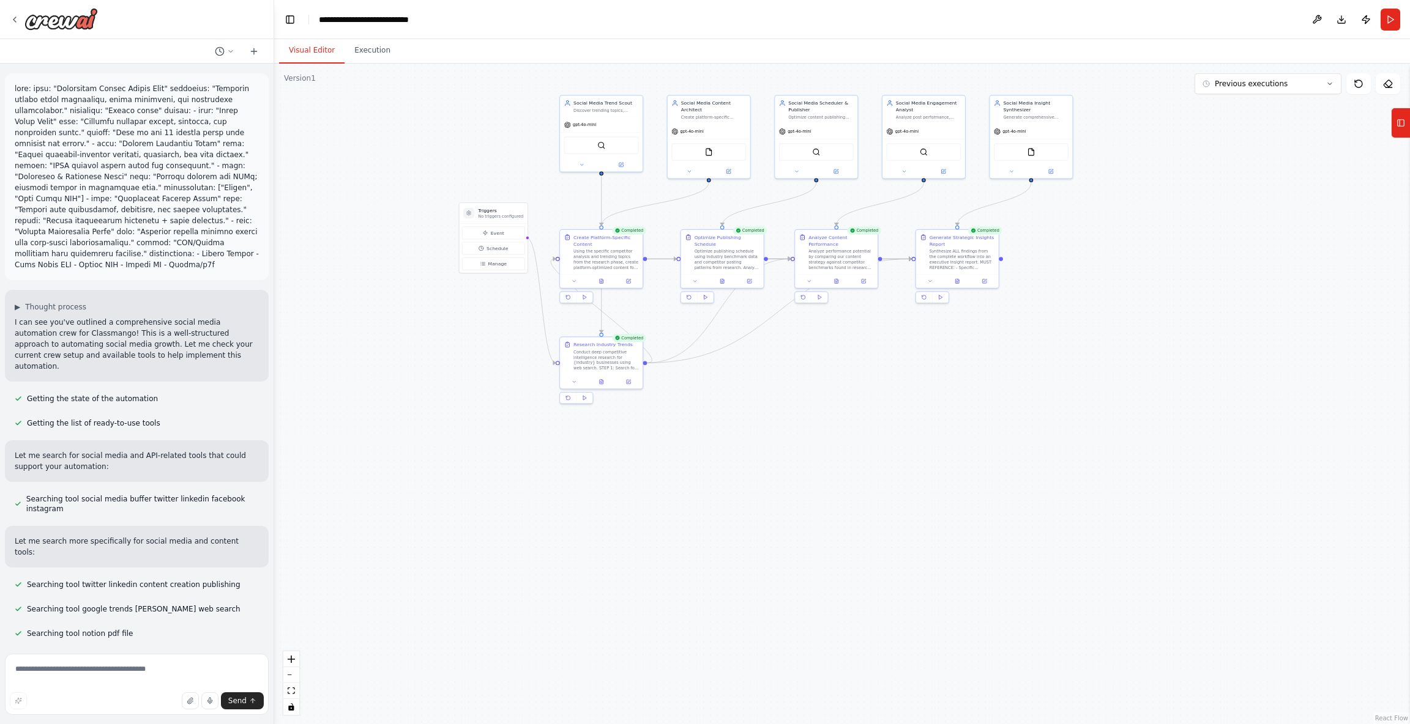
click at [381, 64] on div ".deletable-edge-delete-btn { width: 20px; height: 20px; border: 0px solid #ffff…" at bounding box center [842, 394] width 1136 height 661
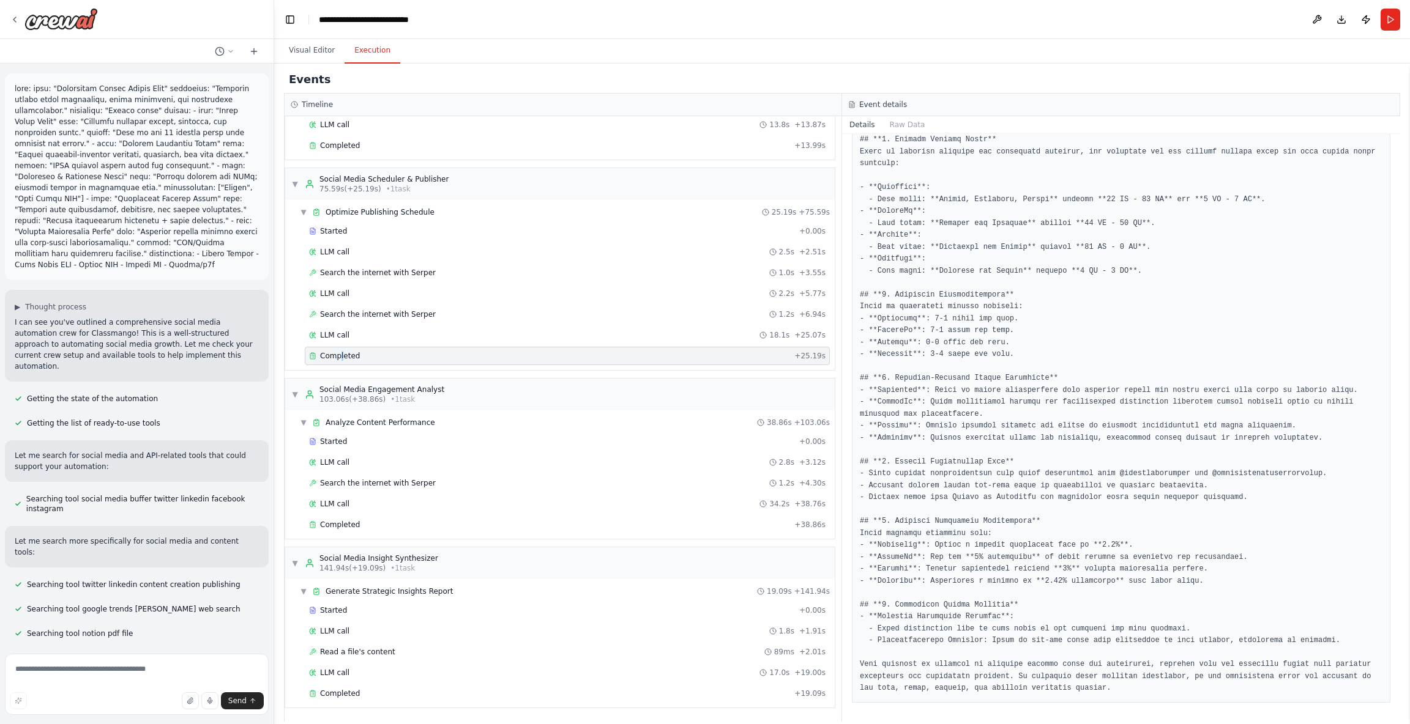
click at [372, 56] on button "Execution" at bounding box center [372, 51] width 56 height 26
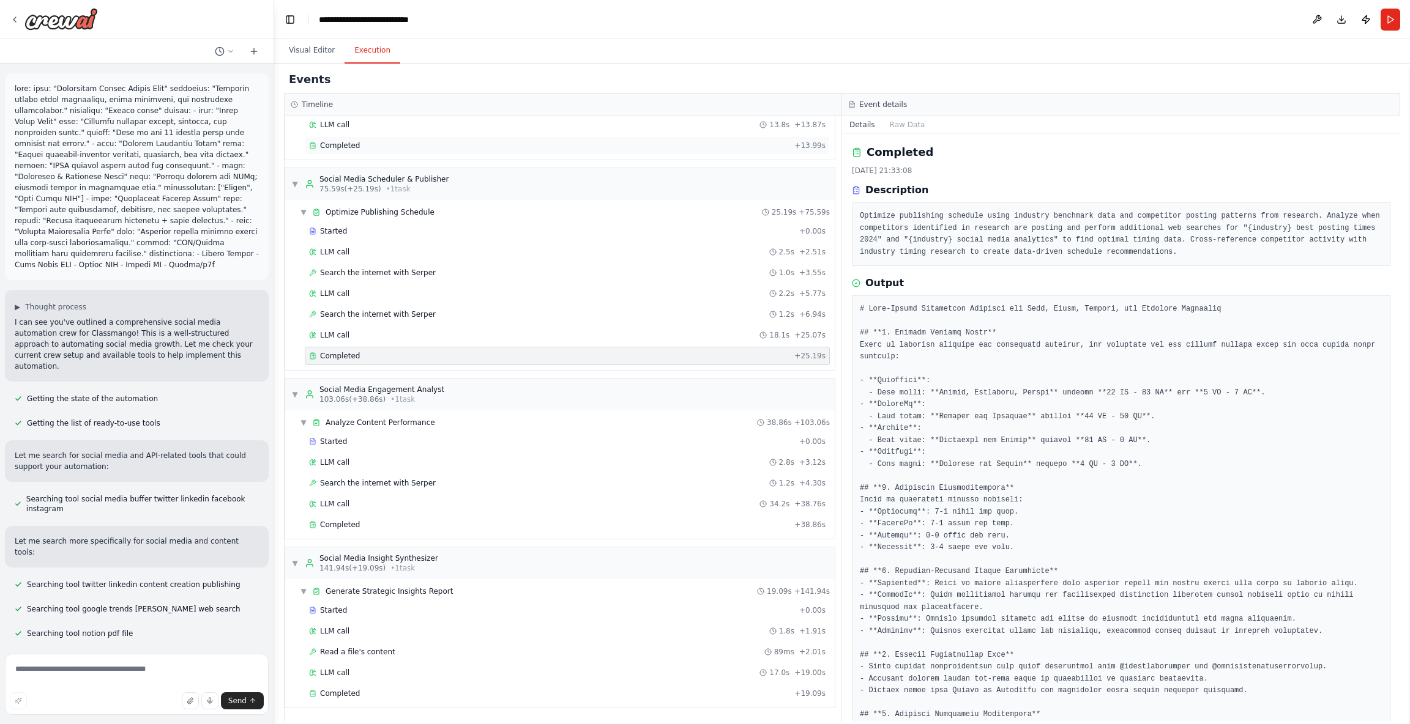
click at [412, 138] on div "Completed + 13.99s" at bounding box center [567, 145] width 525 height 18
